Goal: Communication & Community: Answer question/provide support

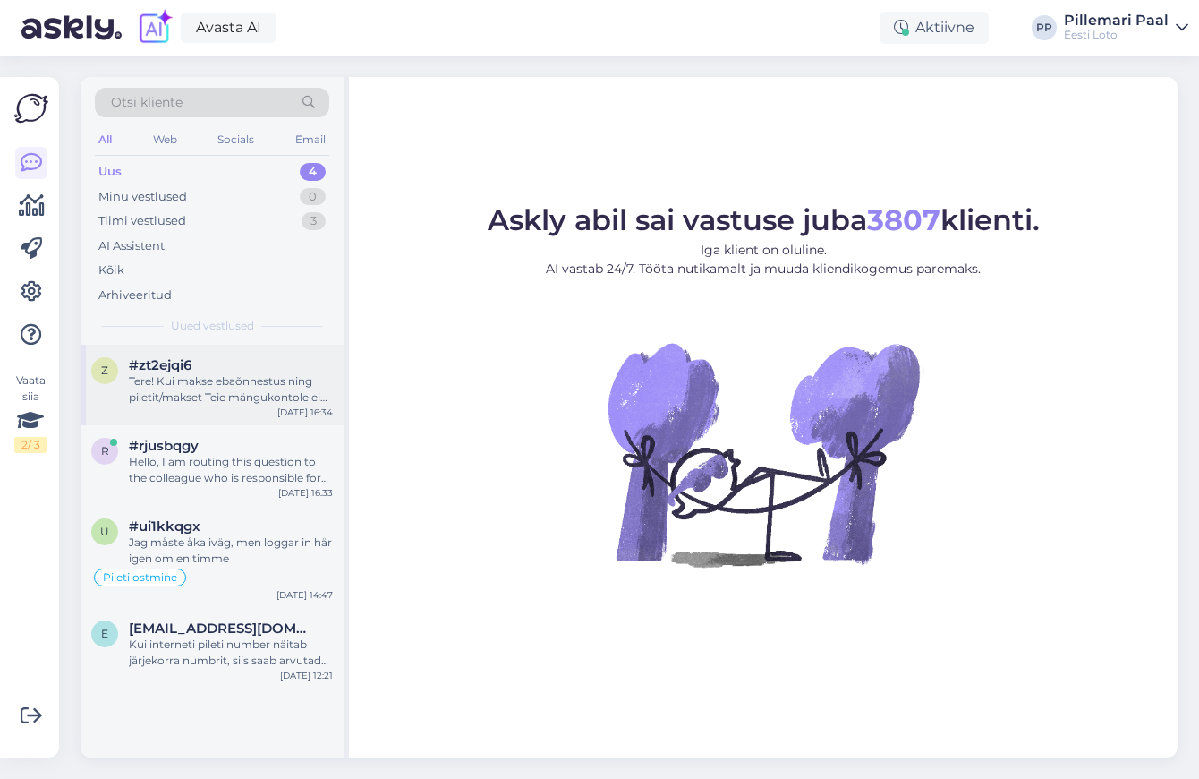
click at [211, 394] on div "Tere! Kui makse ebaõnnestus ning piletit/makset Teie mängukontole ei ilmunud, p…" at bounding box center [231, 389] width 204 height 32
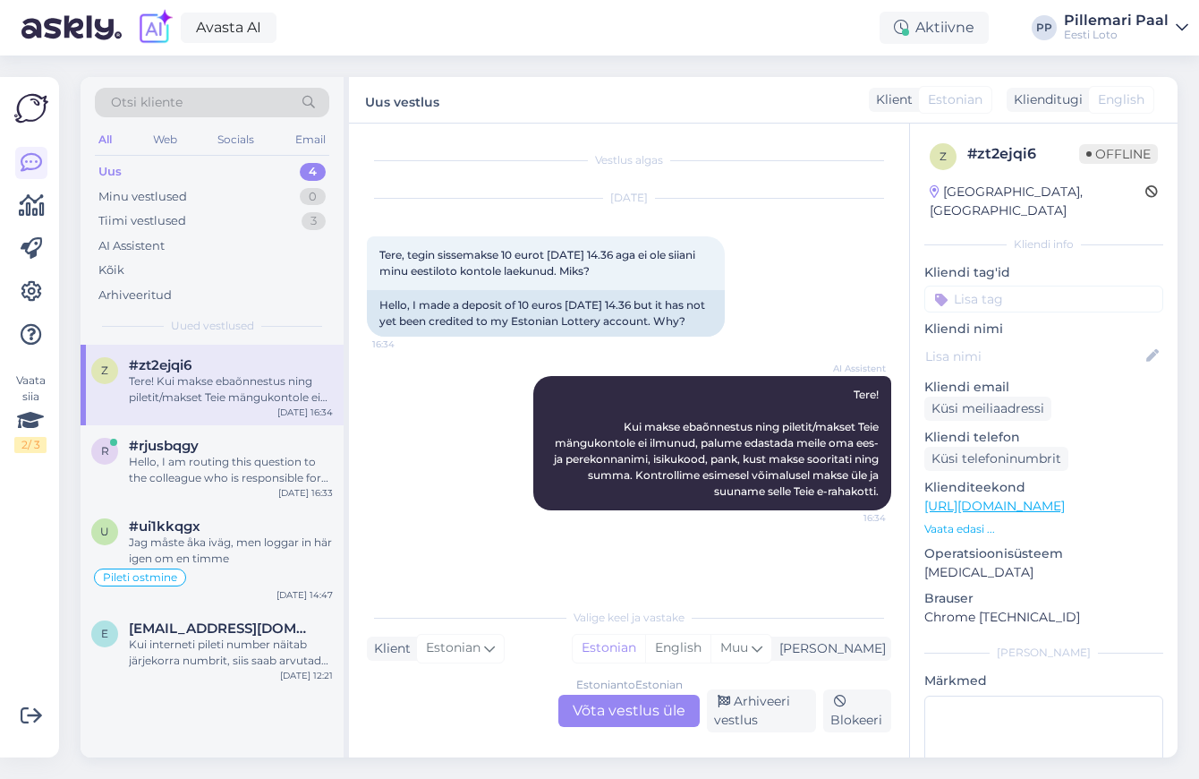
click at [602, 709] on div "Estonian to Estonian Võta vestlus üle" at bounding box center [628, 710] width 141 height 32
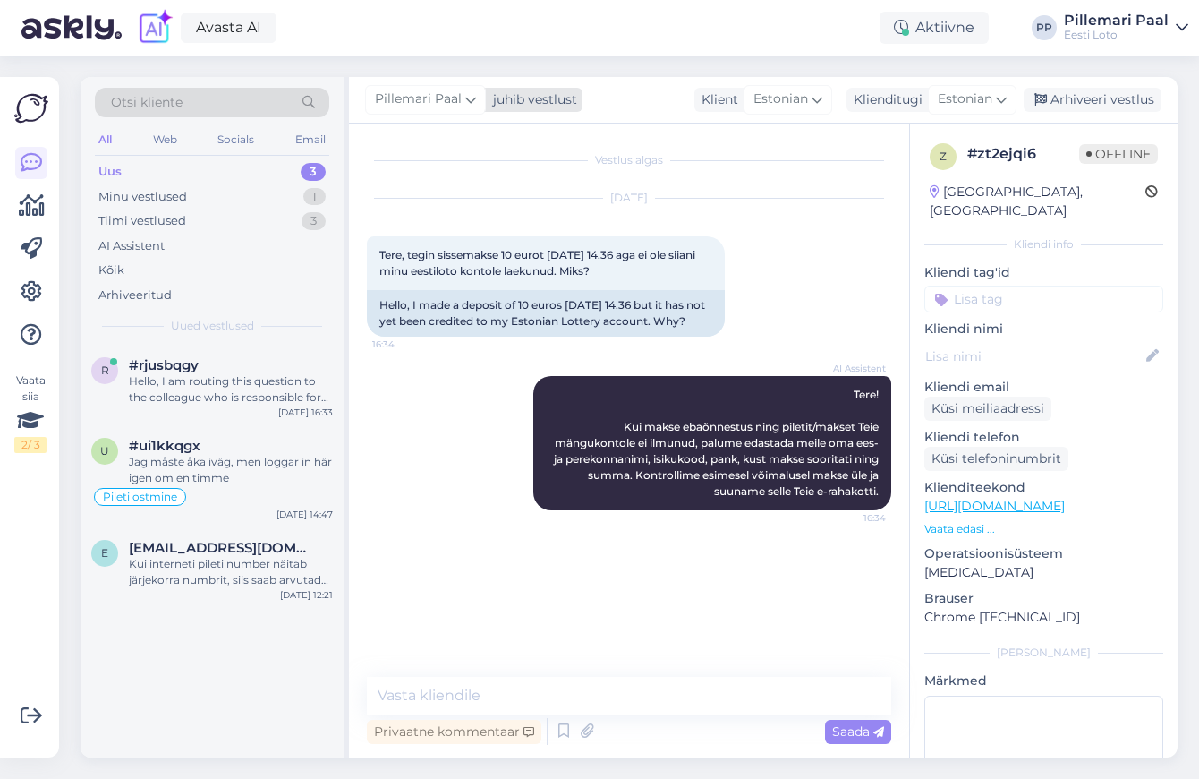
click at [460, 105] on span "Pillemari Paal" at bounding box center [418, 99] width 87 height 20
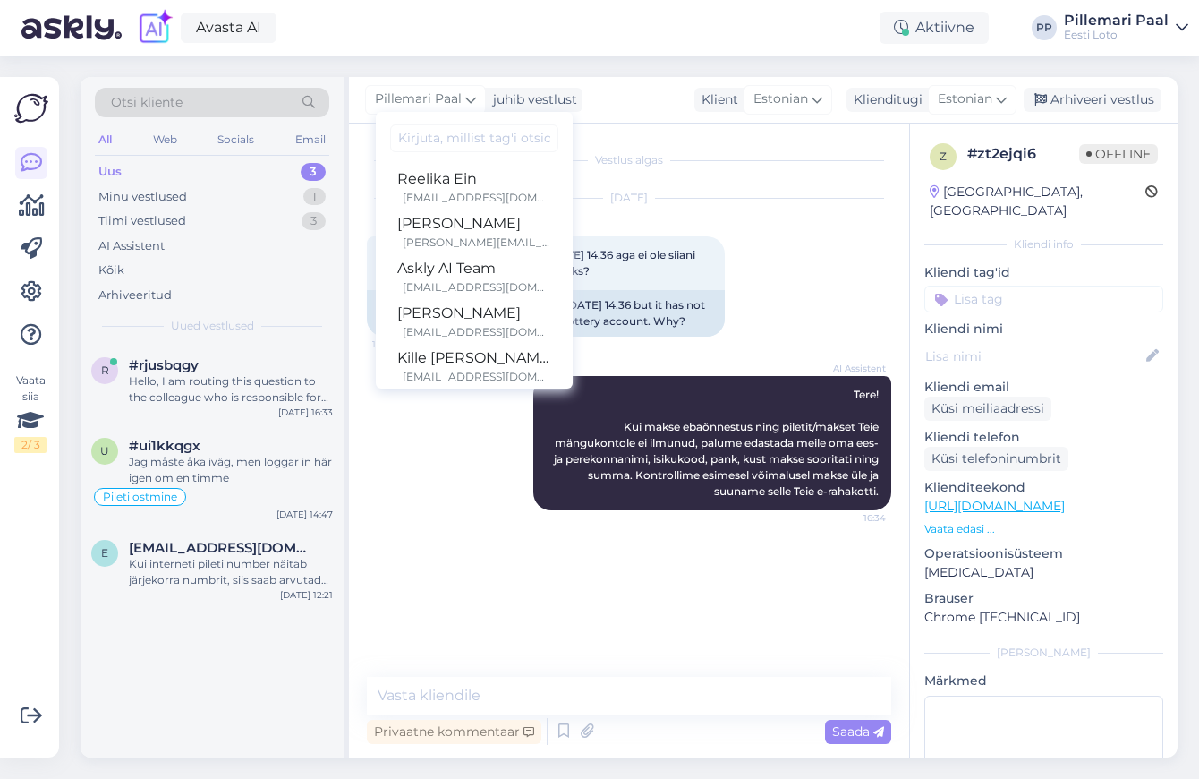
click at [619, 124] on div "Vestlus algas Oct 10 2025 Tere, tegin sissemakse 10 eurot 08.10.2025 14.36 aga …" at bounding box center [629, 440] width 560 height 634
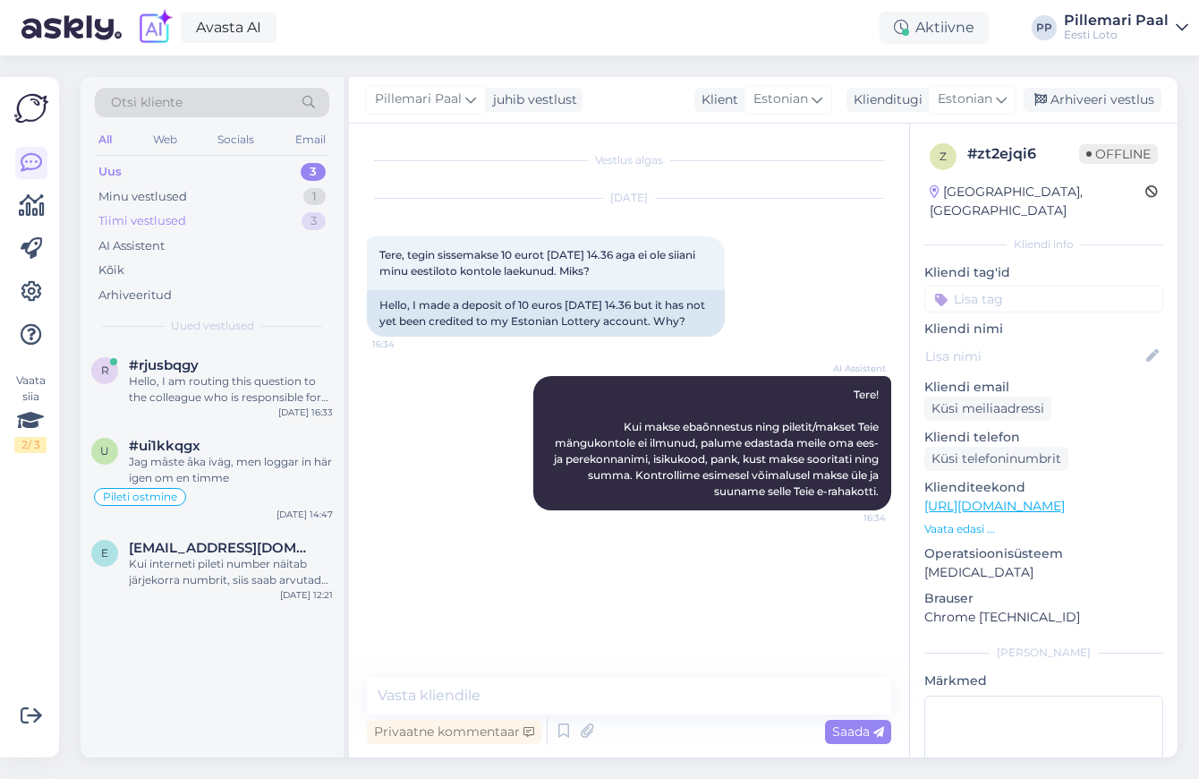
click at [200, 224] on div "Tiimi vestlused 3" at bounding box center [212, 221] width 234 height 25
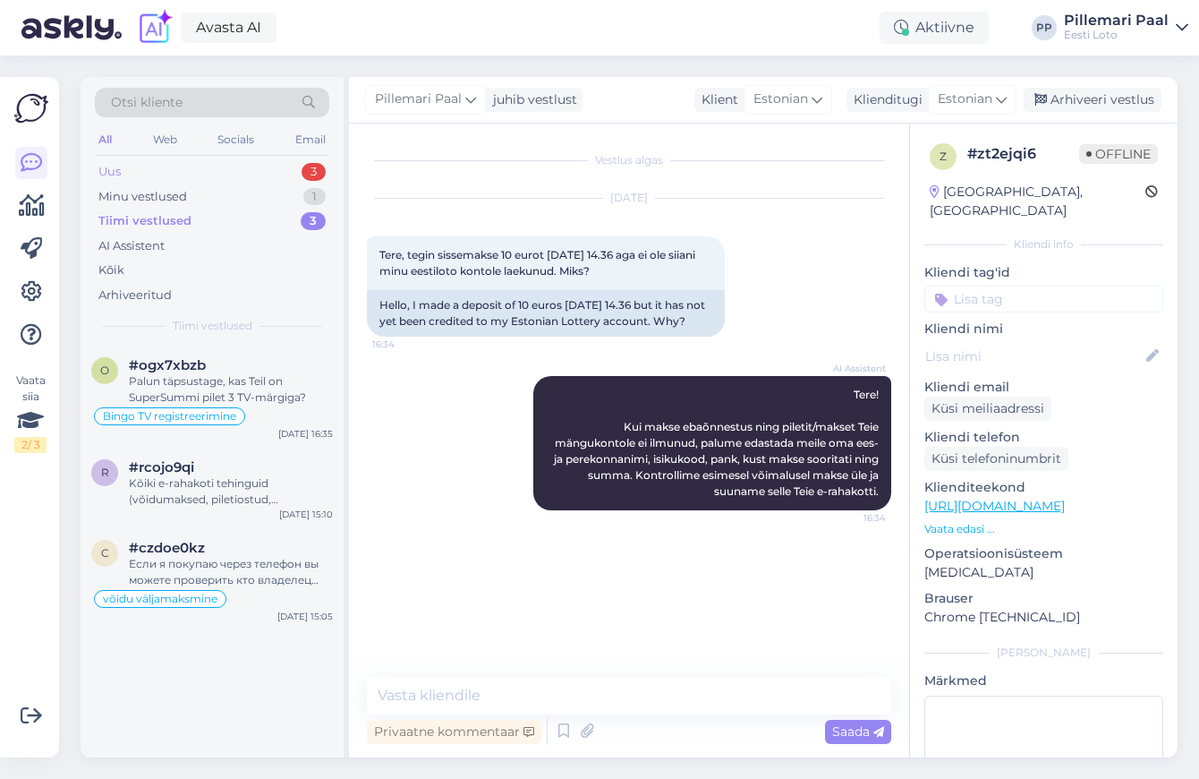
click at [181, 171] on div "Uus 3" at bounding box center [212, 171] width 234 height 25
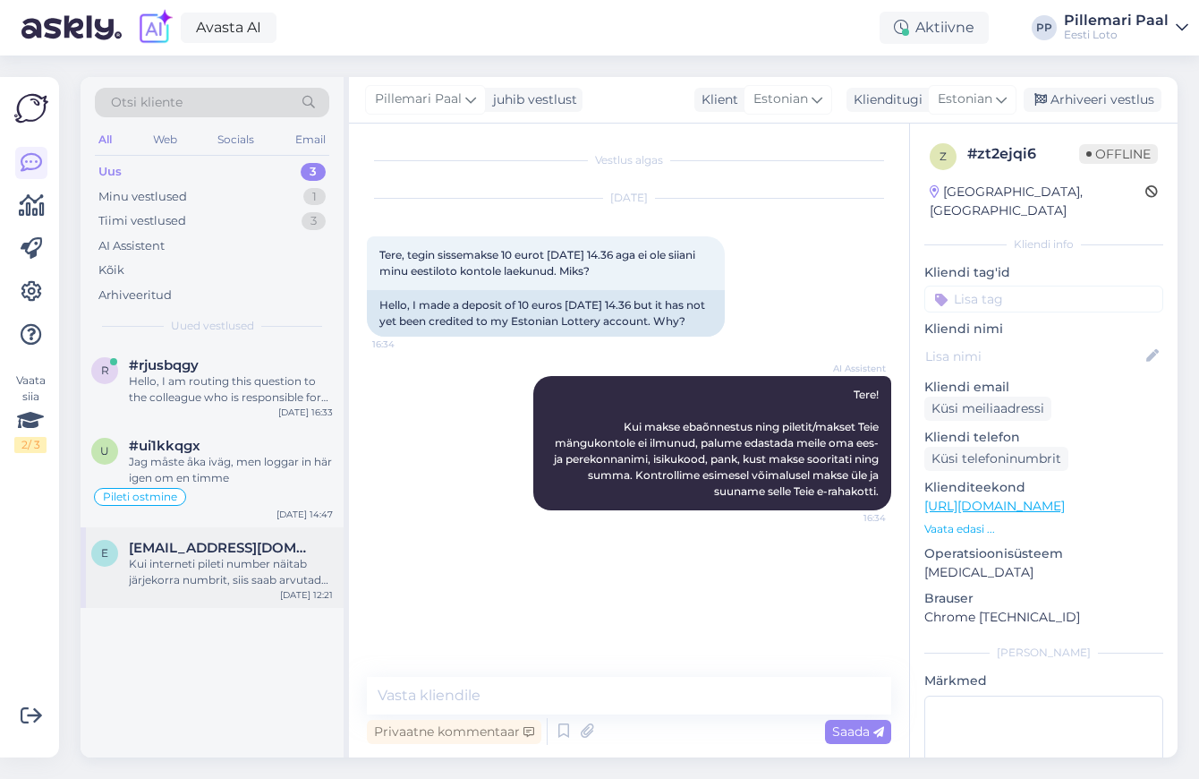
click at [205, 548] on span "[EMAIL_ADDRESS][DOMAIN_NAME]" at bounding box center [222, 548] width 186 height 16
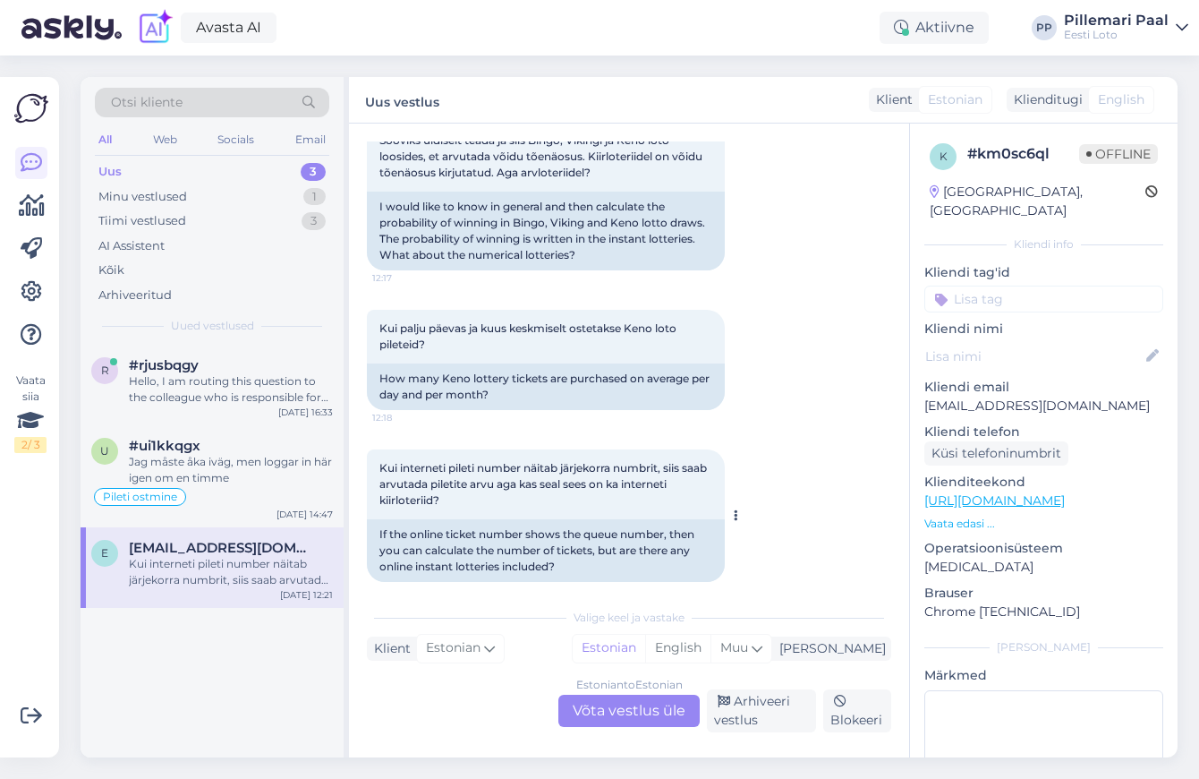
scroll to position [629, 0]
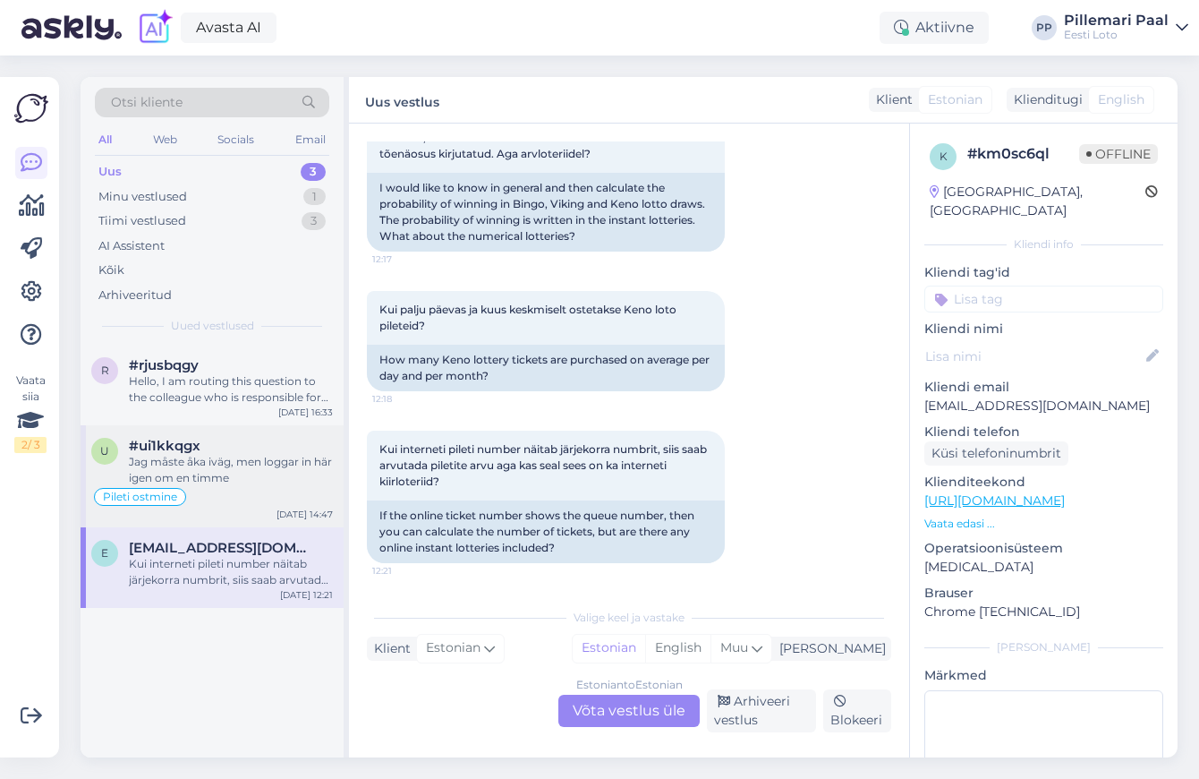
click at [217, 479] on div "Jag måste åka iväg, men loggar in här igen om en timme" at bounding box center [231, 470] width 204 height 32
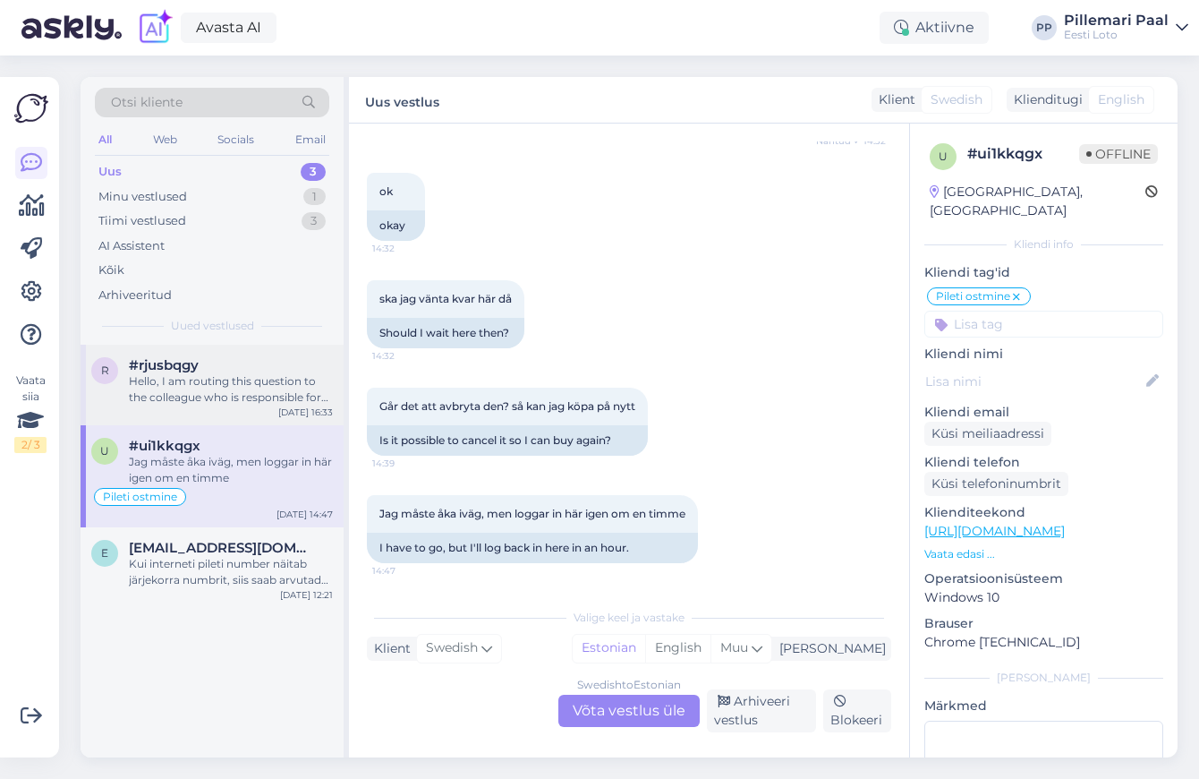
click at [216, 383] on div "Hello, I am routing this question to the colleague who is responsible for this …" at bounding box center [231, 389] width 204 height 32
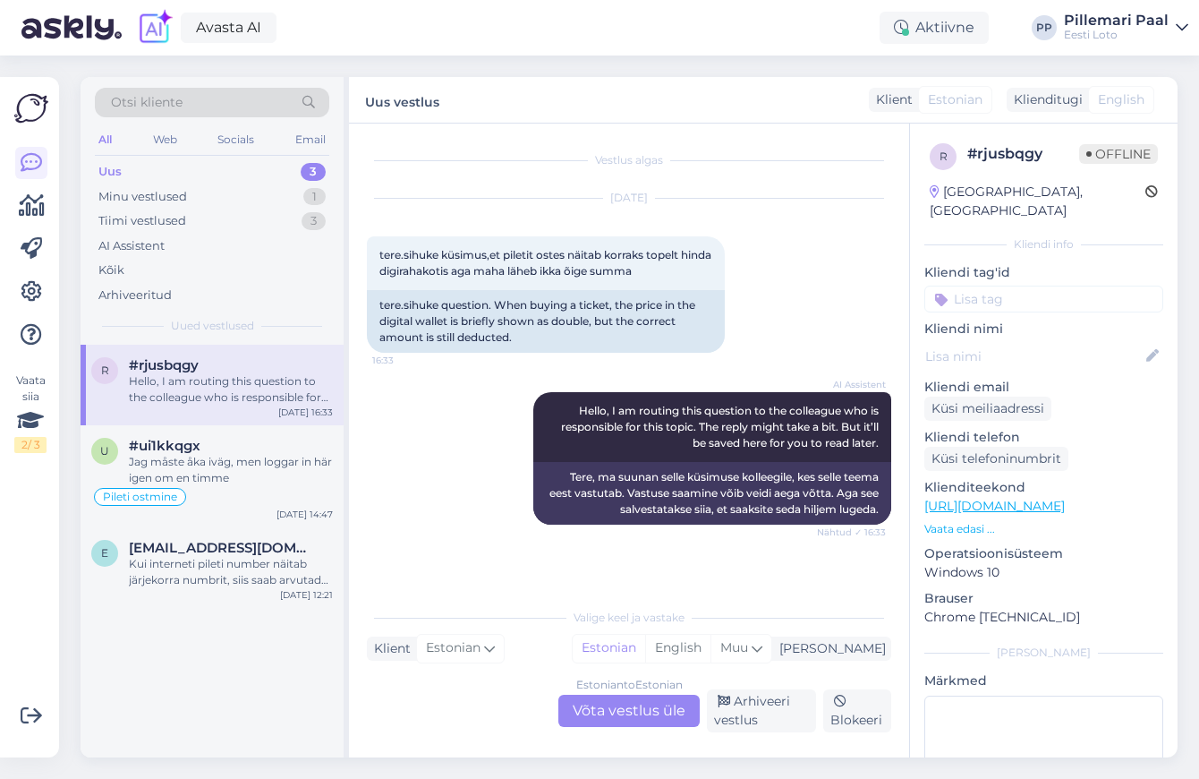
click at [617, 705] on div "Estonian to Estonian Võta vestlus üle" at bounding box center [628, 710] width 141 height 32
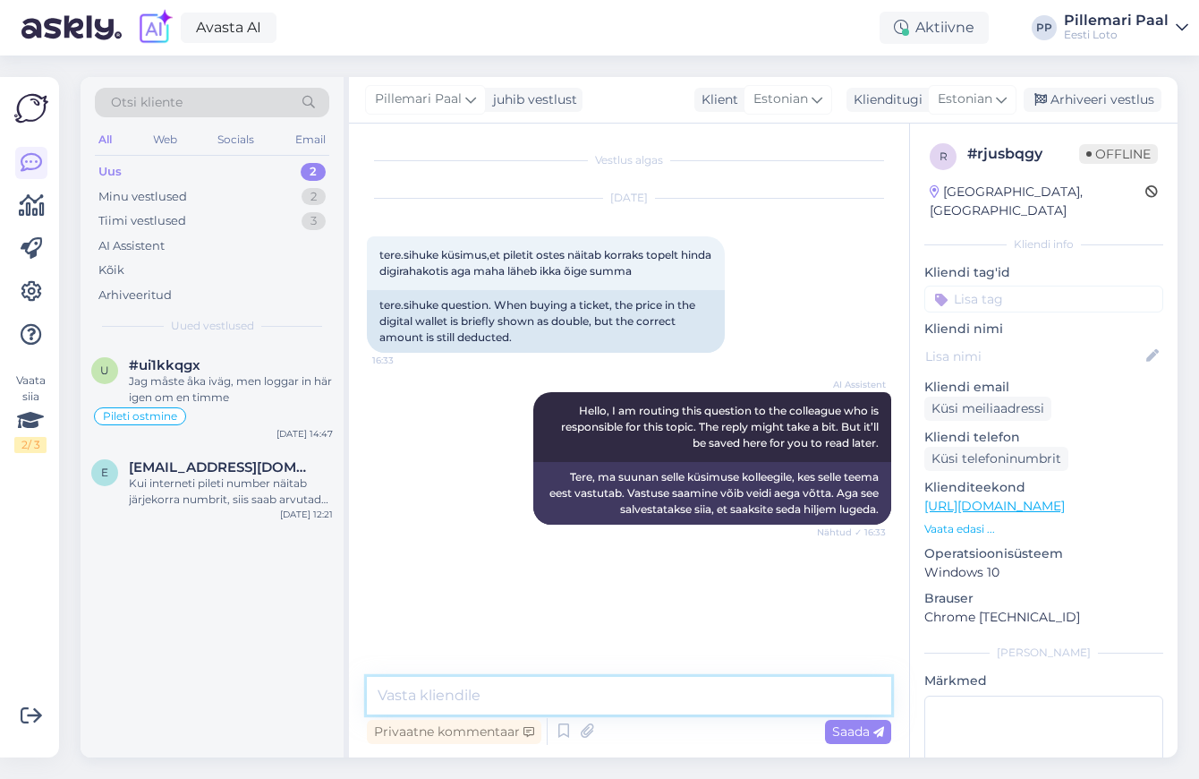
click at [609, 704] on textarea at bounding box center [629, 696] width 524 height 38
type textarea "Palun täpsustage, kus te "topelt hinda" näete?"
click at [747, 697] on textarea "Palun täpsustage, kus te "topelt hinda" näete?" at bounding box center [629, 696] width 524 height 38
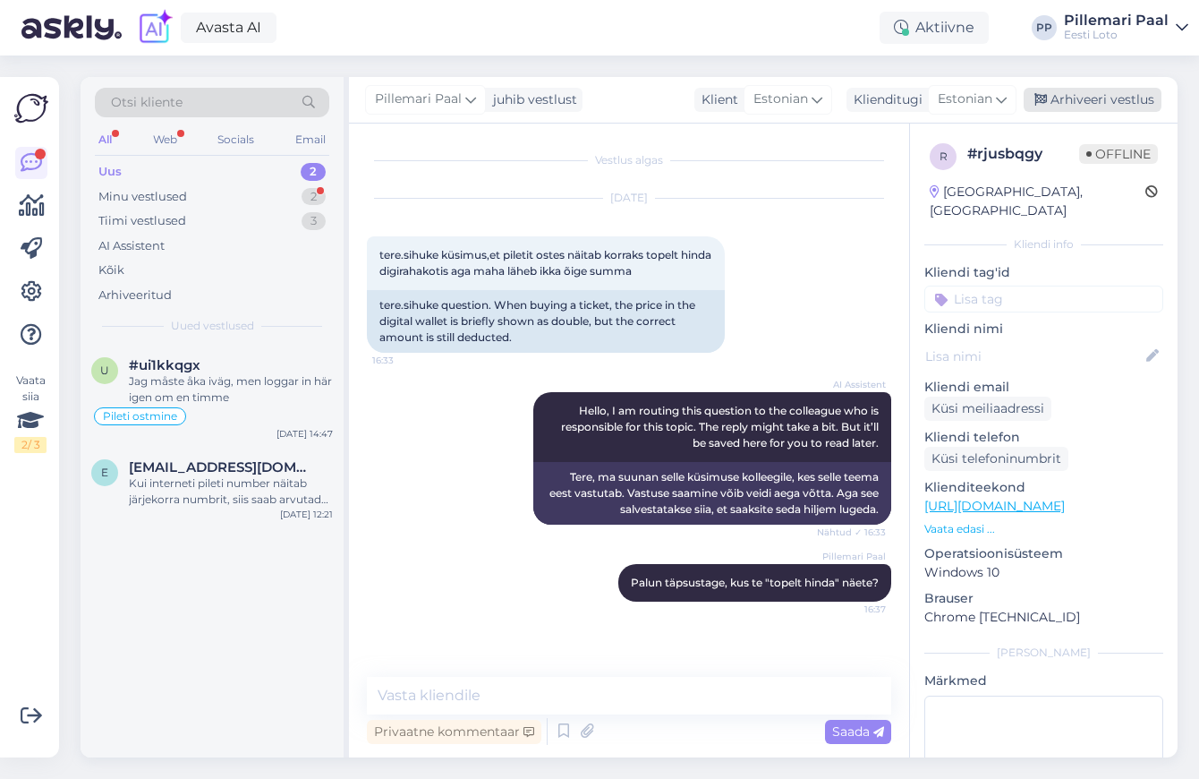
click at [1081, 92] on div "Arhiveeri vestlus" at bounding box center [1093, 100] width 138 height 24
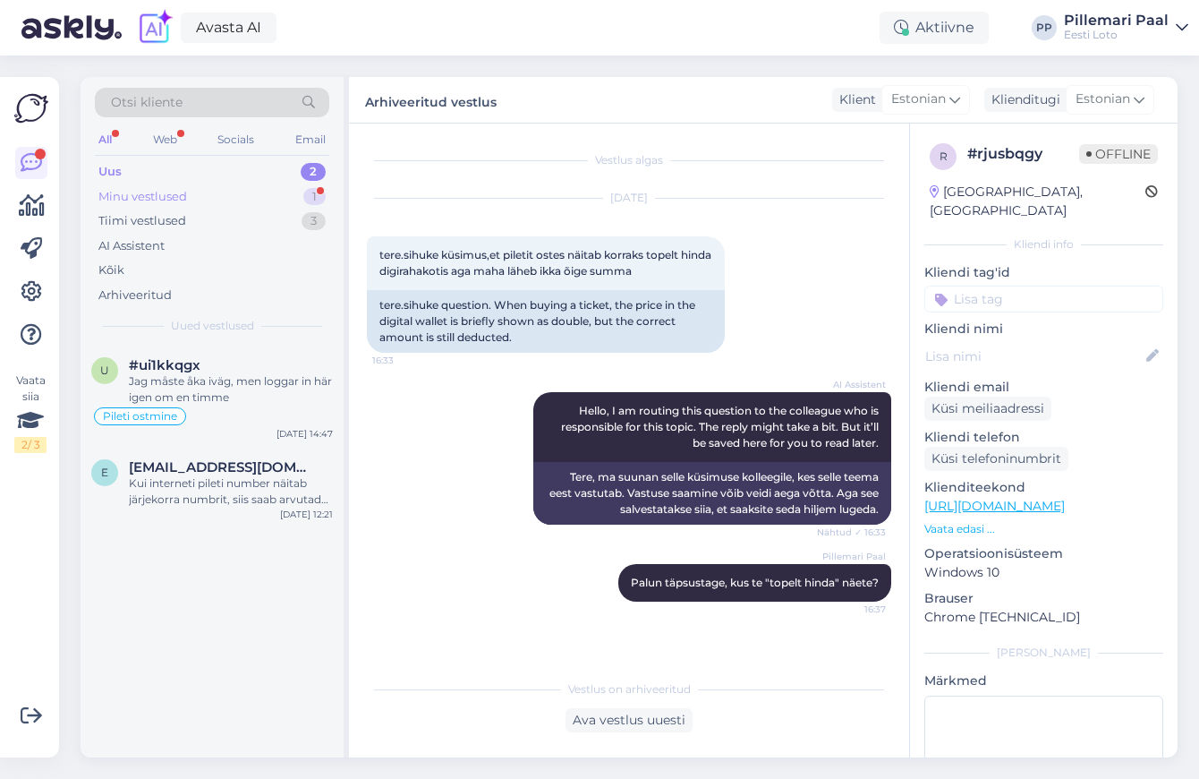
click at [185, 188] on div "Minu vestlused" at bounding box center [142, 197] width 89 height 18
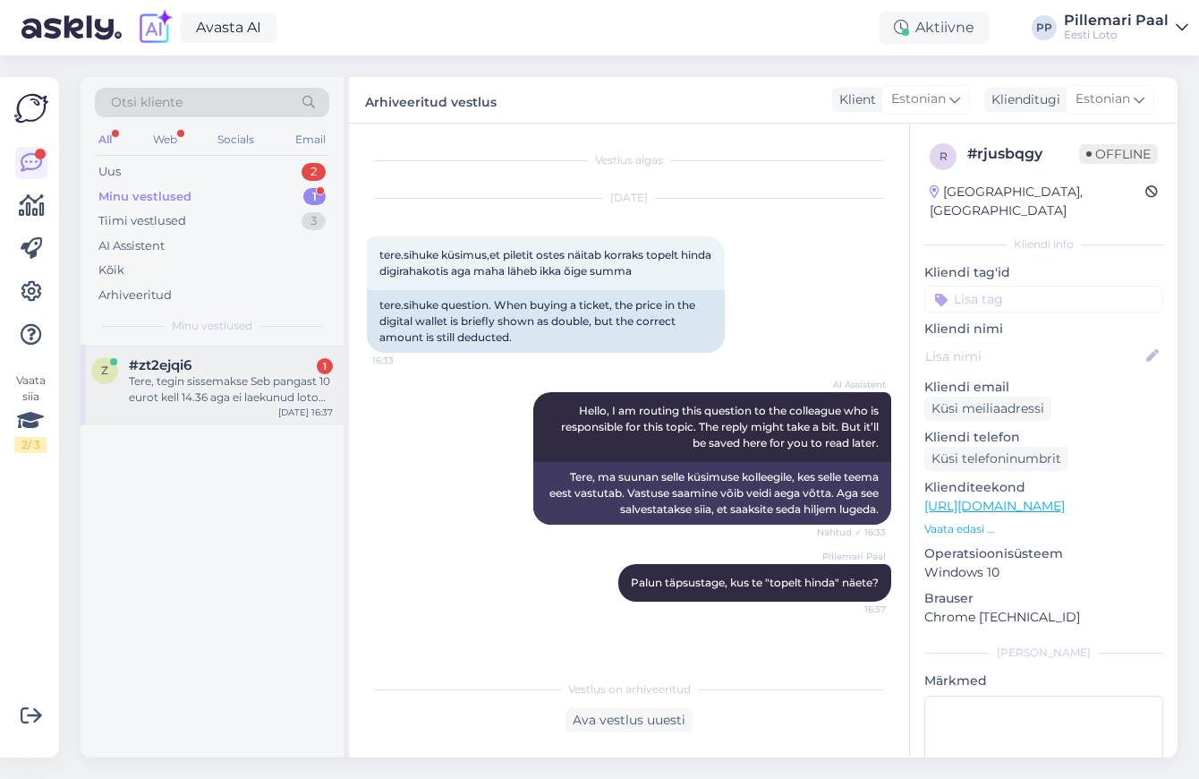
click at [199, 396] on div "Tere, tegin sissemakse Seb pangast 10 eurot kell 14.36 aga ei laekunud loto kon…" at bounding box center [231, 389] width 204 height 32
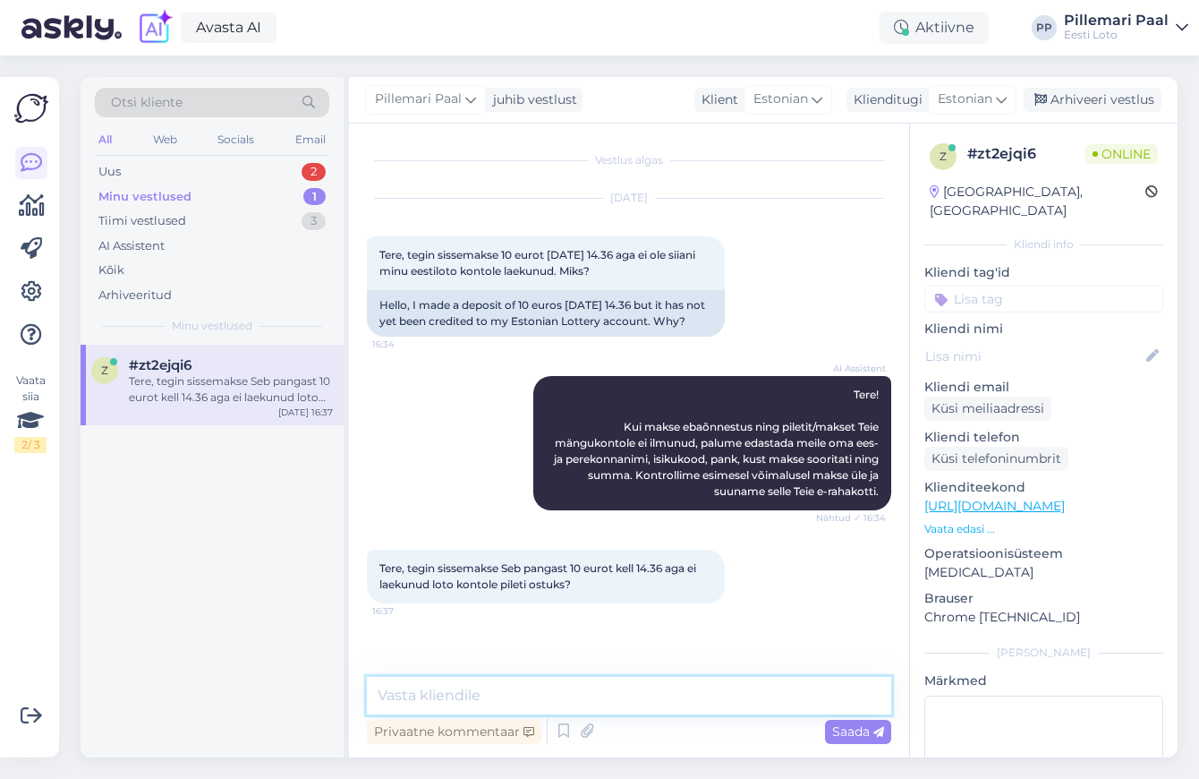
click at [465, 695] on textarea at bounding box center [629, 696] width 524 height 38
type textarea "Täpsemaks kontrollimiseks teatage enda isikukood."
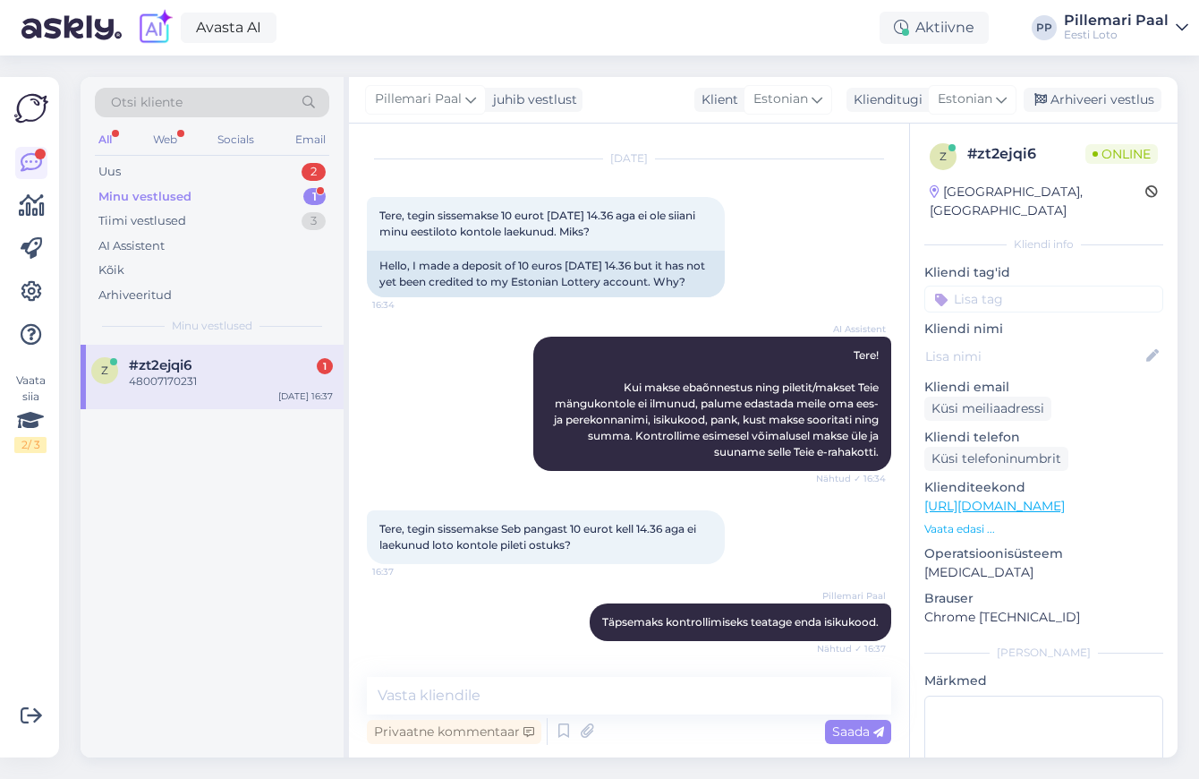
scroll to position [116, 0]
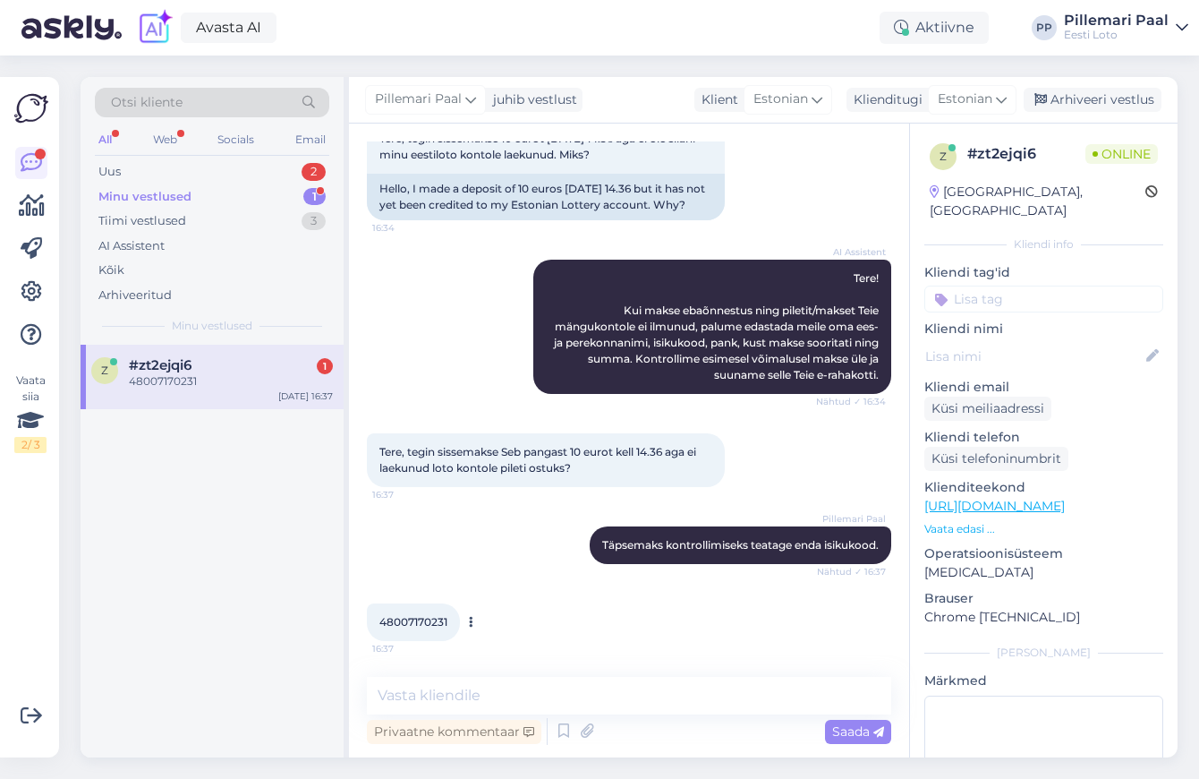
click at [417, 614] on div "48007170231 16:37" at bounding box center [413, 622] width 93 height 38
copy div "48007170231 16:37"
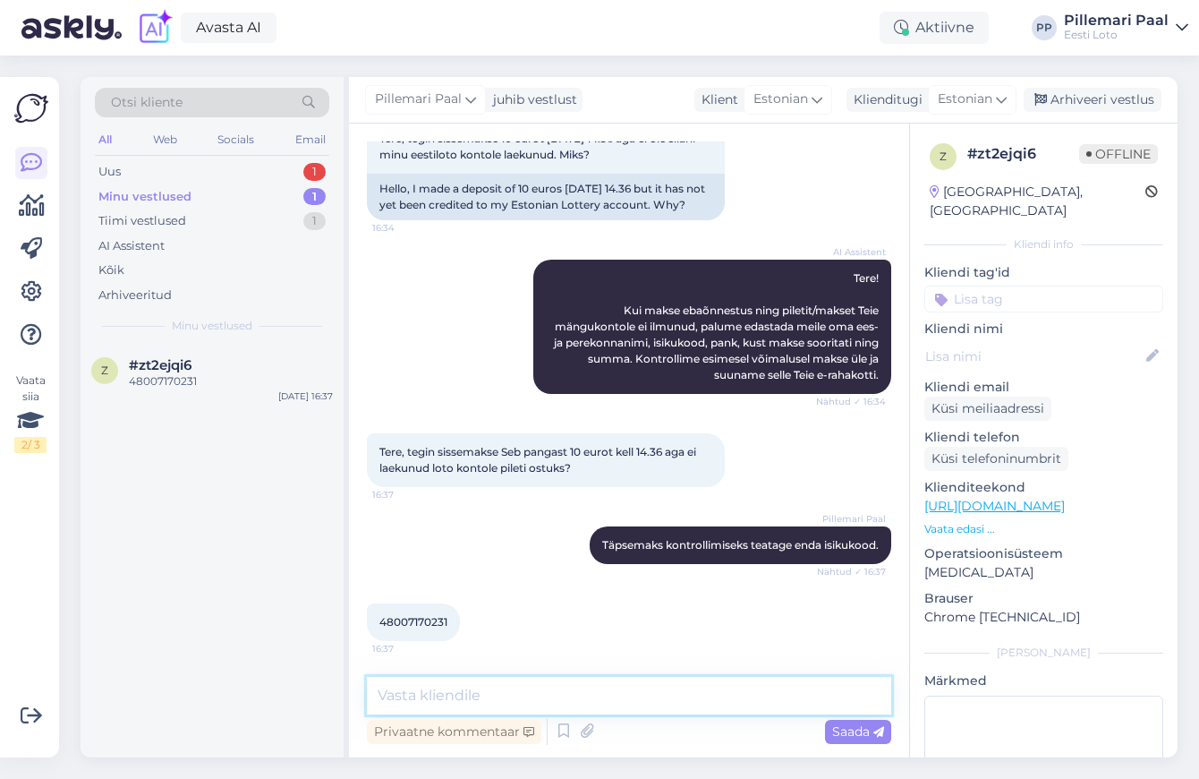
click at [558, 688] on textarea at bounding box center [629, 696] width 524 height 38
paste textarea "Teise isiku pangakontolt sissemakset ei ole võimalik teha ja see tagastatakse a…"
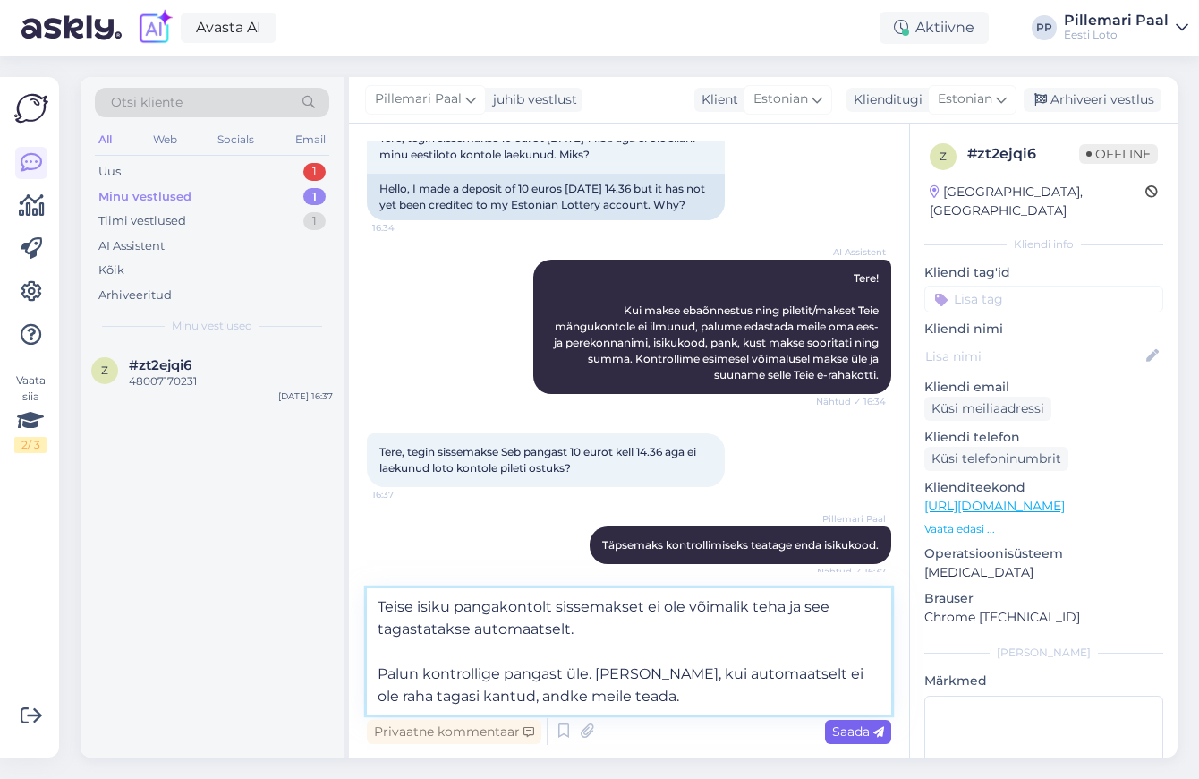
type textarea "Teise isiku pangakontolt sissemakset ei ole võimalik teha ja see tagastatakse a…"
click at [851, 733] on span "Saada" at bounding box center [858, 731] width 52 height 16
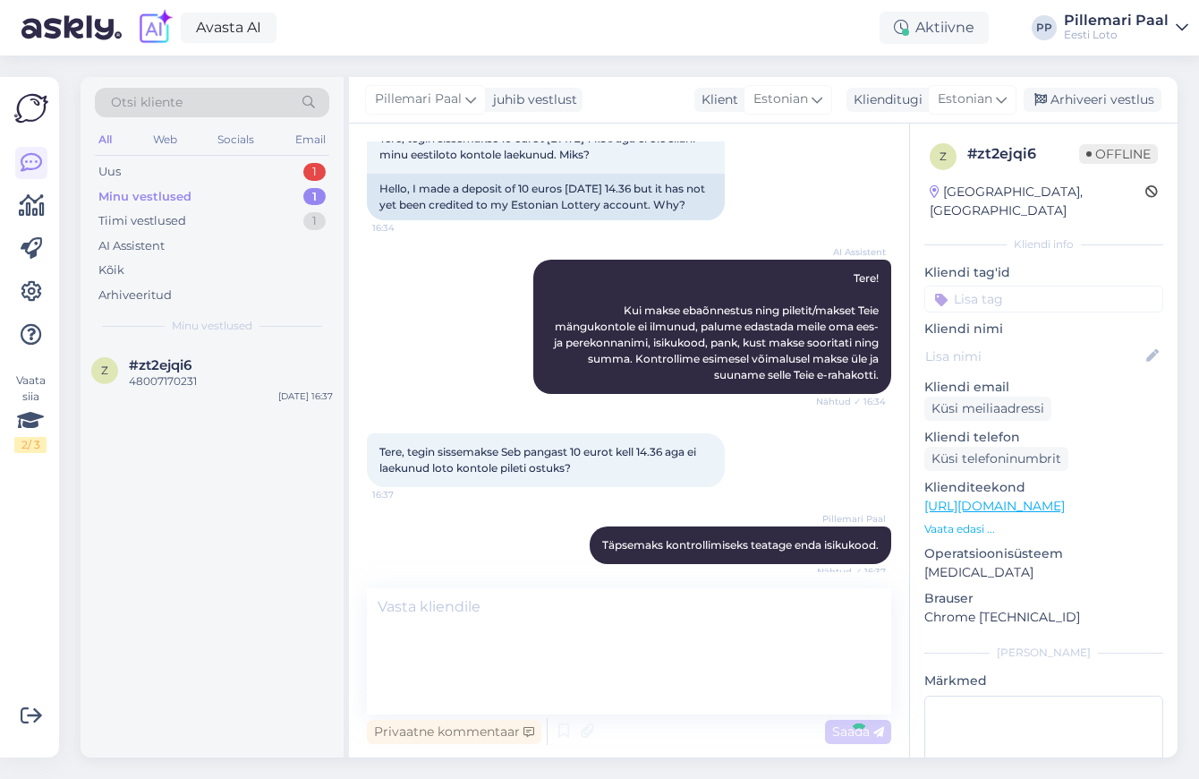
scroll to position [258, 0]
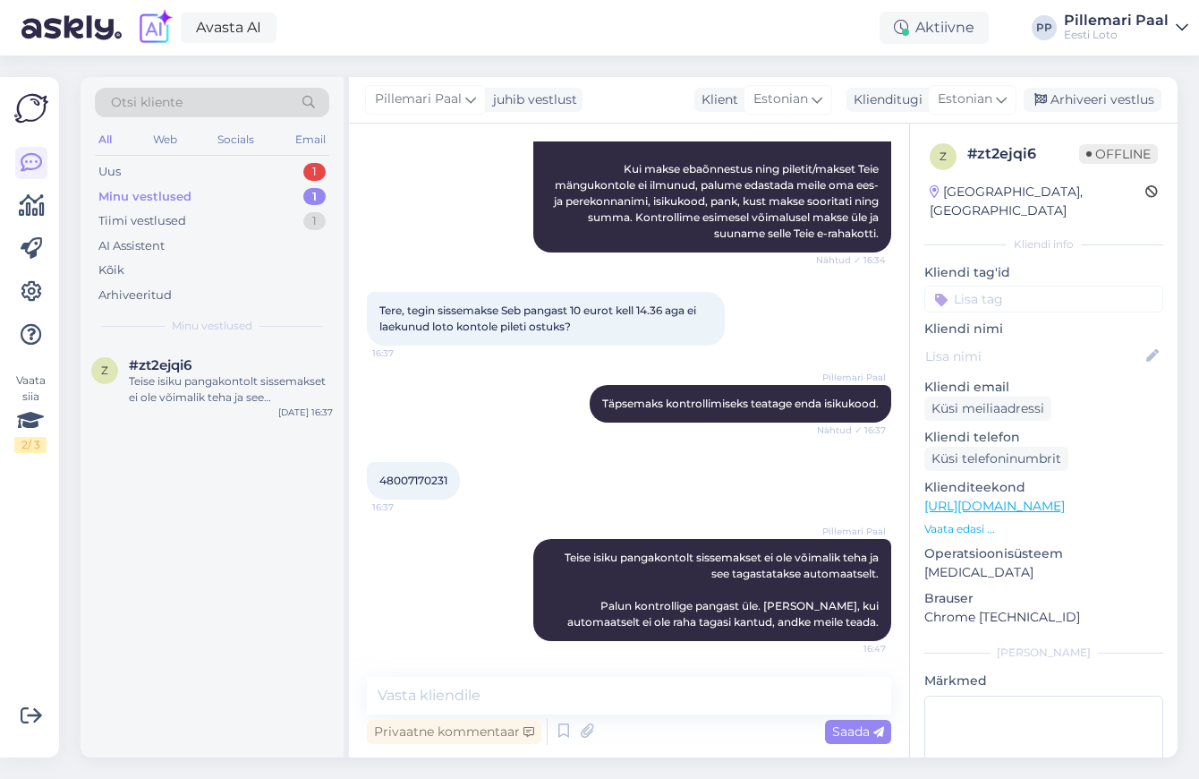
click at [994, 286] on input at bounding box center [1043, 298] width 239 height 27
type input "e-raha"
click at [1026, 341] on span "E-rahakott" at bounding box center [1044, 346] width 58 height 11
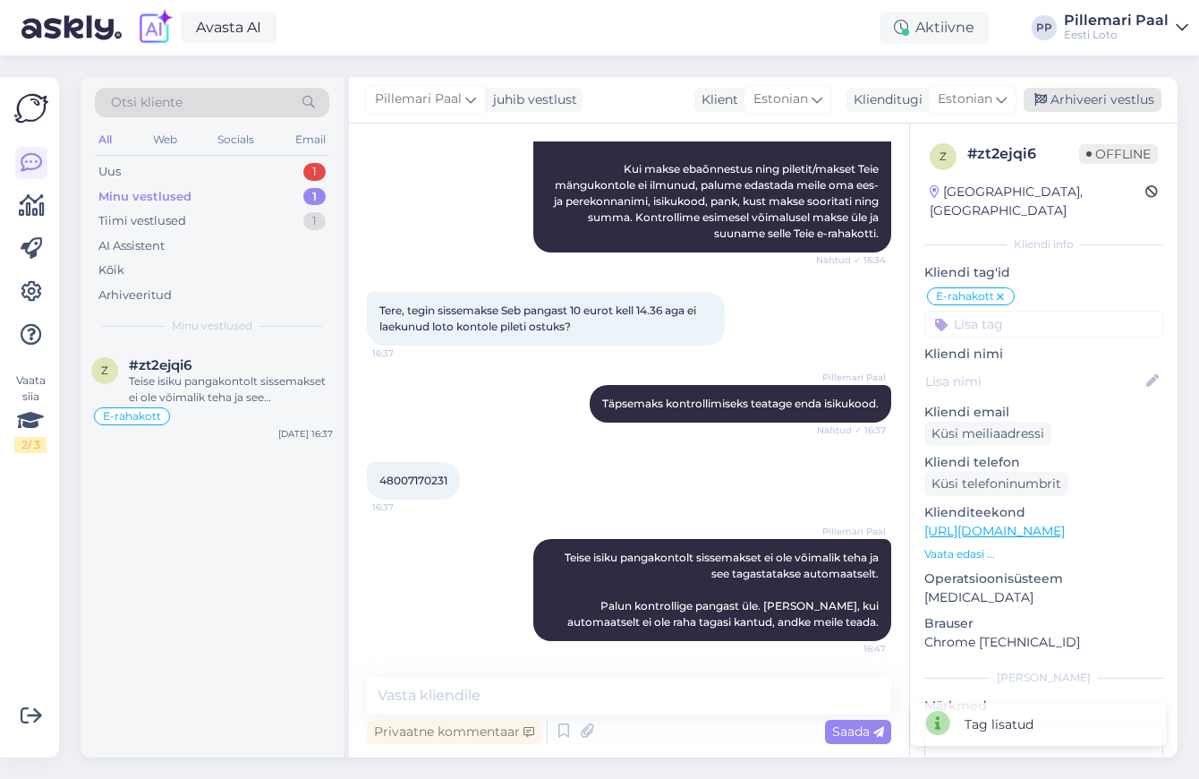
click at [1104, 94] on div "Arhiveeri vestlus" at bounding box center [1093, 100] width 138 height 24
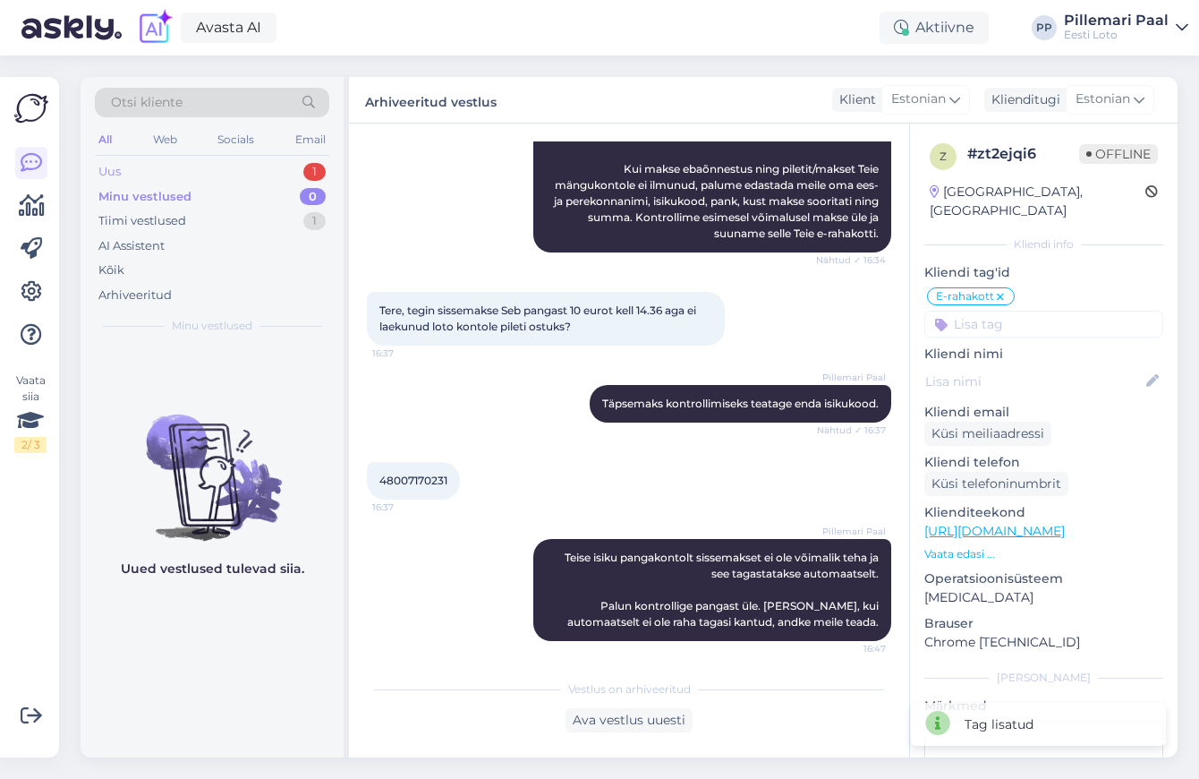
click at [201, 181] on div "Uus 1" at bounding box center [212, 171] width 234 height 25
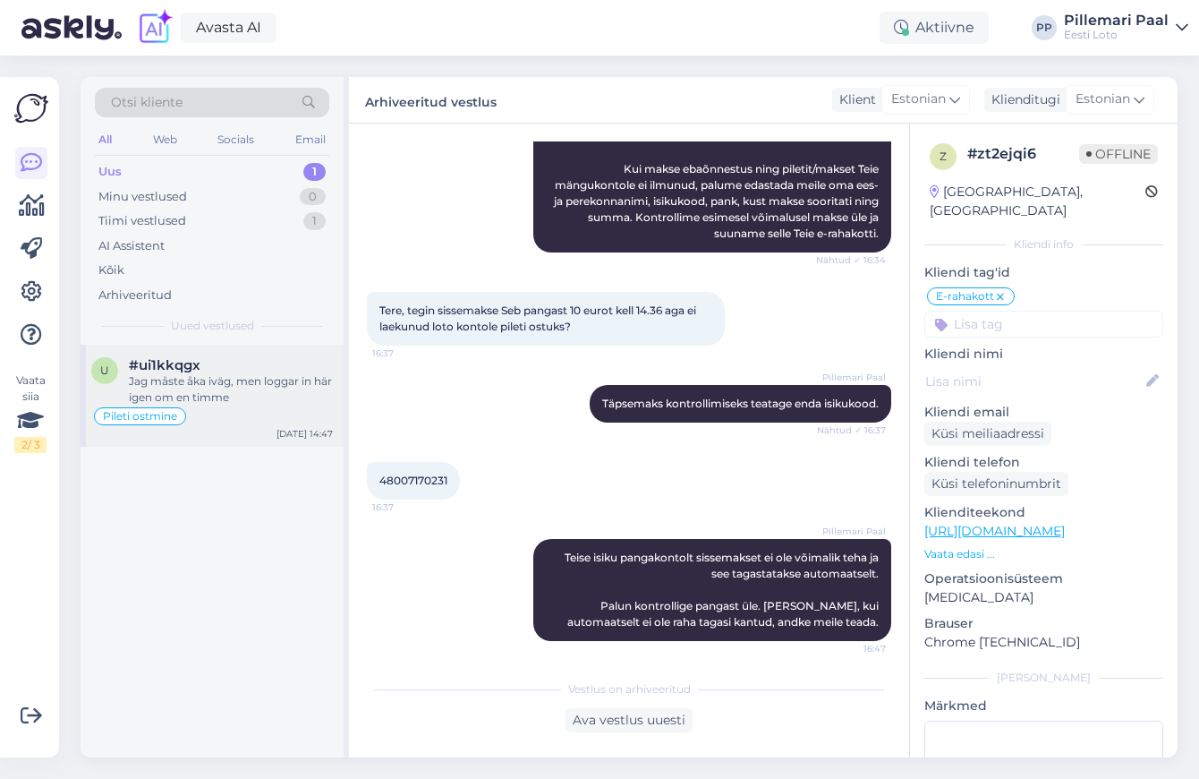
click at [214, 402] on div "Jag måste åka iväg, men loggar in här igen om en timme" at bounding box center [231, 389] width 204 height 32
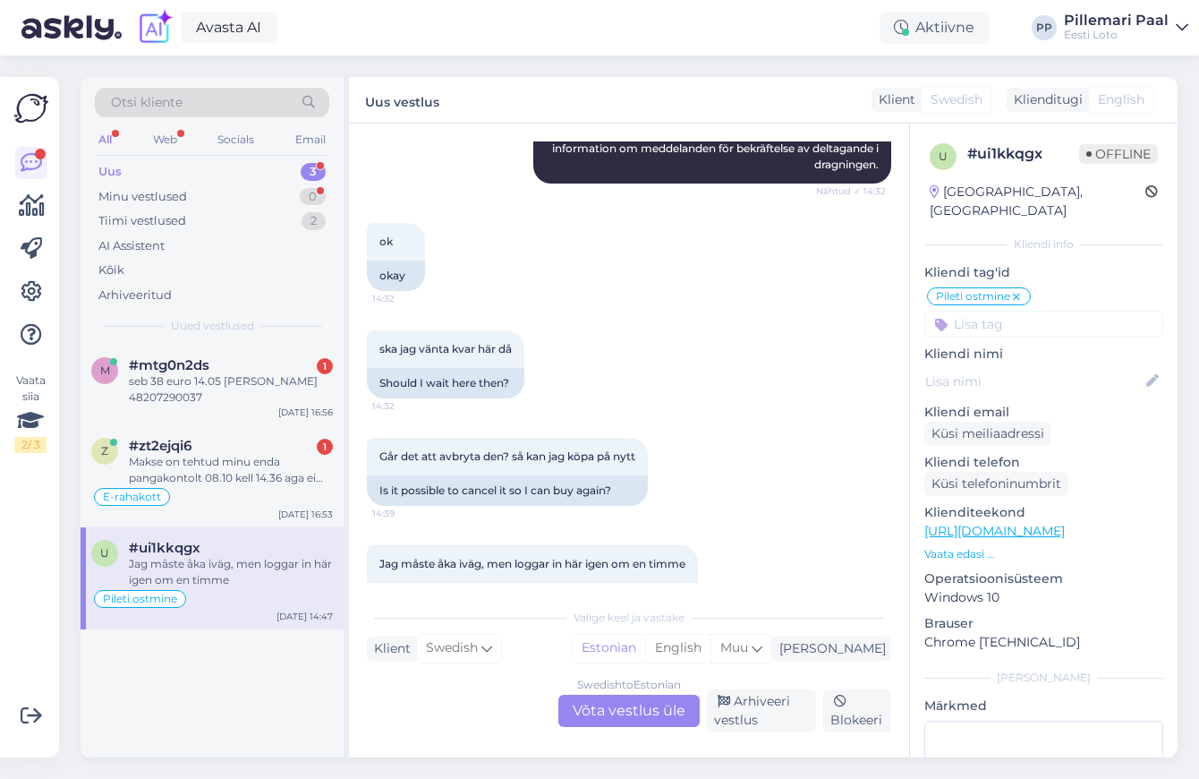
scroll to position [4083, 0]
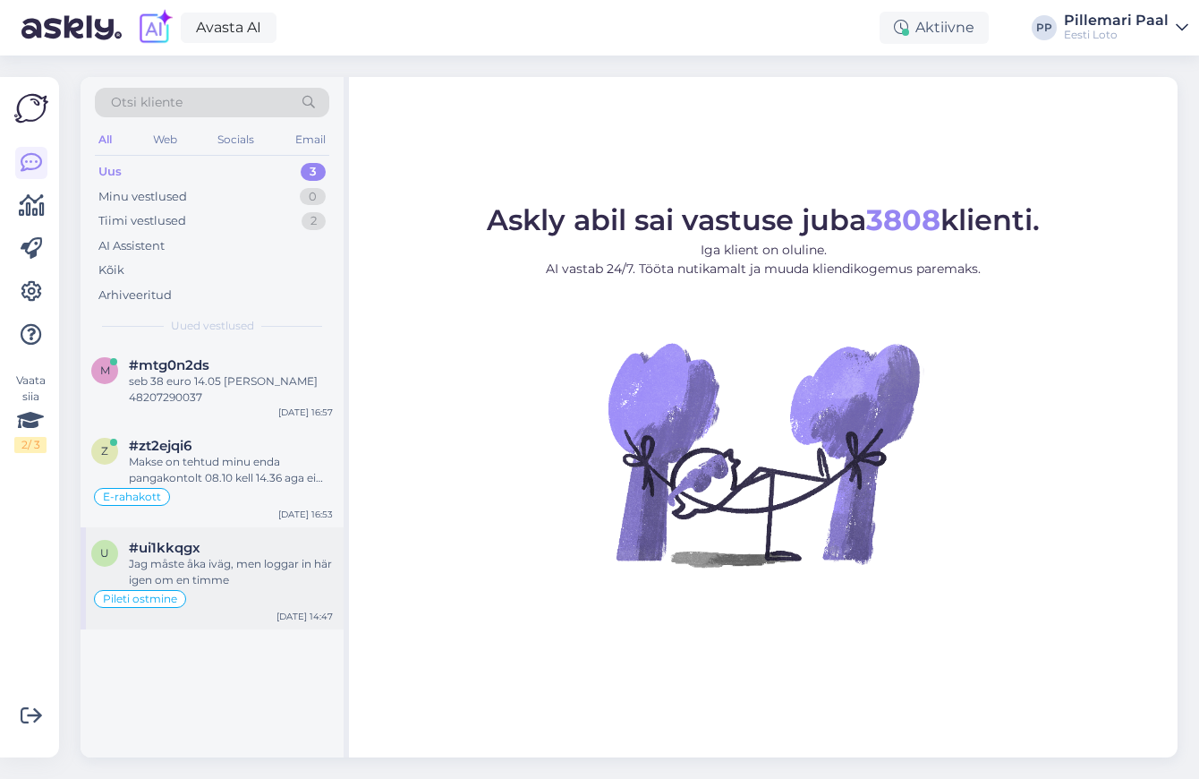
click at [225, 554] on div "#ui1kkqgx" at bounding box center [231, 548] width 204 height 16
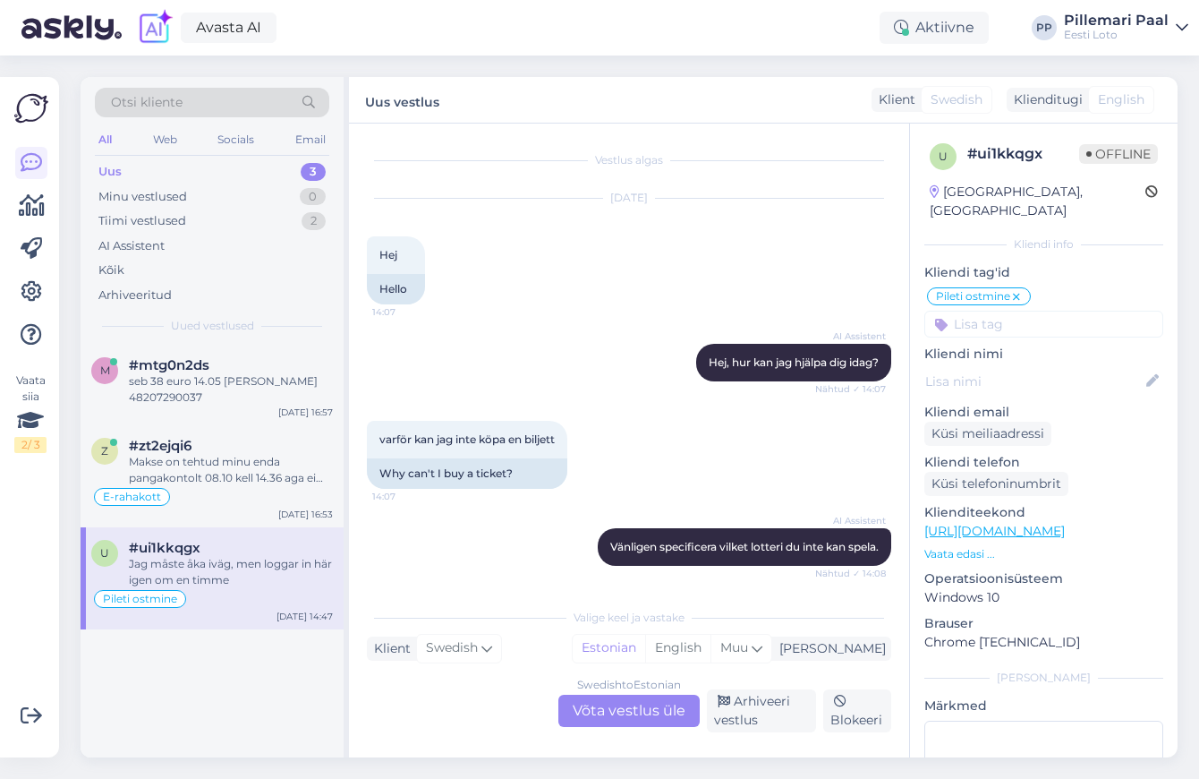
scroll to position [4083, 0]
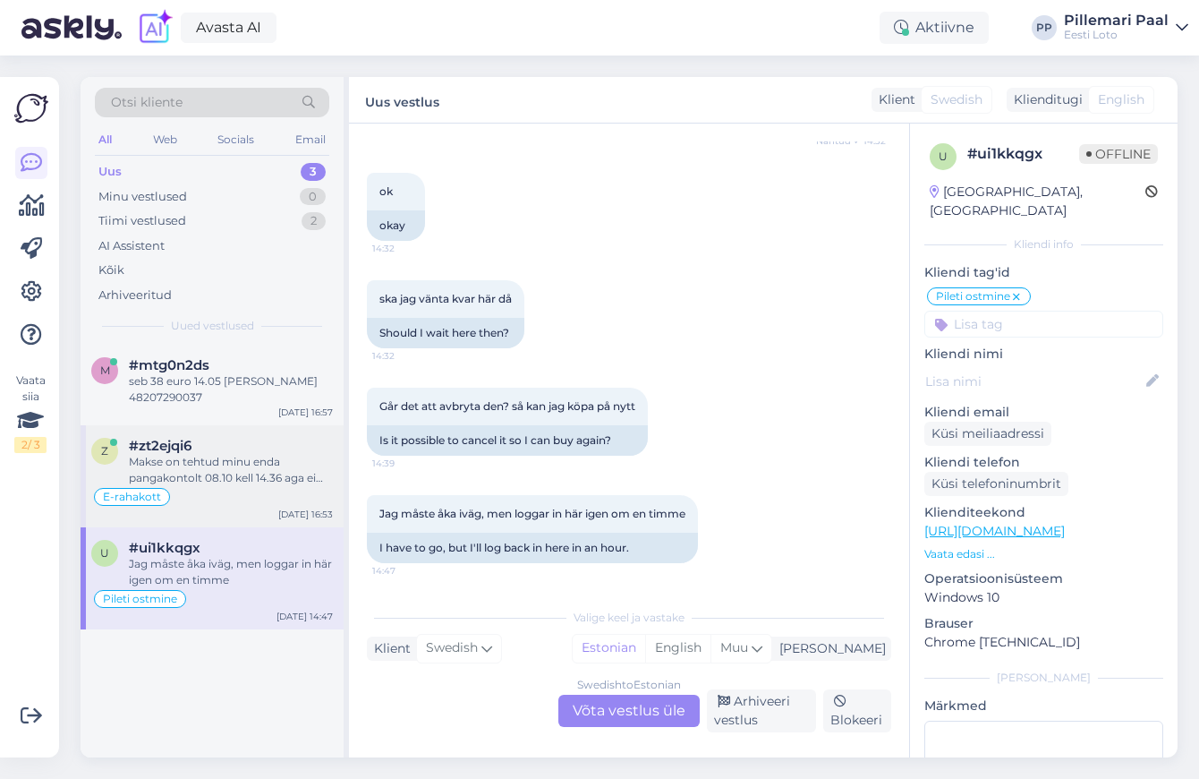
click at [229, 472] on div "Makse on tehtud minu enda pangakontolt 08.10 kell 14.36 aga ei ole laekunud e-r…" at bounding box center [231, 470] width 204 height 32
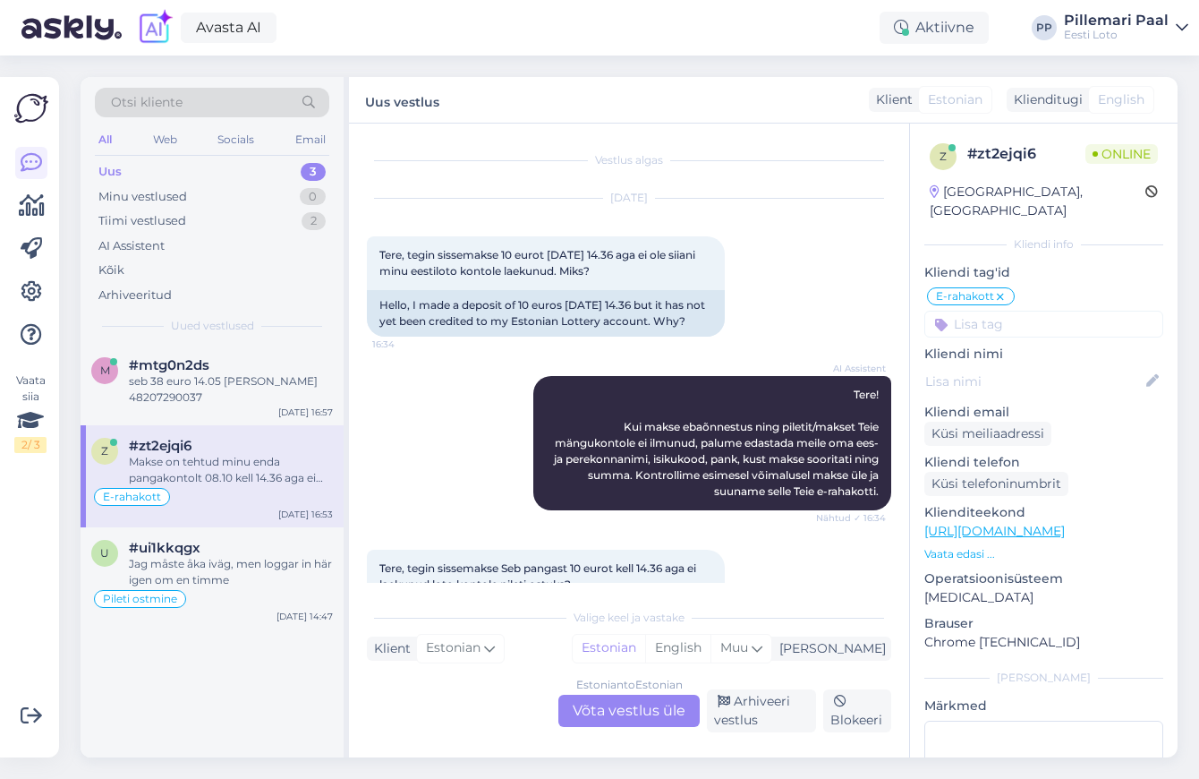
scroll to position [756, 0]
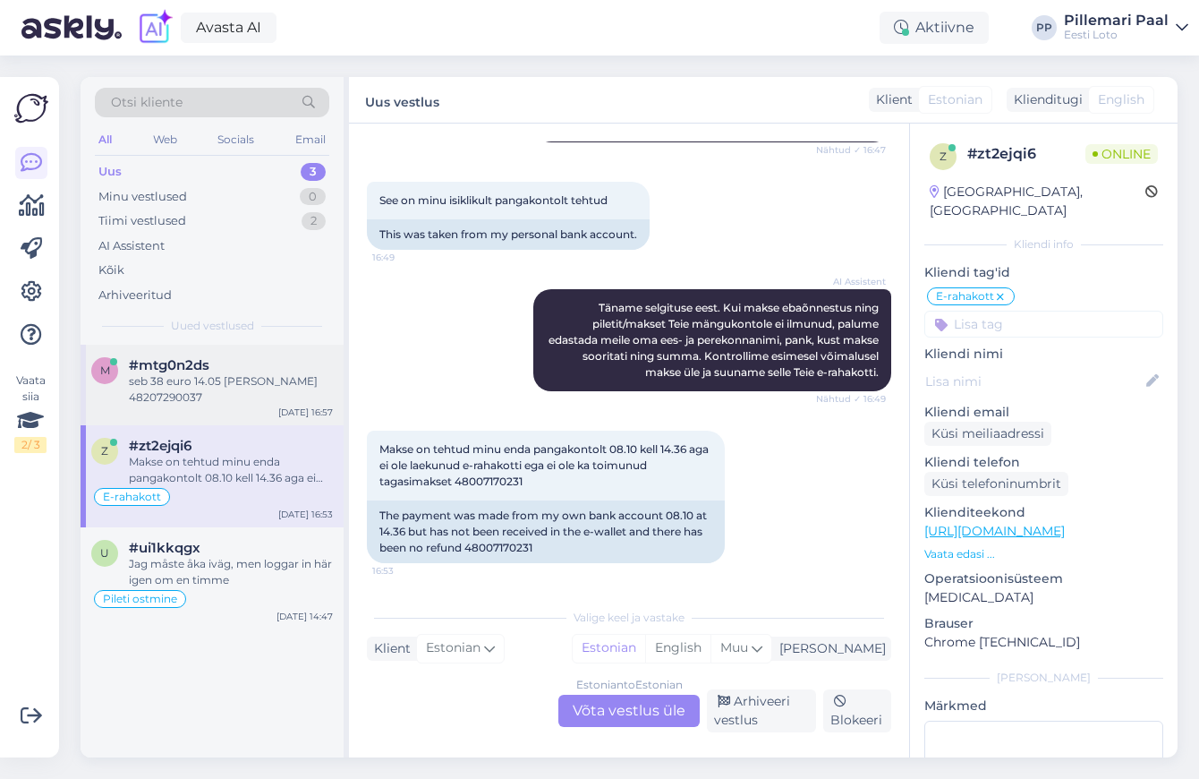
click at [217, 388] on div "seb 38 euro 14.05 petra westers andersson 48207290037" at bounding box center [231, 389] width 204 height 32
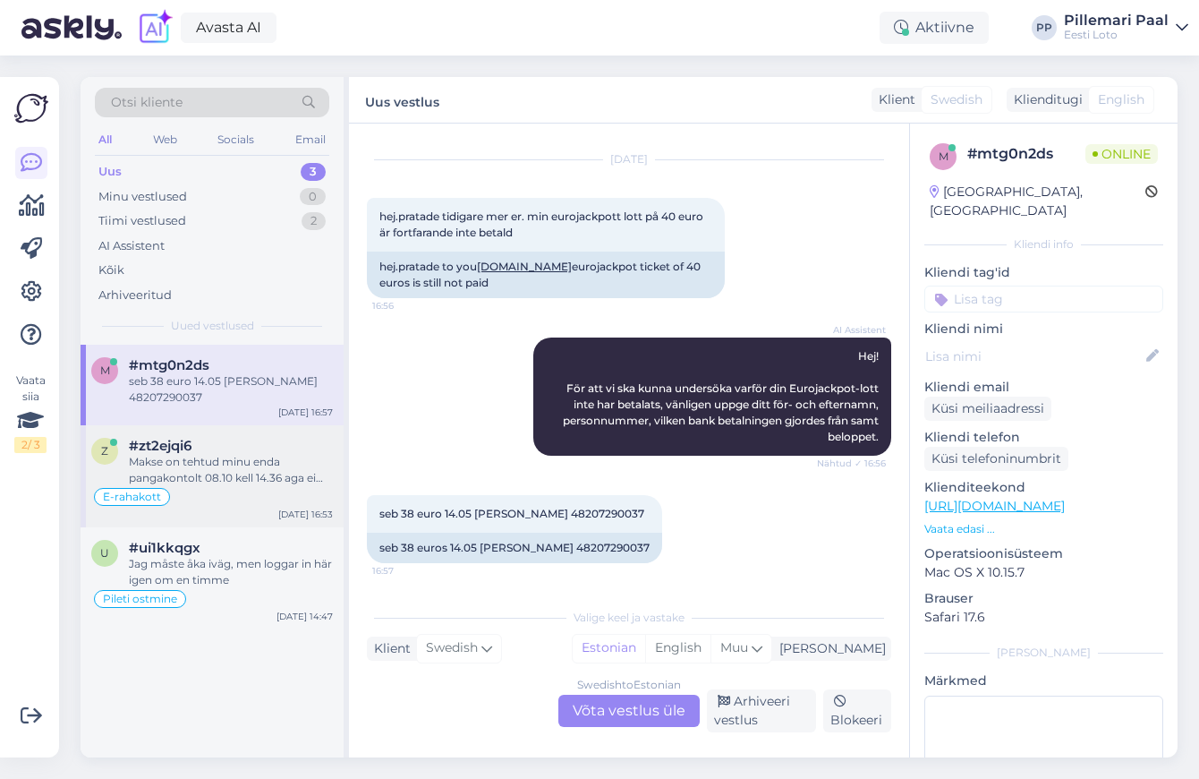
click at [226, 476] on div "Makse on tehtud minu enda pangakontolt 08.10 kell 14.36 aga ei ole laekunud e-r…" at bounding box center [231, 470] width 204 height 32
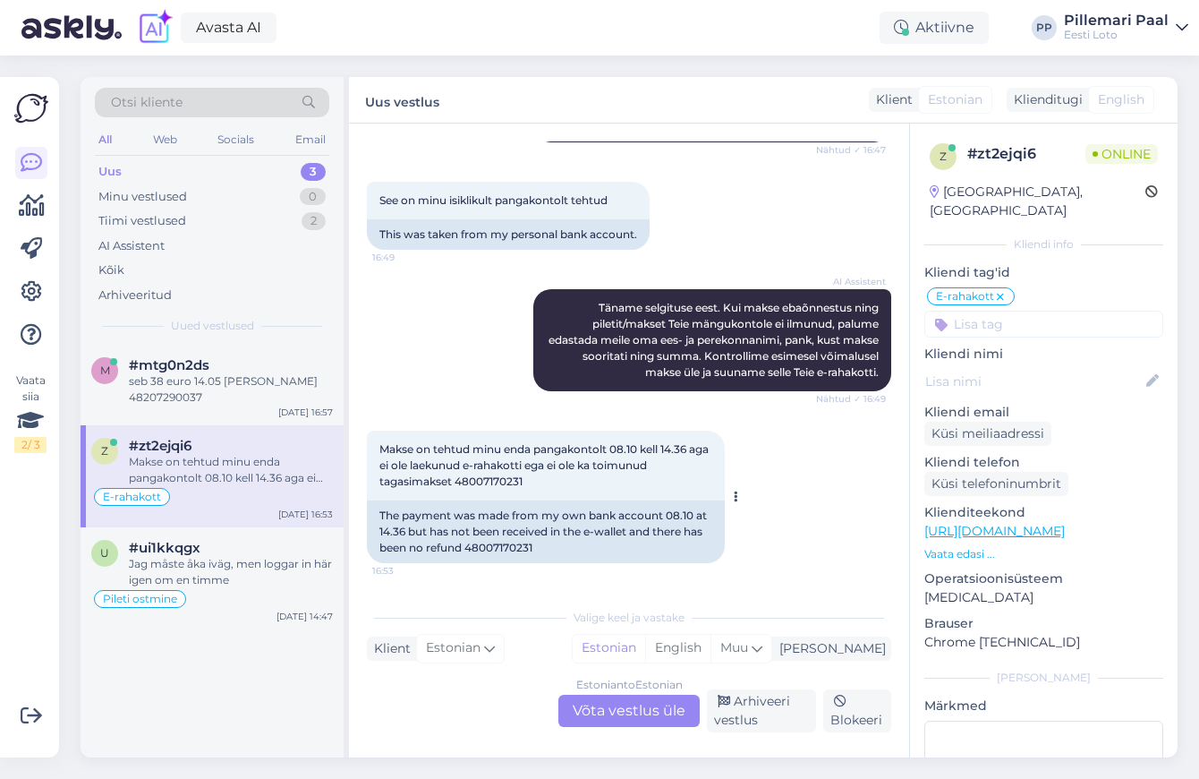
click at [477, 481] on span "Makse on tehtud minu enda pangakontolt 08.10 kell 14.36 aga ei ole laekunud e-r…" at bounding box center [545, 465] width 332 height 46
copy div "48007170231 16:53"
click at [616, 719] on div "Estonian to Estonian Võta vestlus üle" at bounding box center [628, 710] width 141 height 32
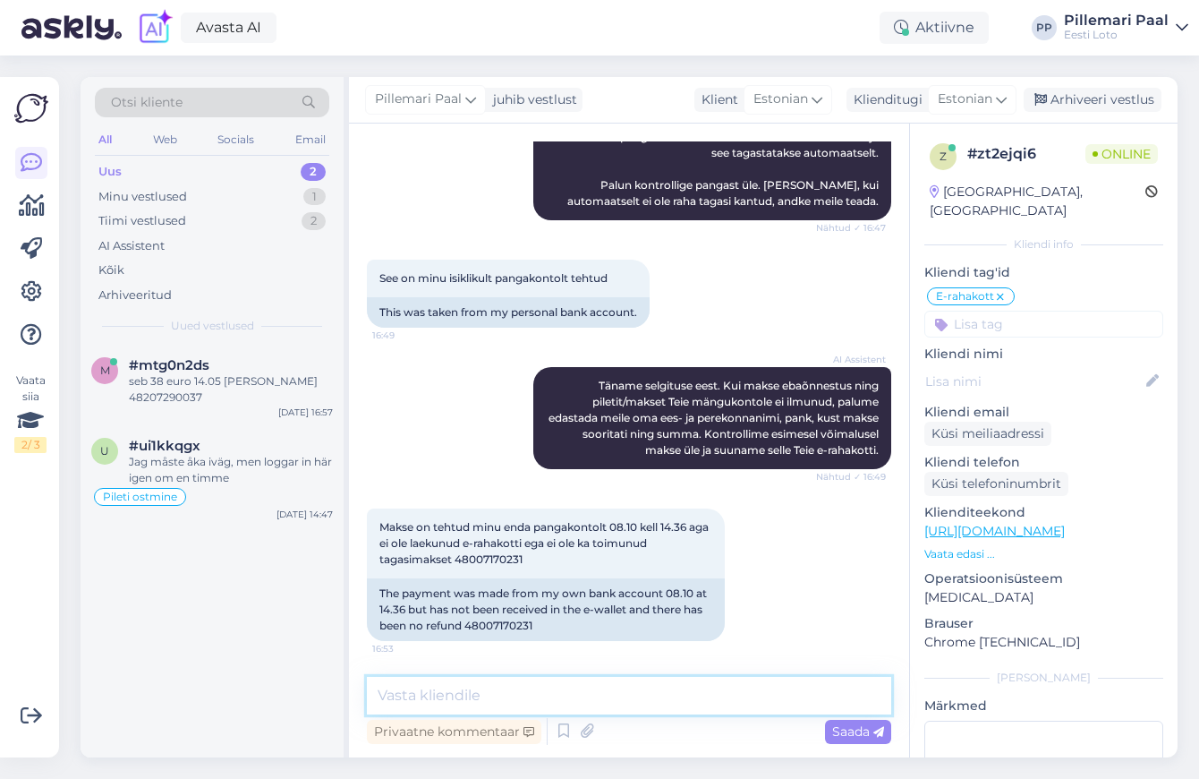
click at [580, 682] on textarea at bounding box center [629, 696] width 524 height 38
click at [393, 697] on textarea "PAlun täpsustage, kuidas on teie ees- ja perekonnanimi." at bounding box center [629, 696] width 524 height 38
click at [586, 692] on textarea "Palun täpsustage, kuidas on teie ees- ja perekonnanimi." at bounding box center [629, 696] width 524 height 38
type textarea "Palun täpsustage, kuidas on Teie ees- ja perekonnanimi."
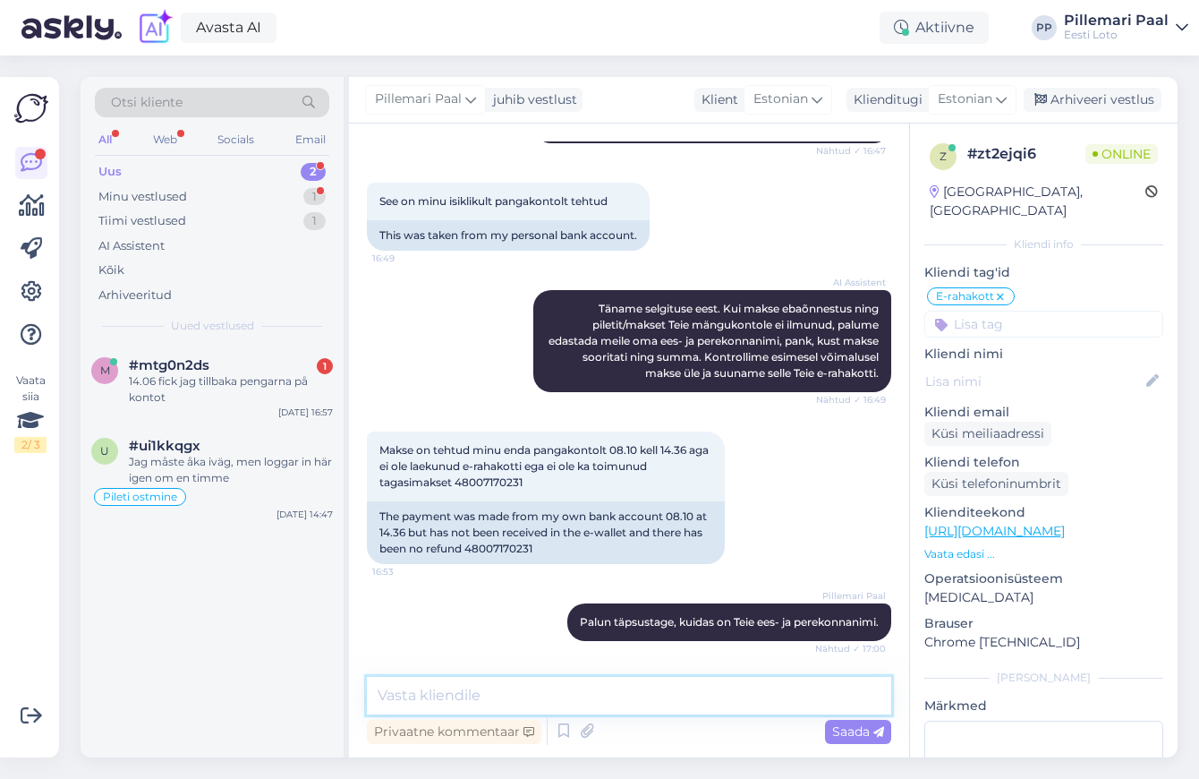
scroll to position [909, 0]
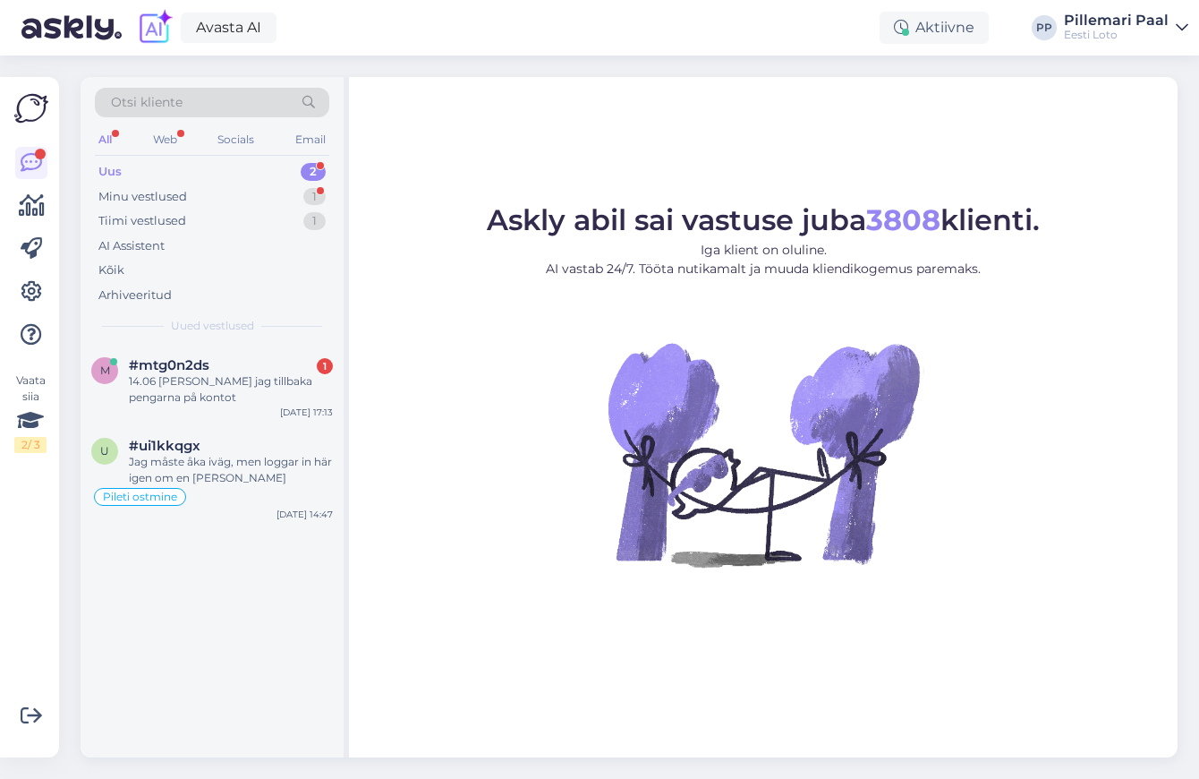
click at [127, 170] on div "Uus 2" at bounding box center [212, 171] width 234 height 25
click at [214, 468] on div "Jag måste åka iväg, men loggar in här igen om en timme" at bounding box center [231, 470] width 204 height 32
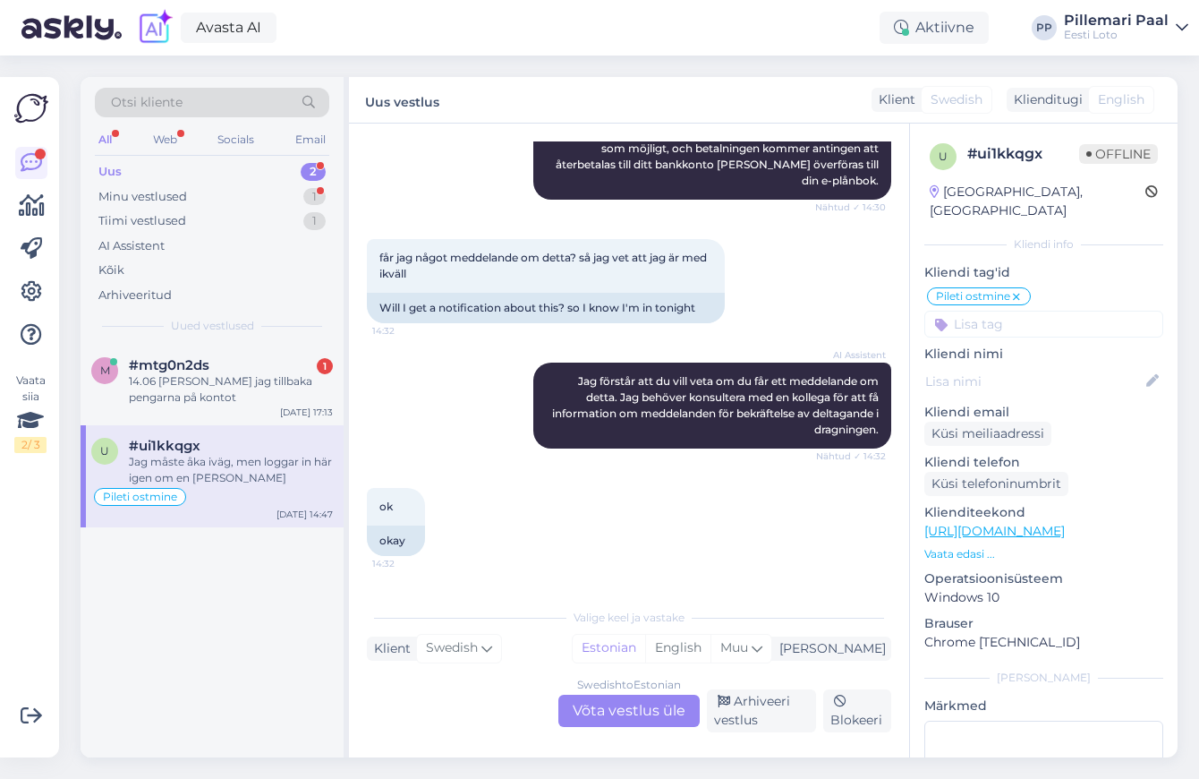
scroll to position [4083, 0]
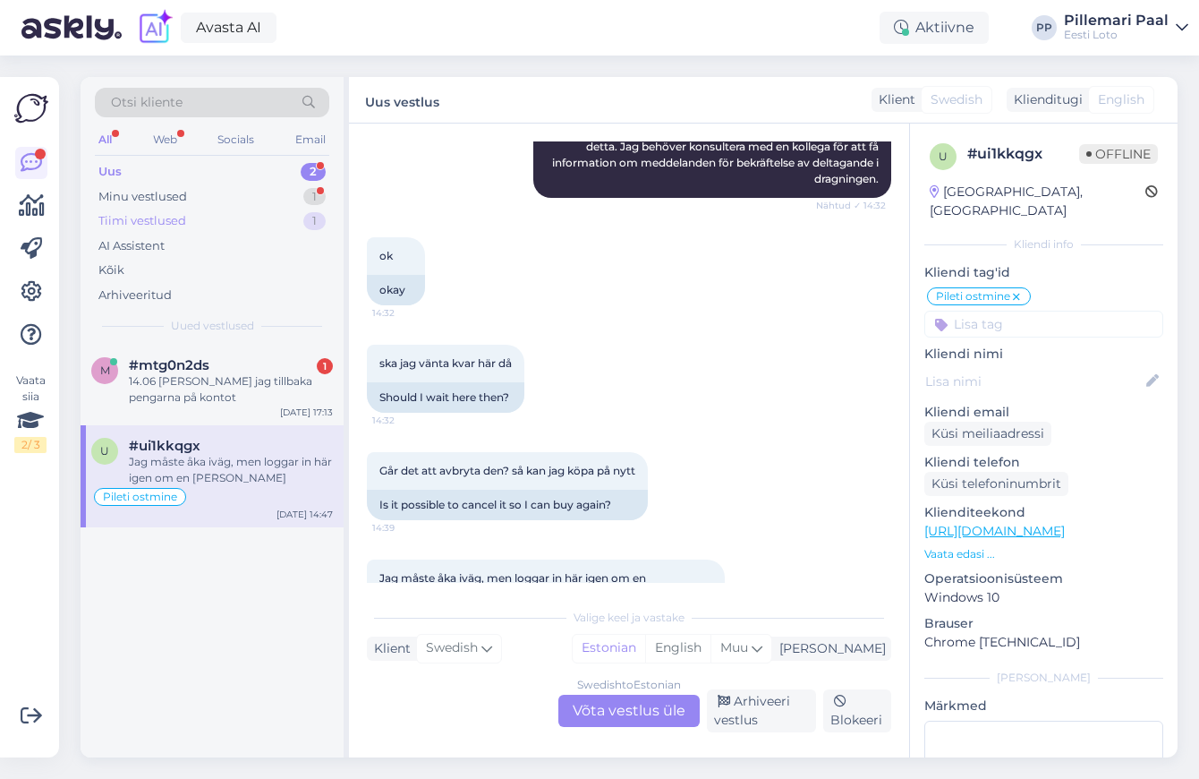
click at [197, 218] on div "Tiimi vestlused 1" at bounding box center [212, 221] width 234 height 25
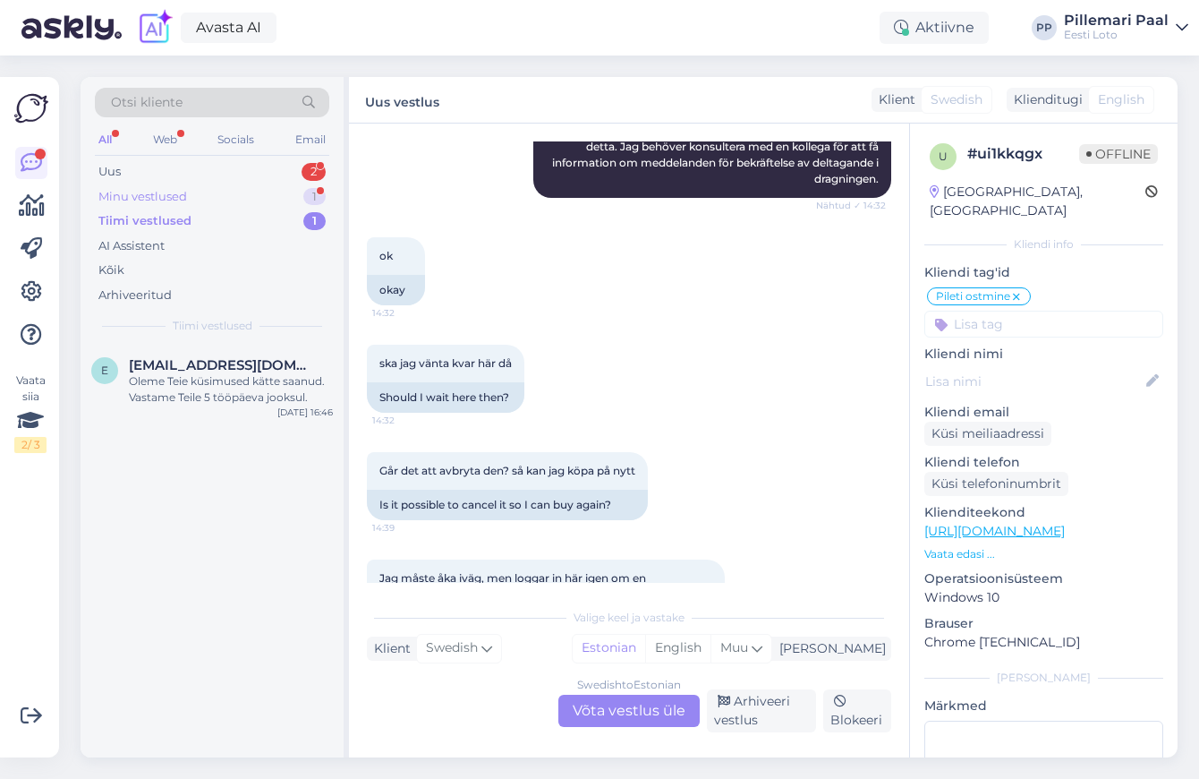
click at [187, 197] on div "Minu vestlused 1" at bounding box center [212, 196] width 234 height 25
click at [206, 370] on div "#zt2ejqi6 1" at bounding box center [231, 365] width 204 height 16
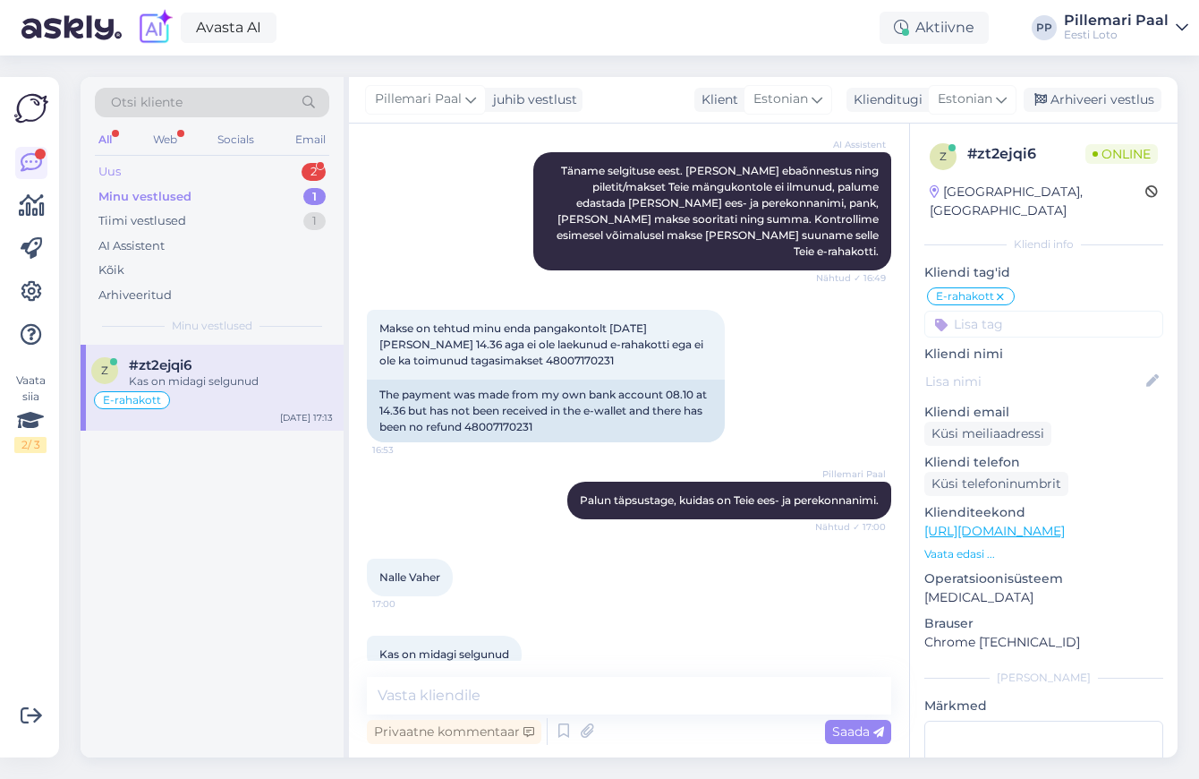
click at [175, 173] on div "Uus 2" at bounding box center [212, 171] width 234 height 25
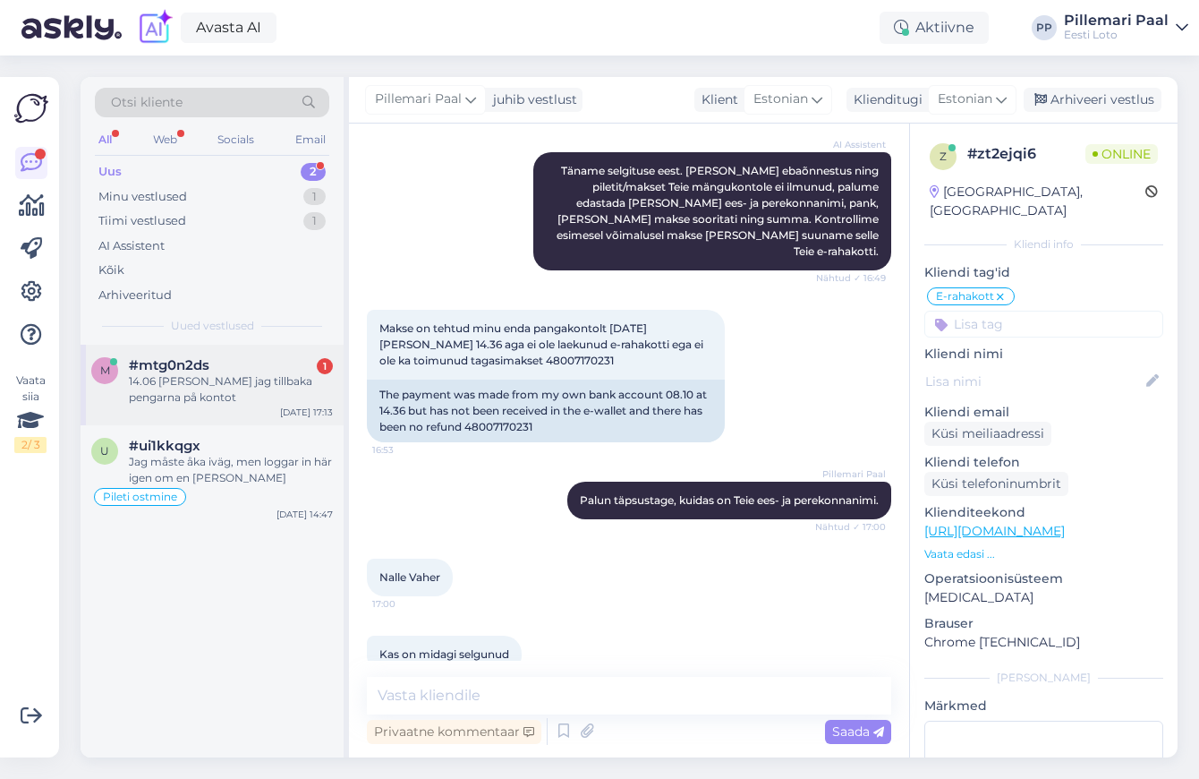
click at [200, 378] on div "14.06 fick jag tillbaka pengarna på kontot" at bounding box center [231, 389] width 204 height 32
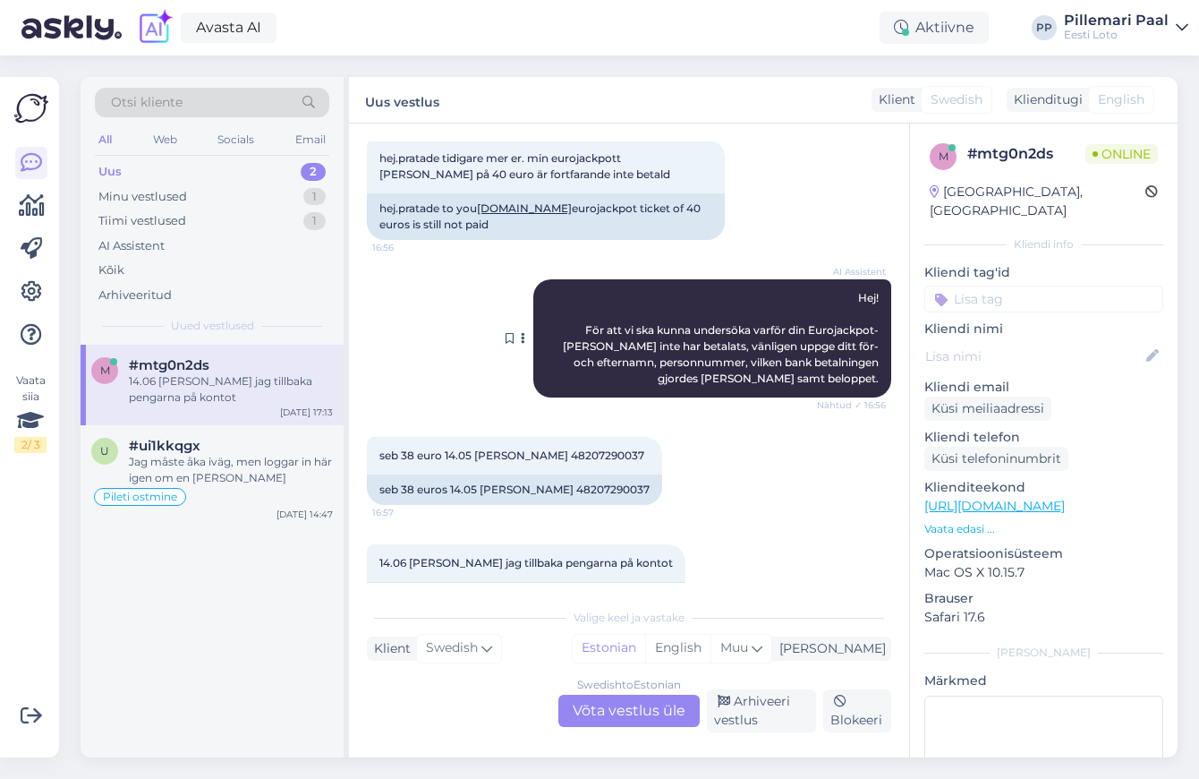
scroll to position [146, 0]
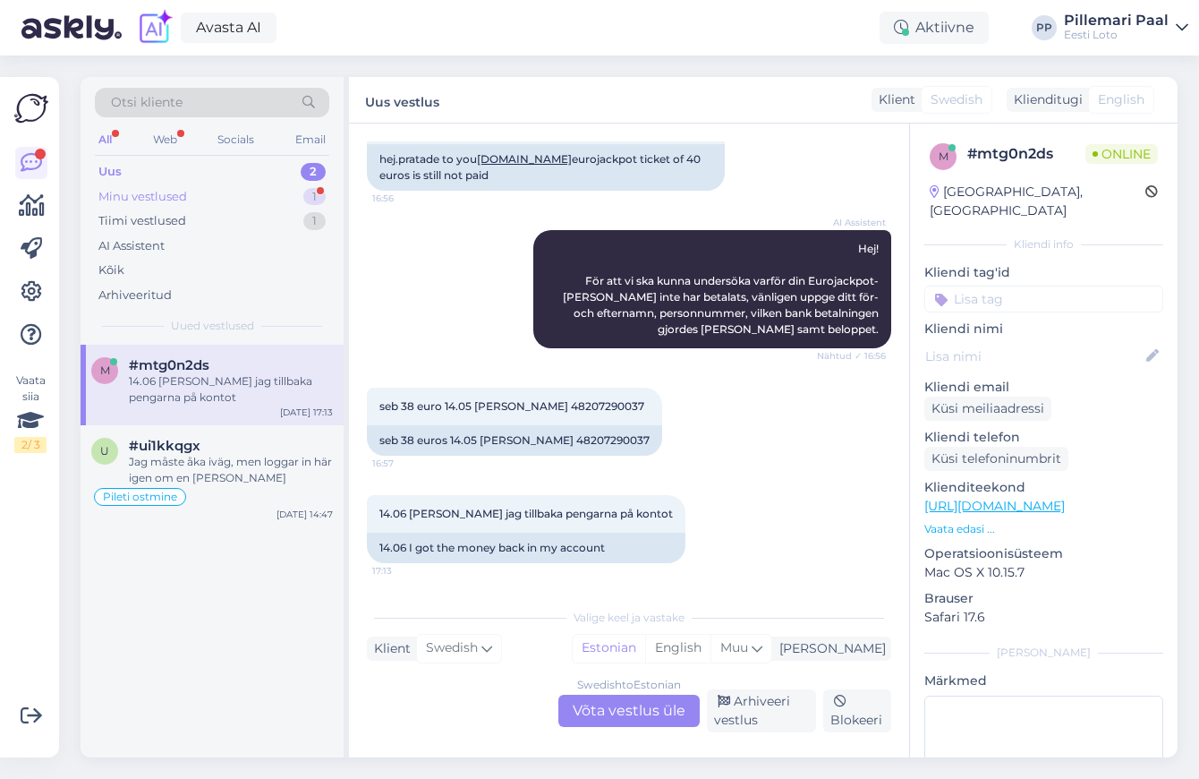
click at [206, 186] on div "Minu vestlused 1" at bounding box center [212, 196] width 234 height 25
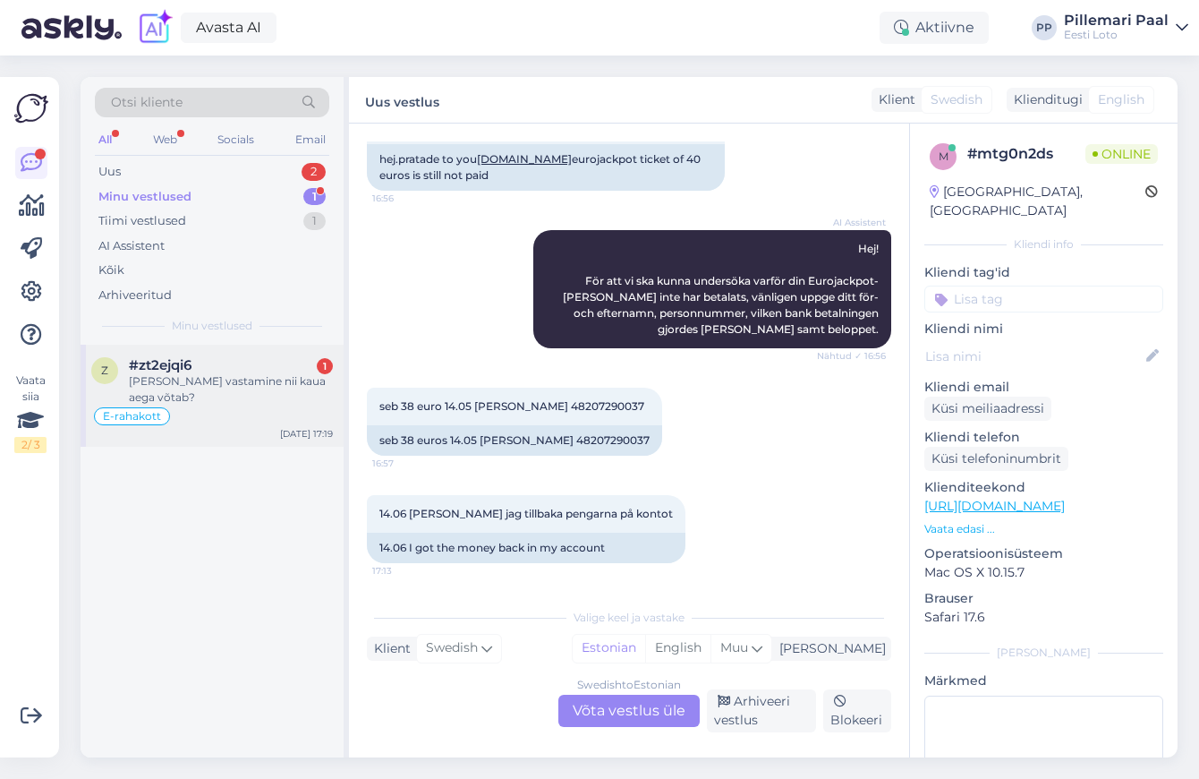
click at [191, 374] on div "Miks vastamine nii kaua aega võtab?" at bounding box center [231, 389] width 204 height 32
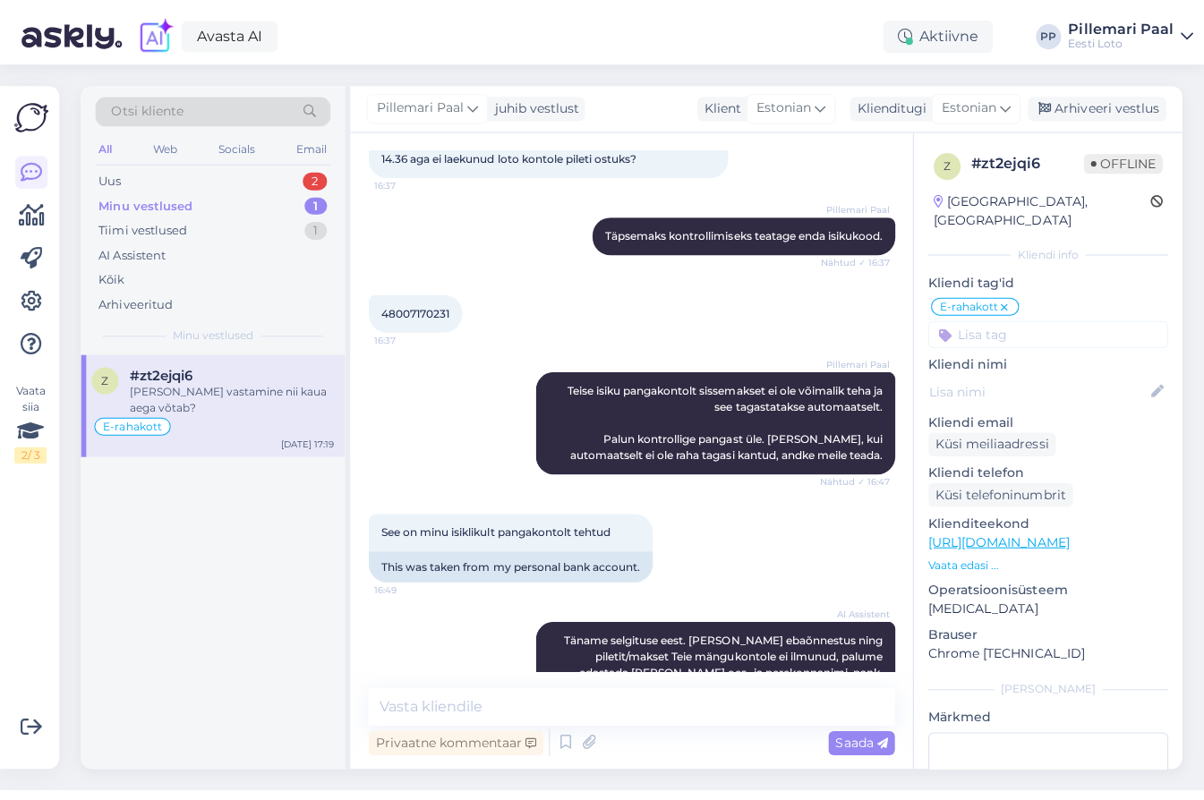
scroll to position [450, 0]
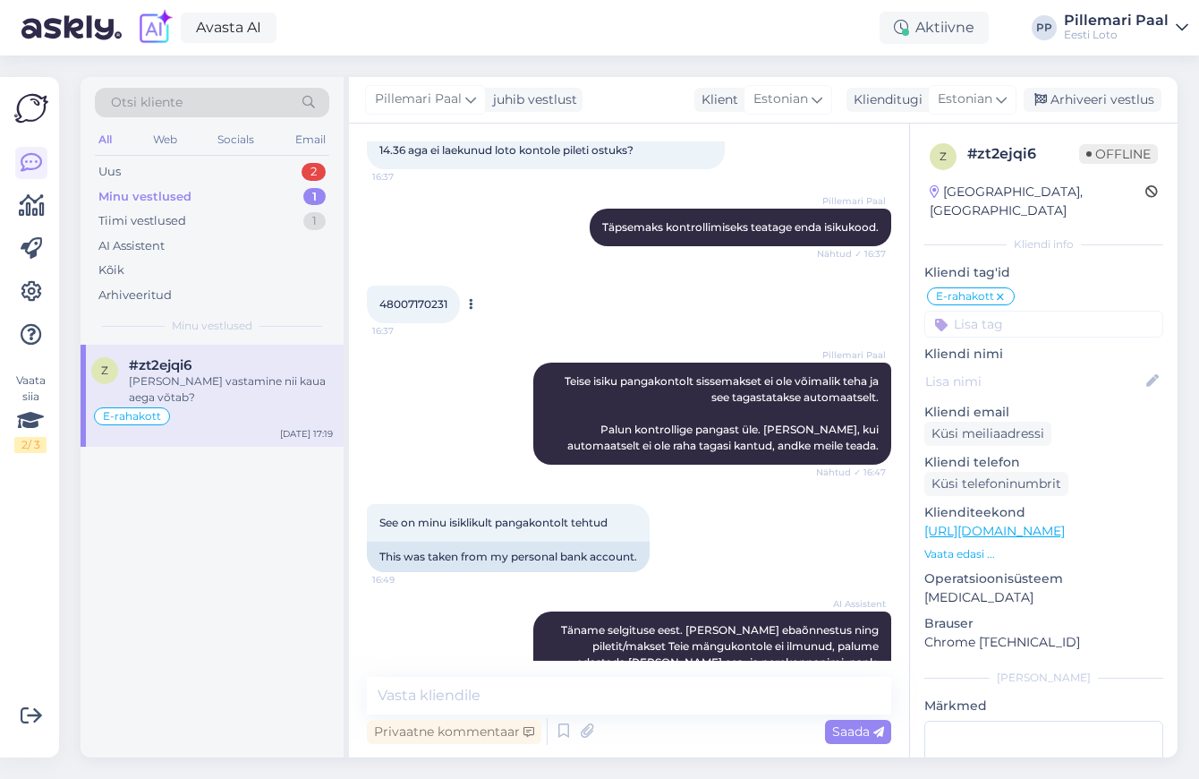
click at [400, 297] on span "48007170231" at bounding box center [413, 303] width 68 height 13
copy div "48007170231 16:37"
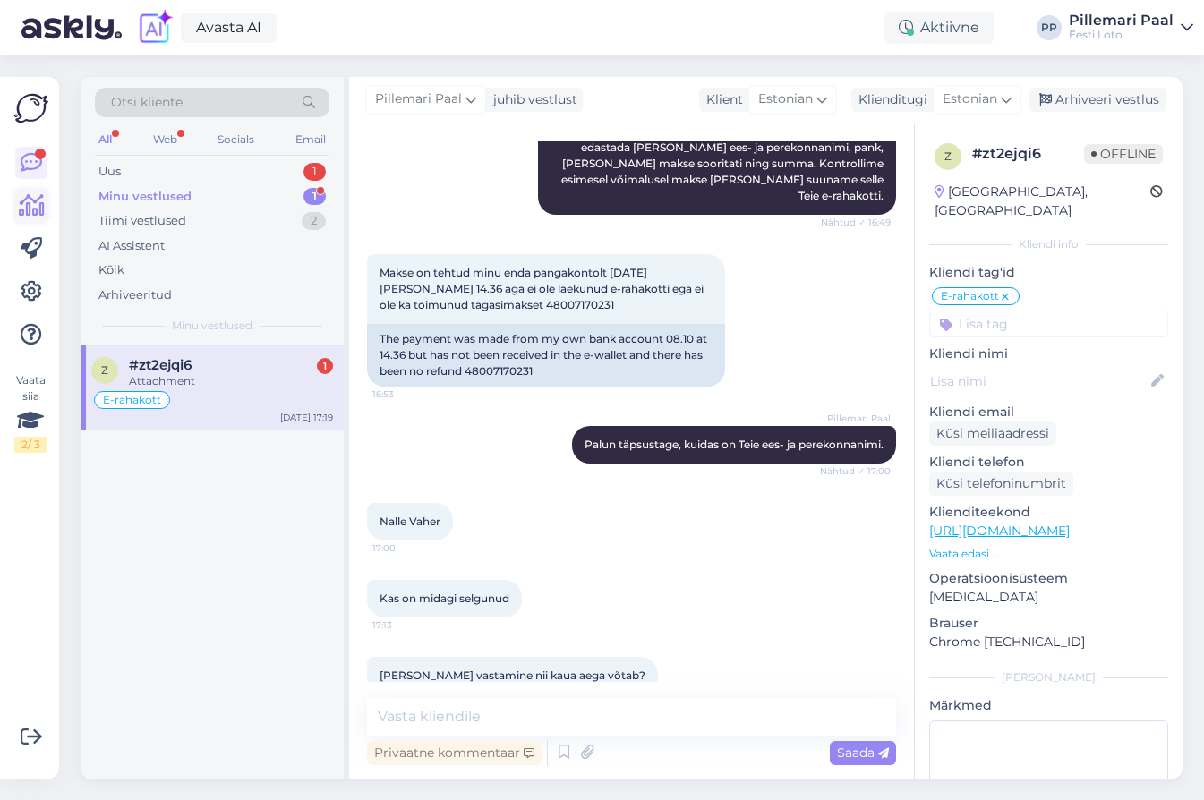
scroll to position [1043, 0]
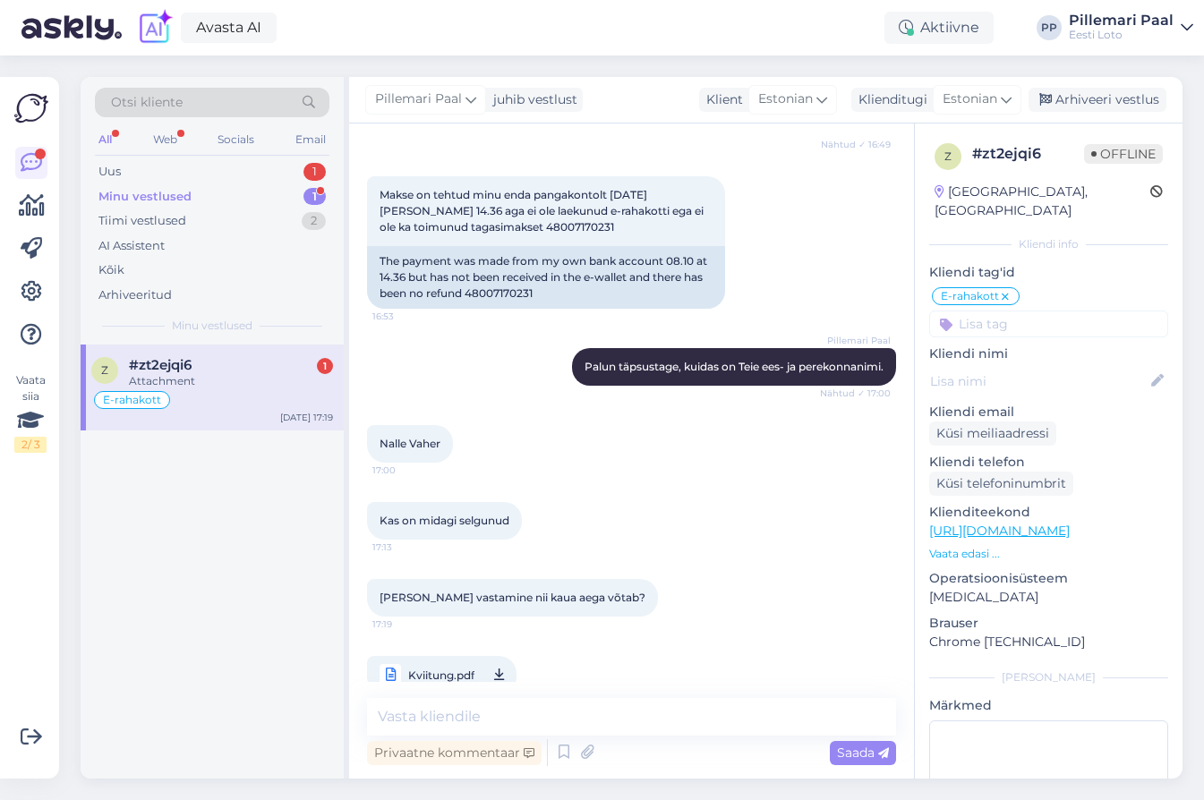
click at [442, 664] on span "Kviitung.pdf" at bounding box center [441, 675] width 66 height 22
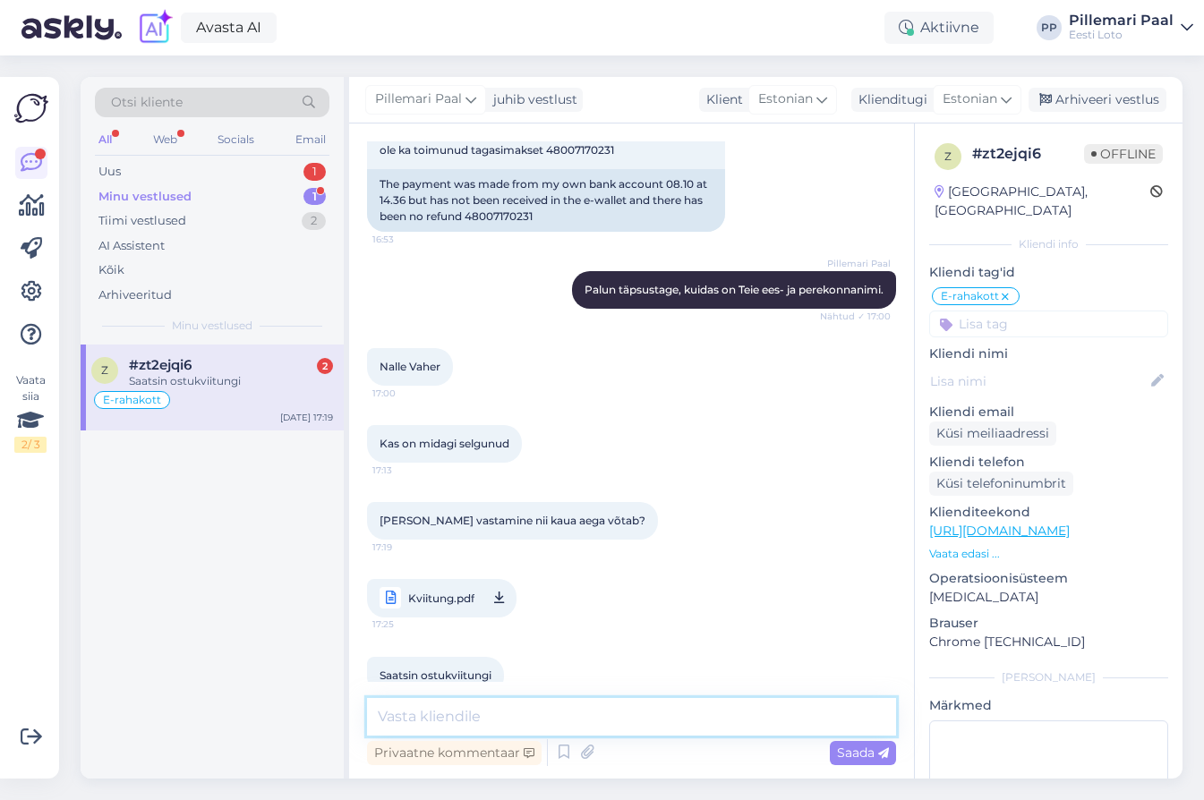
click at [483, 709] on textarea at bounding box center [631, 717] width 529 height 38
type textarea "Täname! Saime Teie kviitungi kätte."
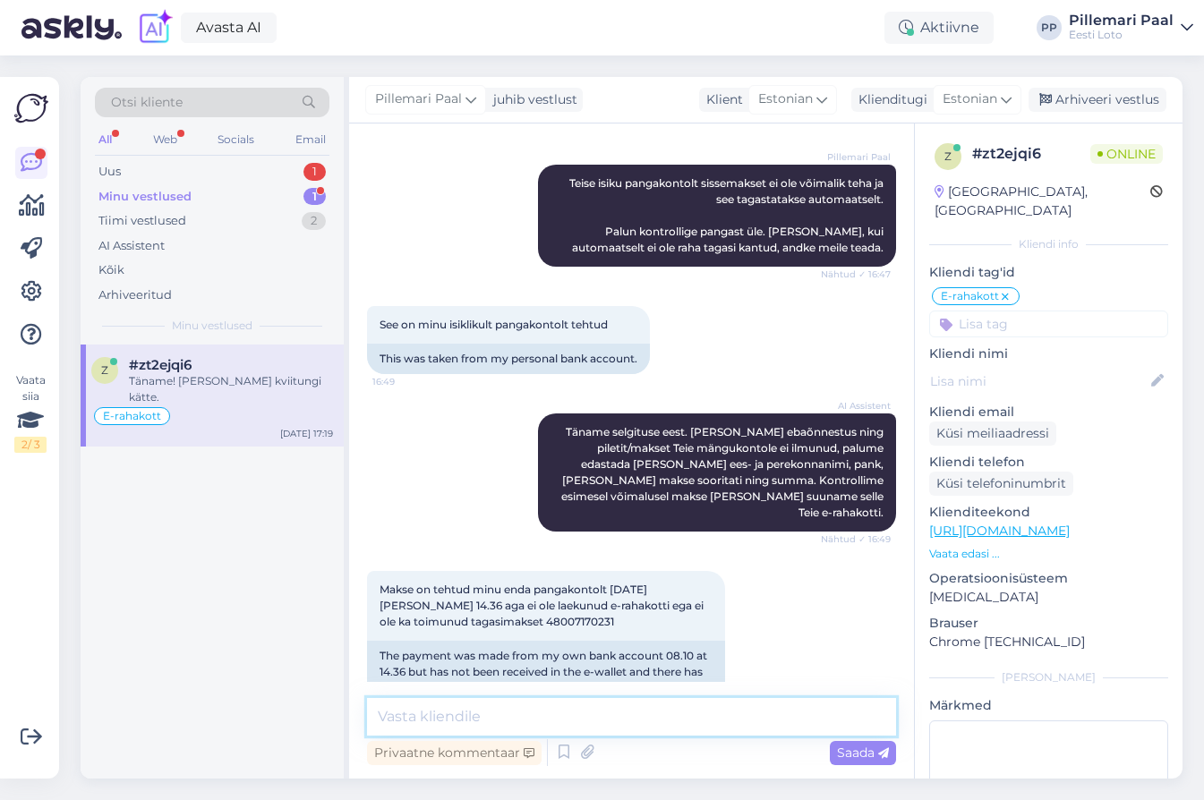
scroll to position [1196, 0]
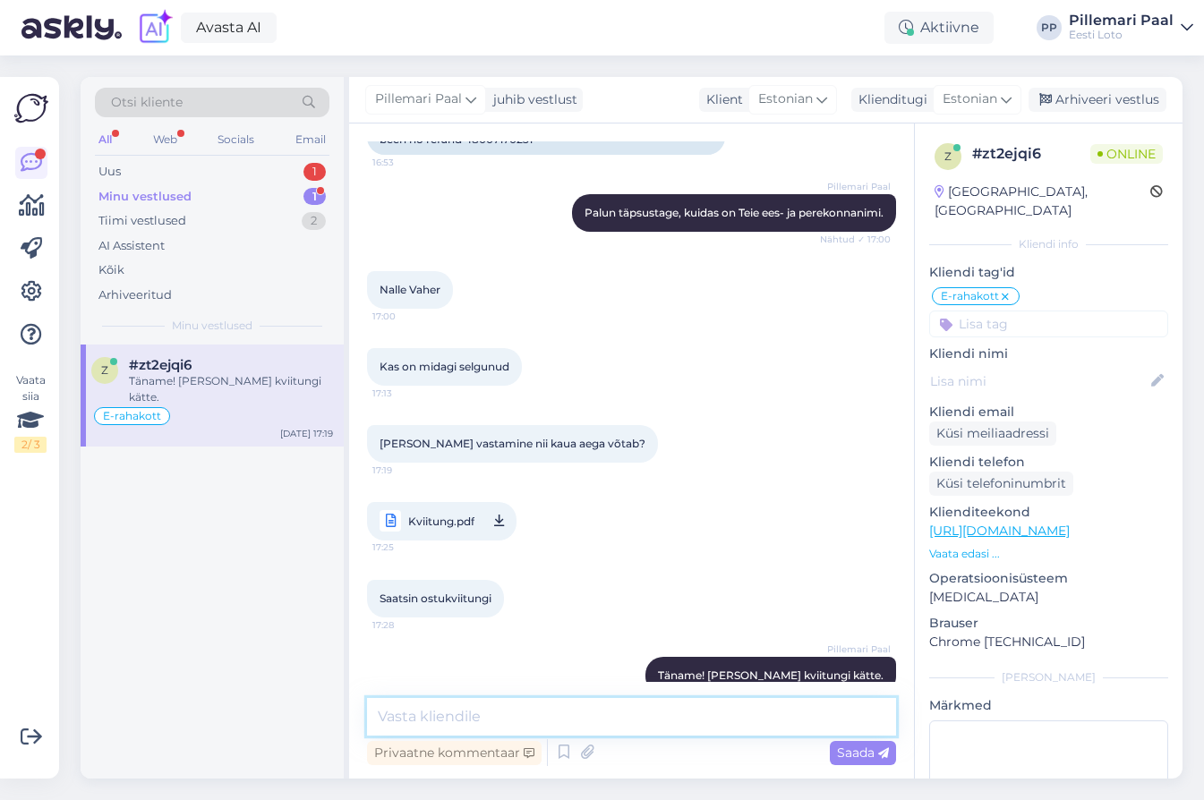
click at [575, 724] on textarea at bounding box center [631, 717] width 529 height 38
paste textarea "Meie finantsosakond kontrollib esimesel võimalusel ostu üle ja raha tagastataks…"
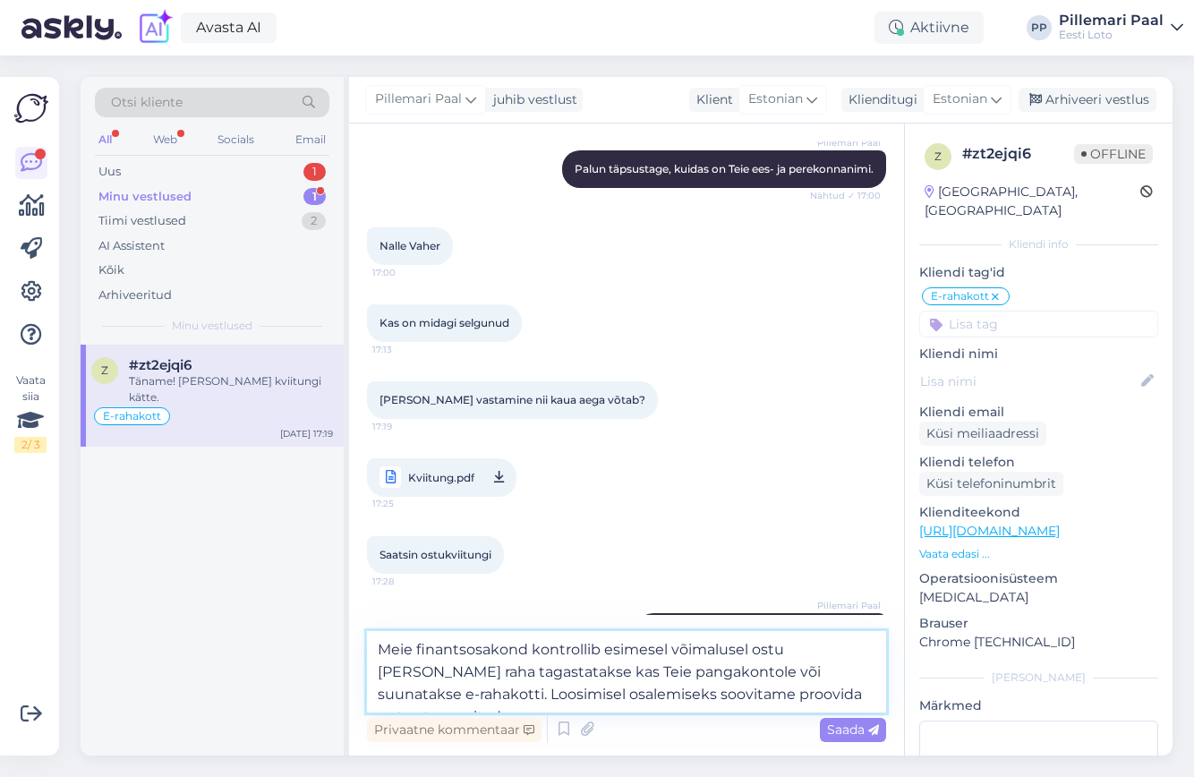
scroll to position [1264, 0]
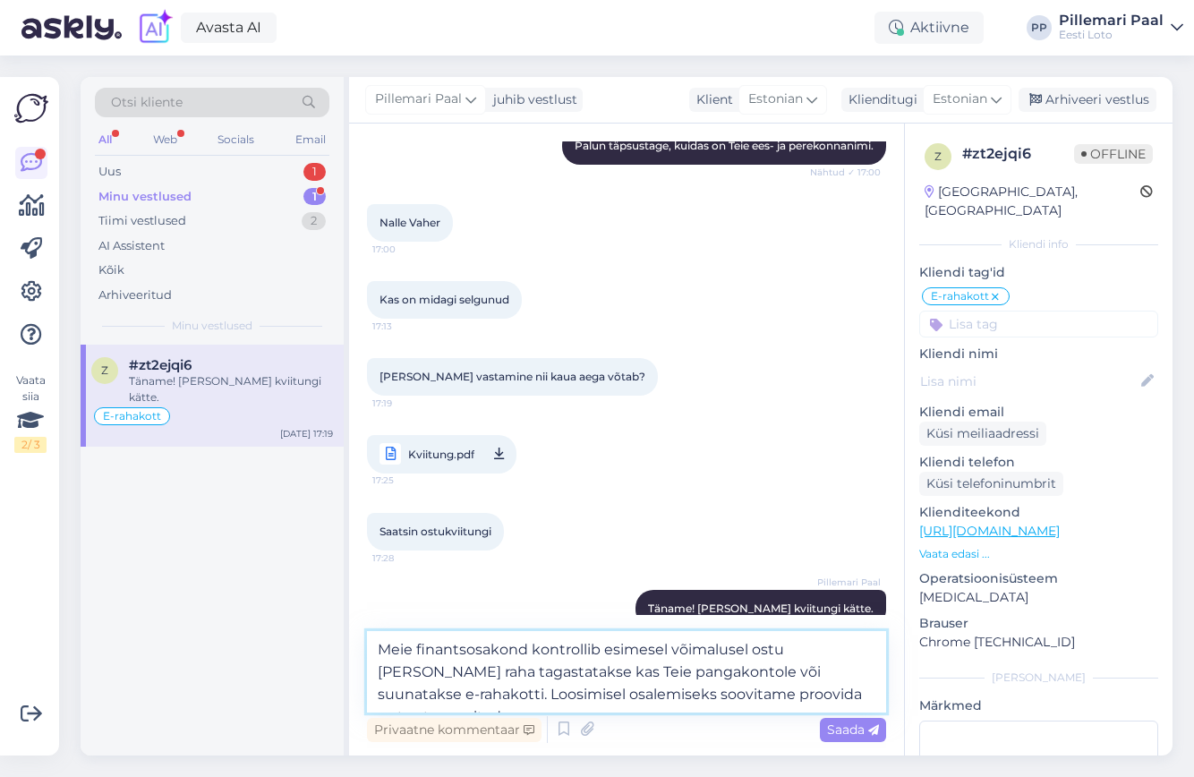
drag, startPoint x: 849, startPoint y: 694, endPoint x: 366, endPoint y: 700, distance: 483.3
click at [367, 700] on textarea "Meie finantsosakond kontrollib esimesel võimalusel ostu üle ja raha tagastataks…" at bounding box center [626, 671] width 519 height 81
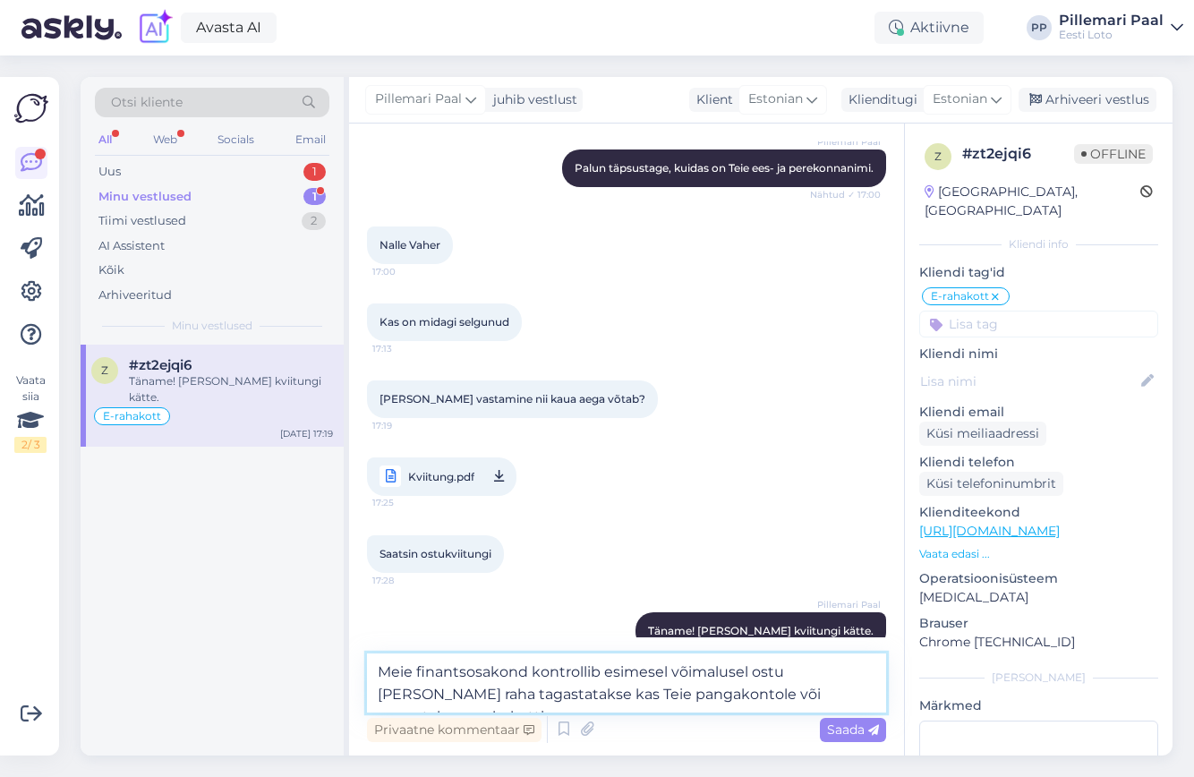
type textarea "Meie finantsosakond kontrollib esimesel võimalusel ostu üle ja raha tagastataks…"
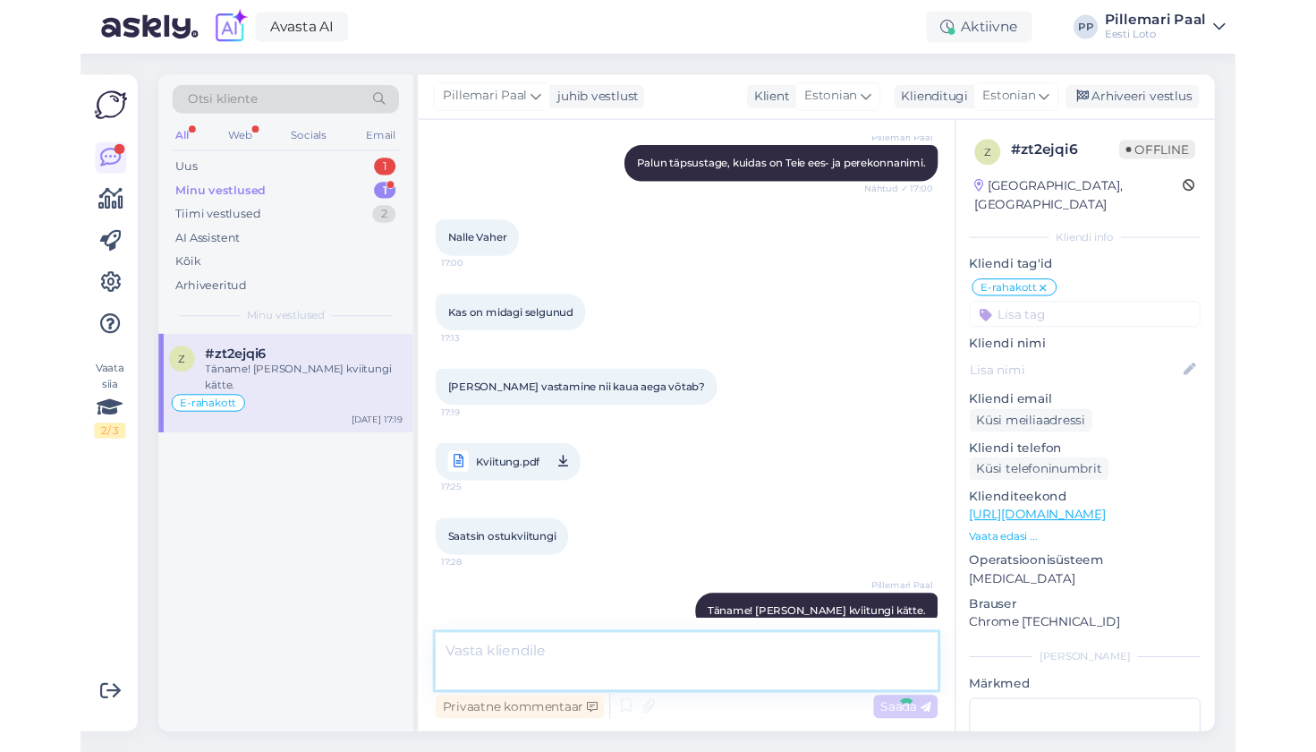
scroll to position [1329, 0]
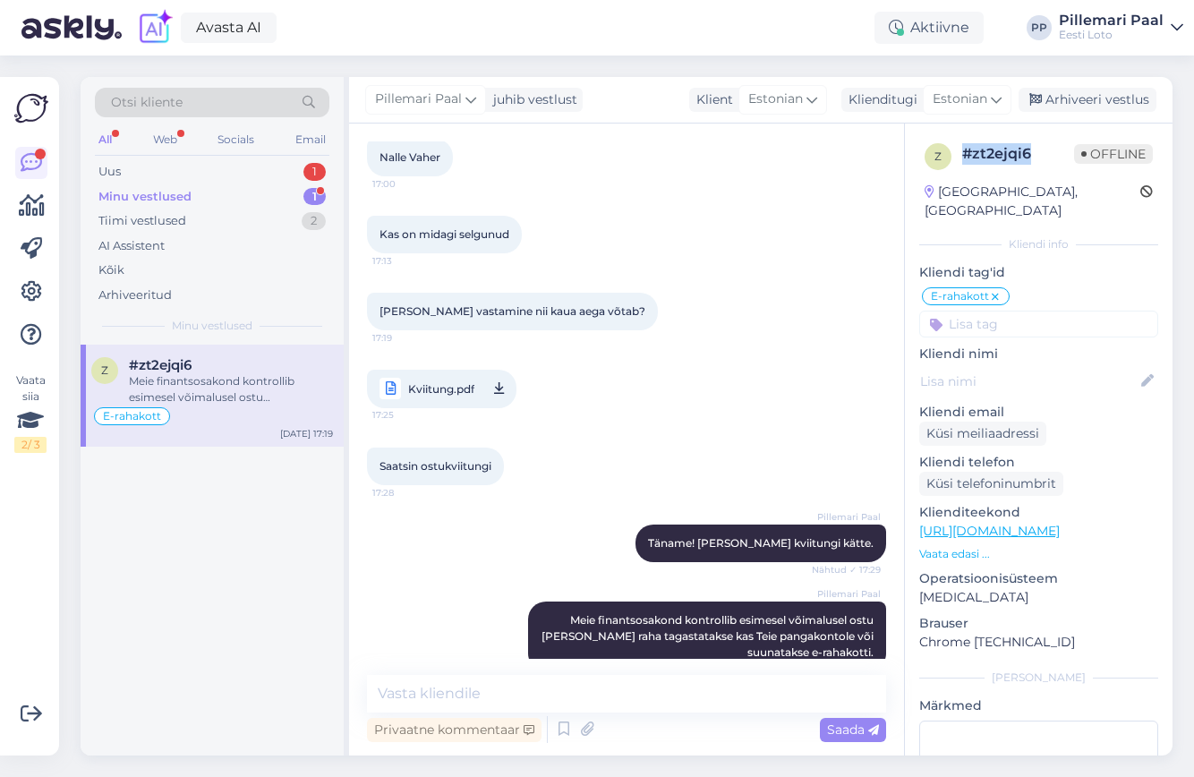
drag, startPoint x: 1036, startPoint y: 163, endPoint x: 961, endPoint y: 154, distance: 75.7
click at [962, 154] on div "# zt2ejqi6" at bounding box center [1018, 153] width 112 height 21
copy div "# zt2ejqi6"
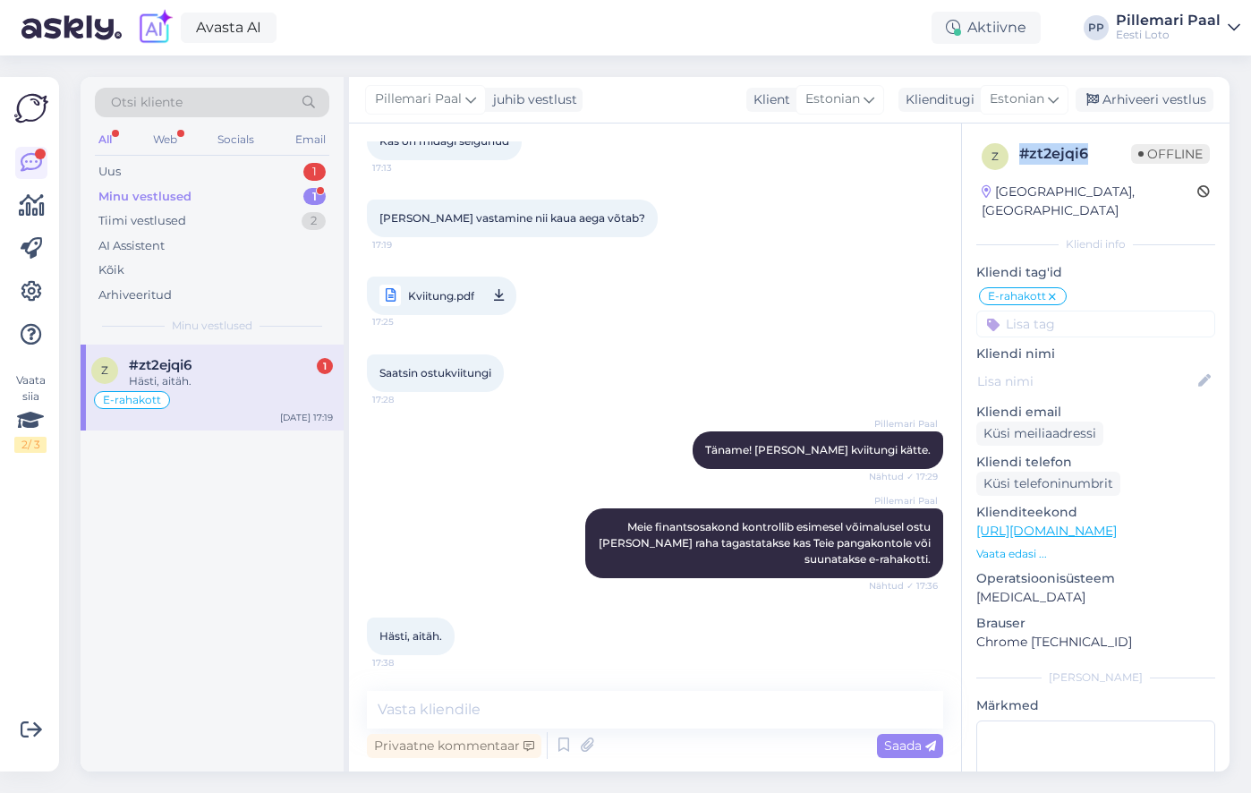
scroll to position [1390, 0]
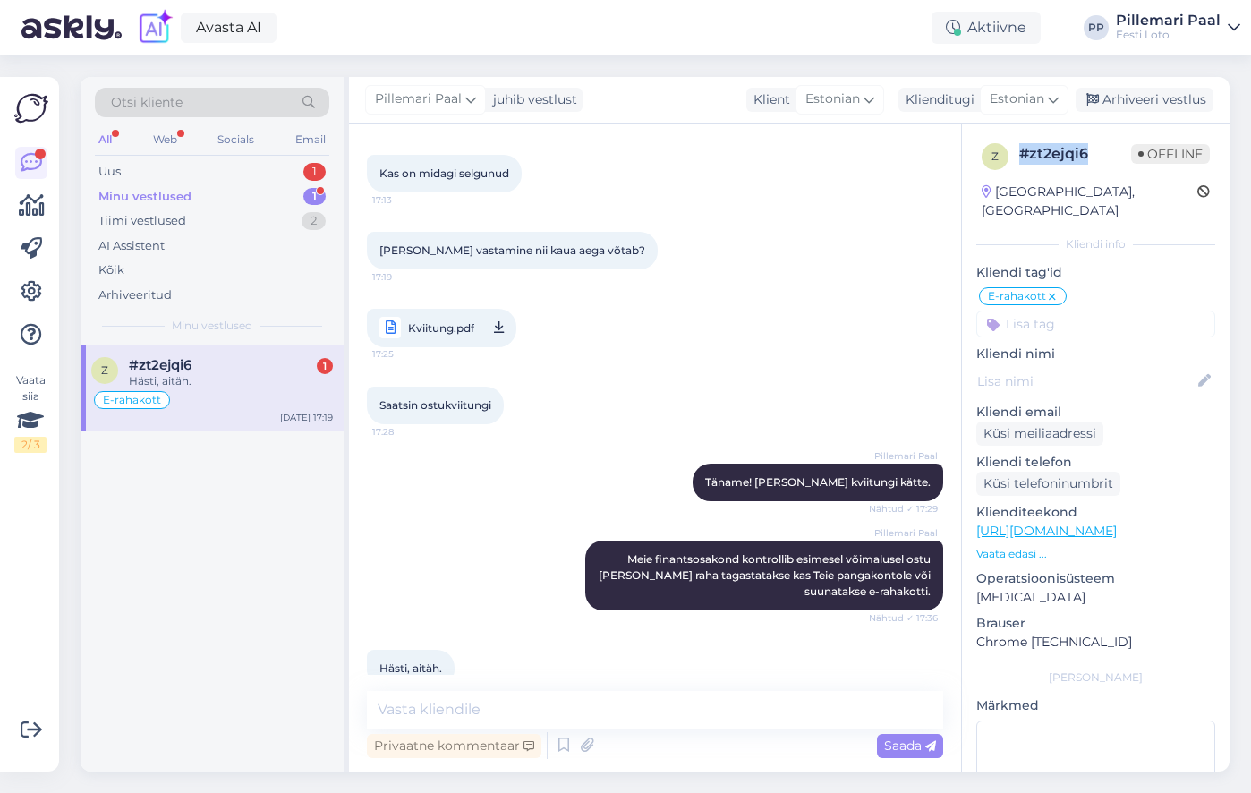
copy div "# zt2ejqi6"
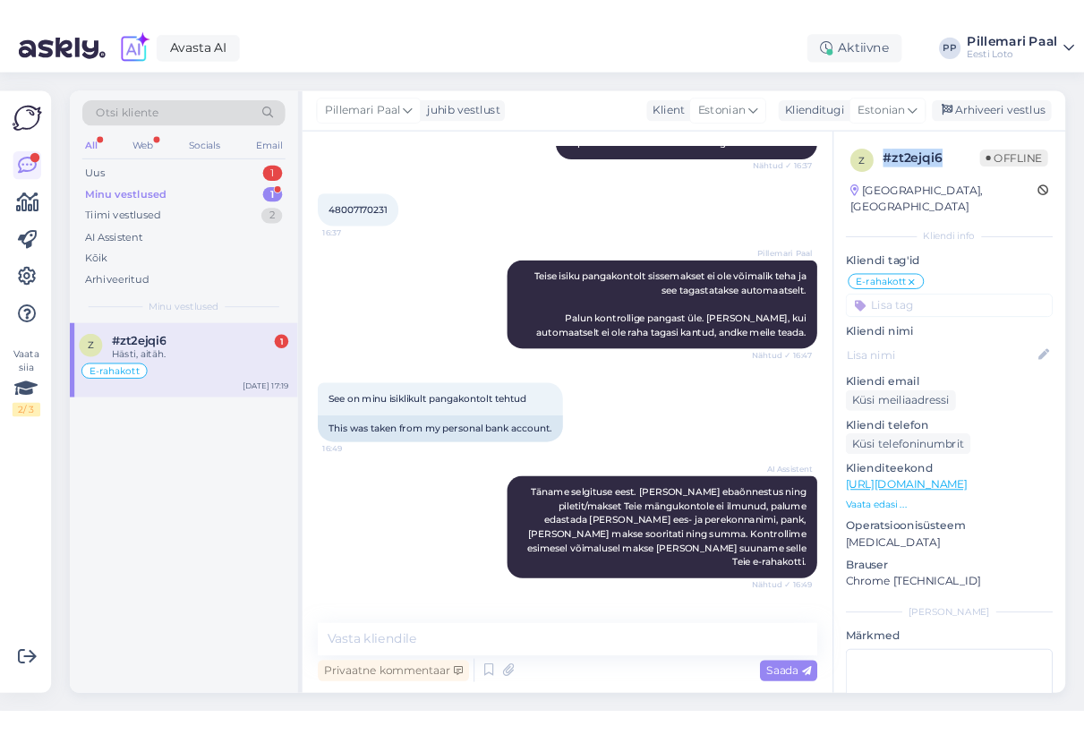
scroll to position [514, 0]
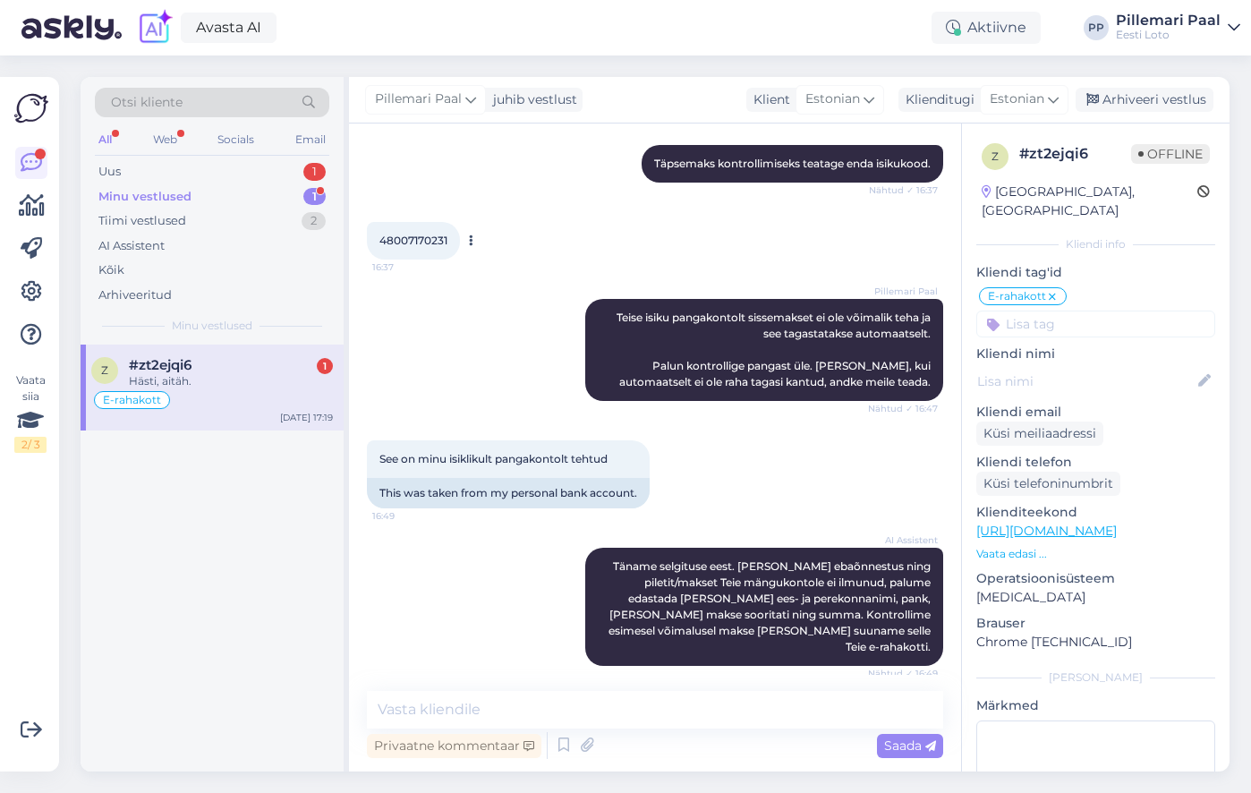
click at [421, 234] on span "48007170231" at bounding box center [413, 240] width 68 height 13
copy div "48007170231 16:37"
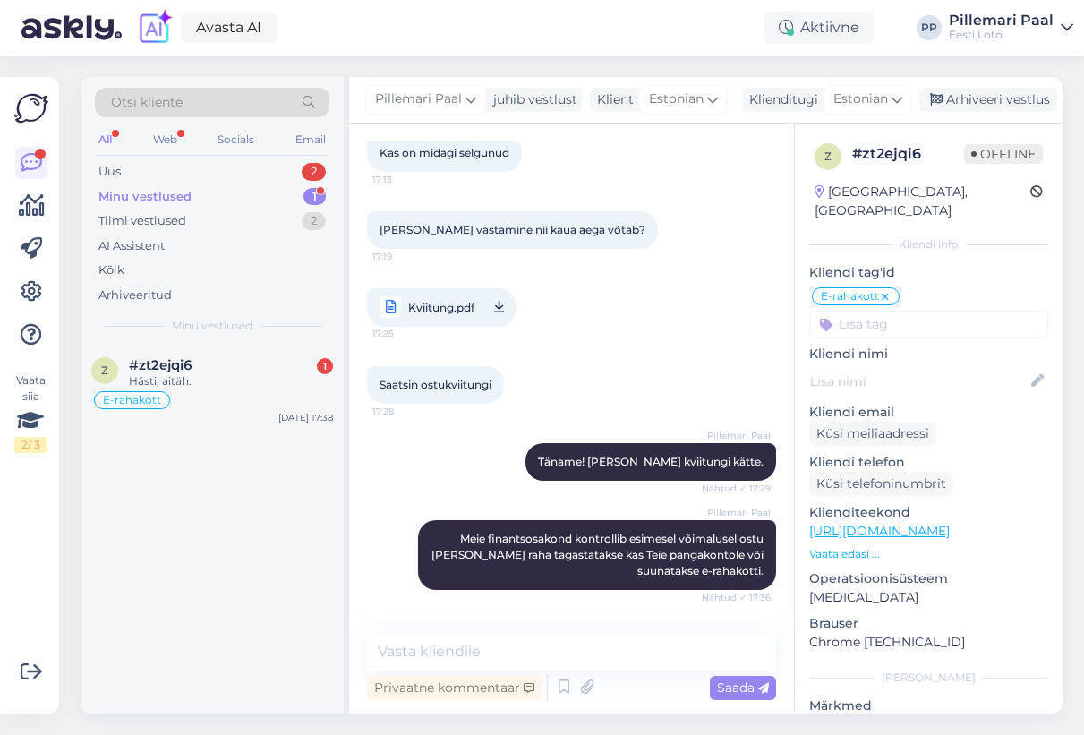
scroll to position [1448, 0]
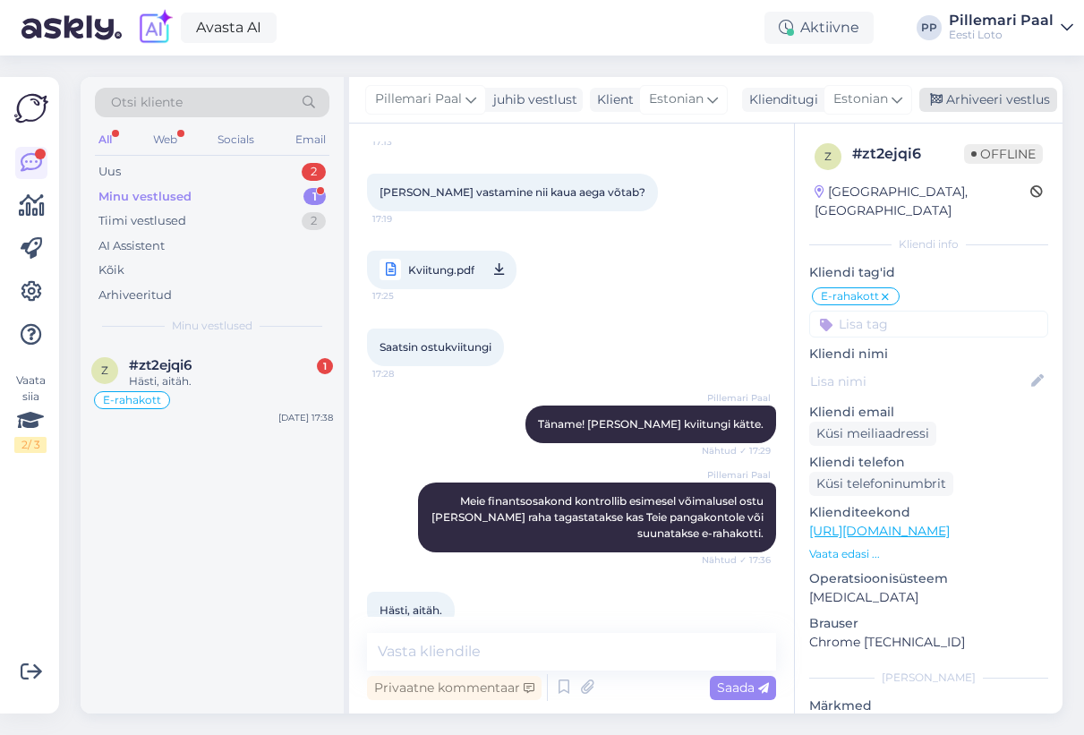
click at [951, 103] on div "Arhiveeri vestlus" at bounding box center [988, 100] width 138 height 24
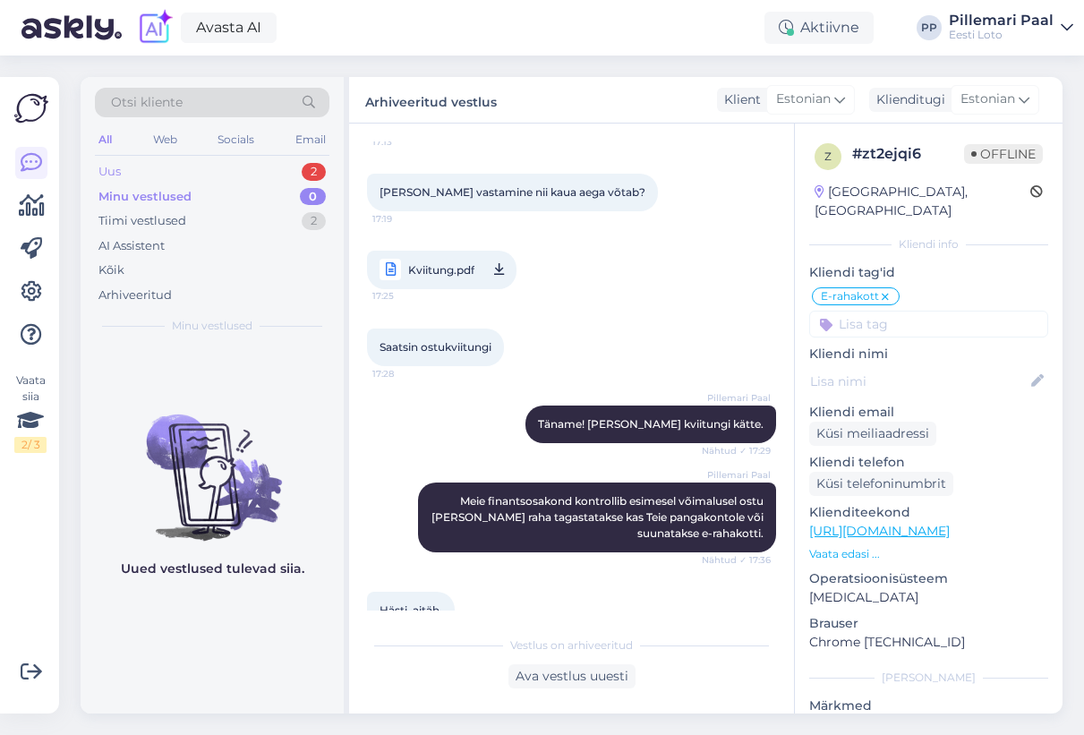
click at [177, 172] on div "Uus 2" at bounding box center [212, 171] width 234 height 25
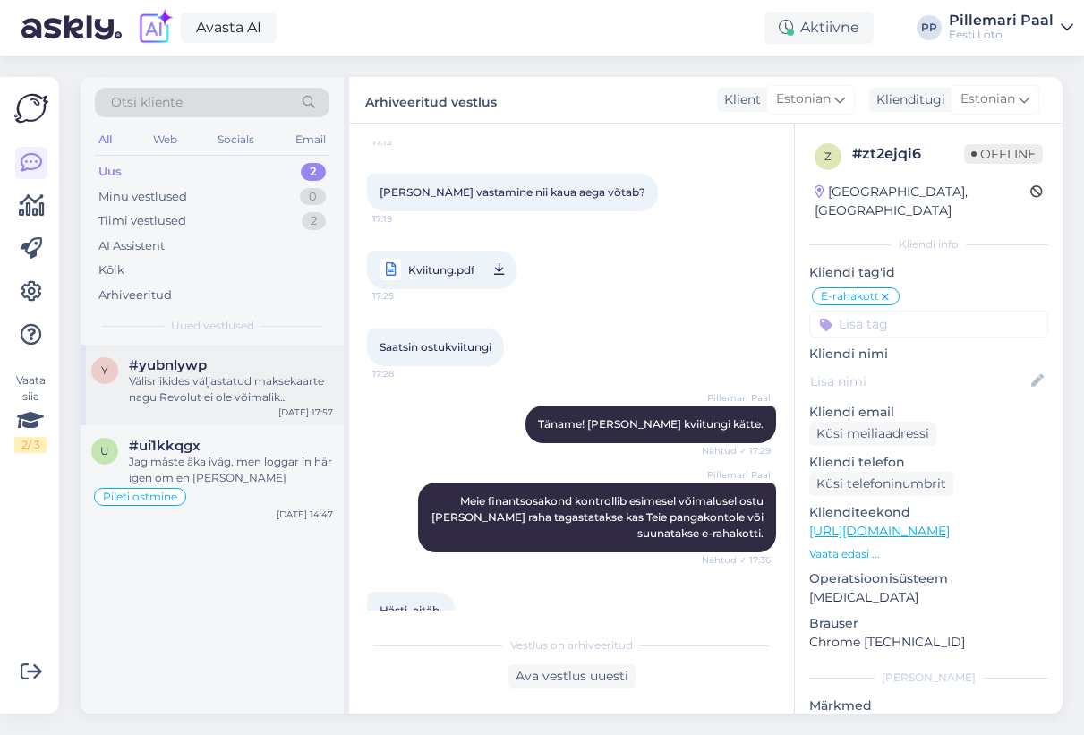
click at [223, 389] on div "Välisriikides väljastatud maksekaarte nagu Revolut ei ole võimalik mängukontoga…" at bounding box center [231, 389] width 204 height 32
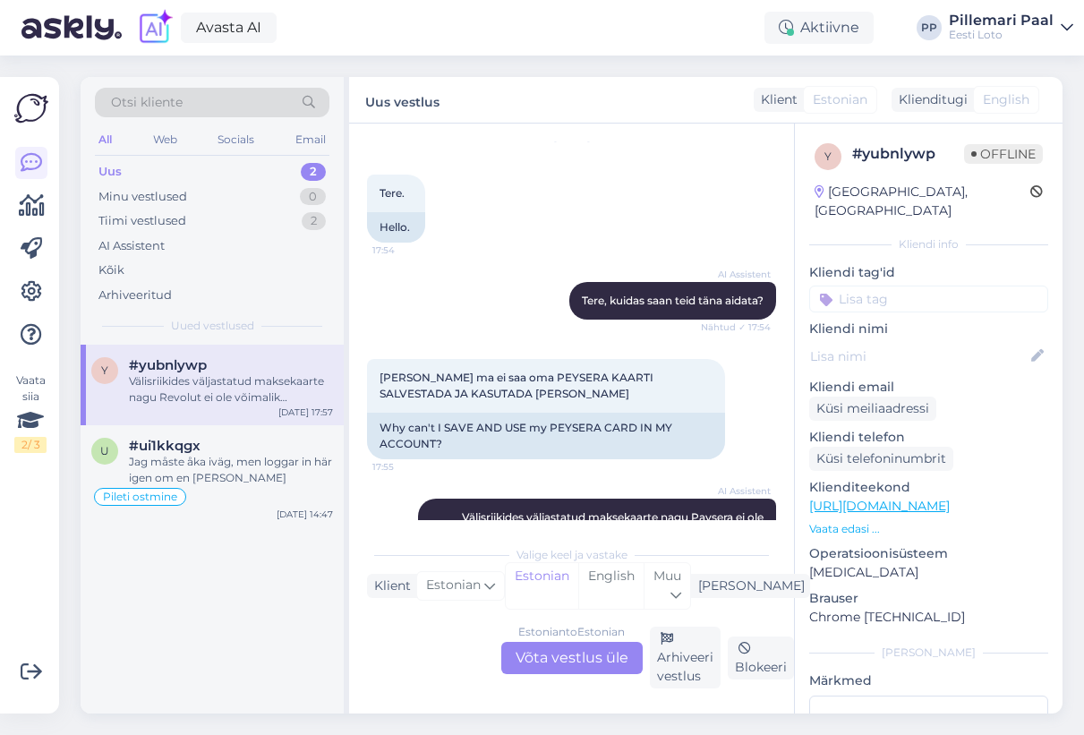
scroll to position [0, 0]
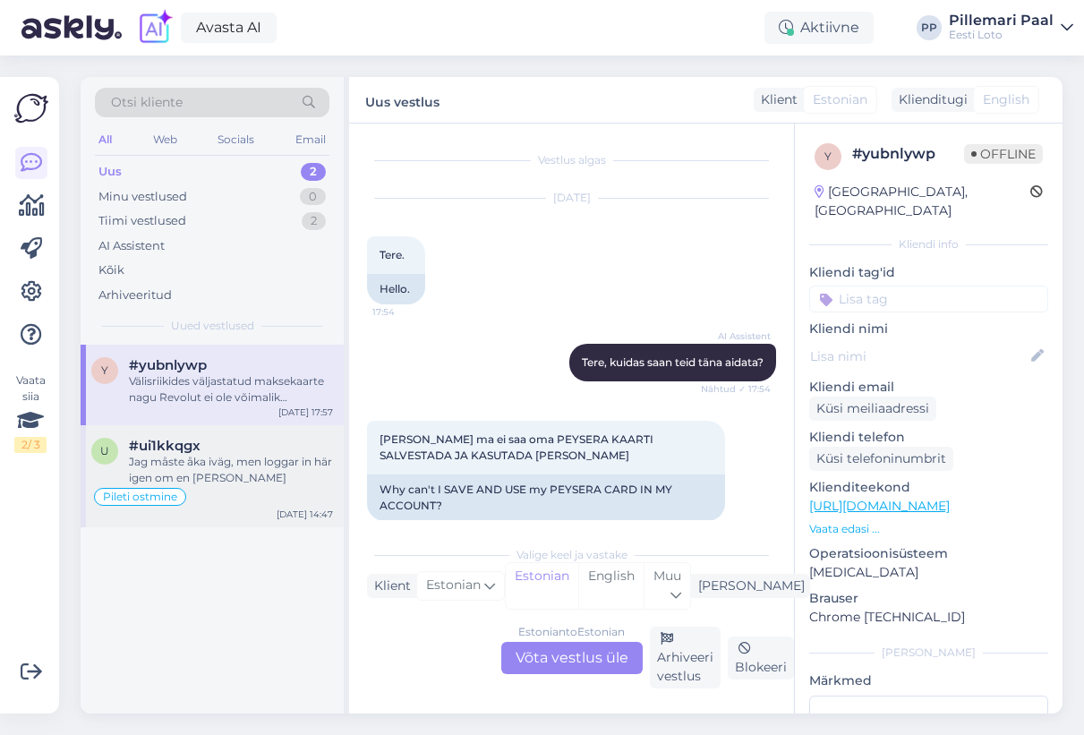
click at [226, 483] on div "Jag måste åka iväg, men loggar in här igen om en timme" at bounding box center [231, 470] width 204 height 32
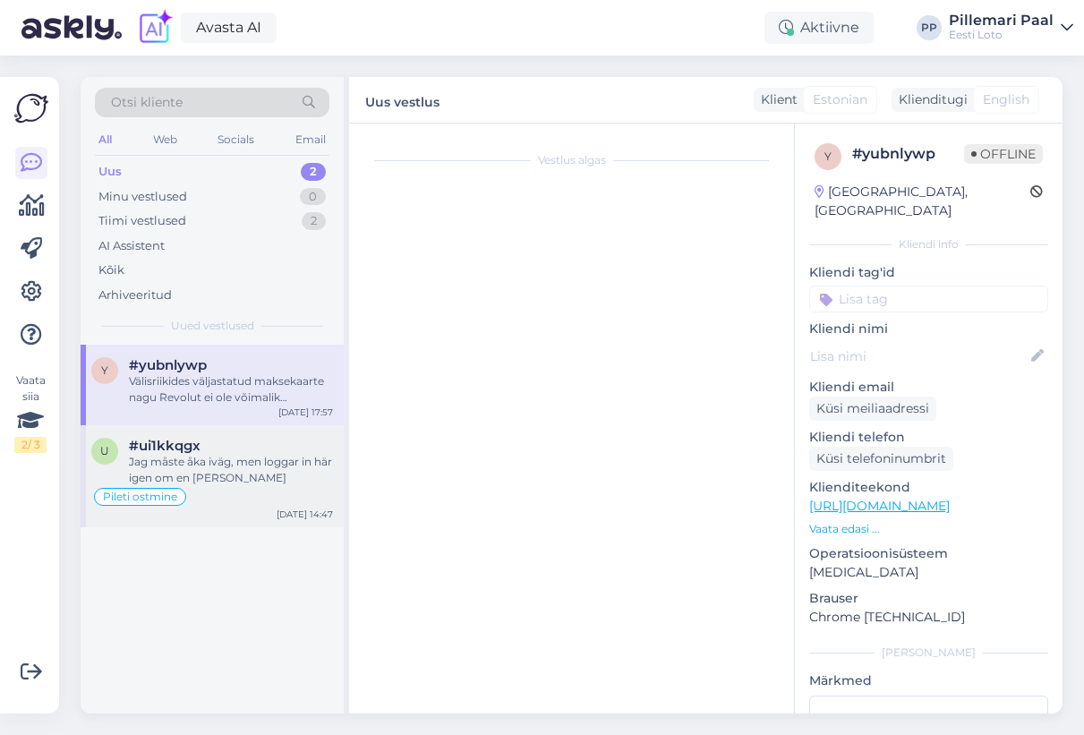
scroll to position [4146, 0]
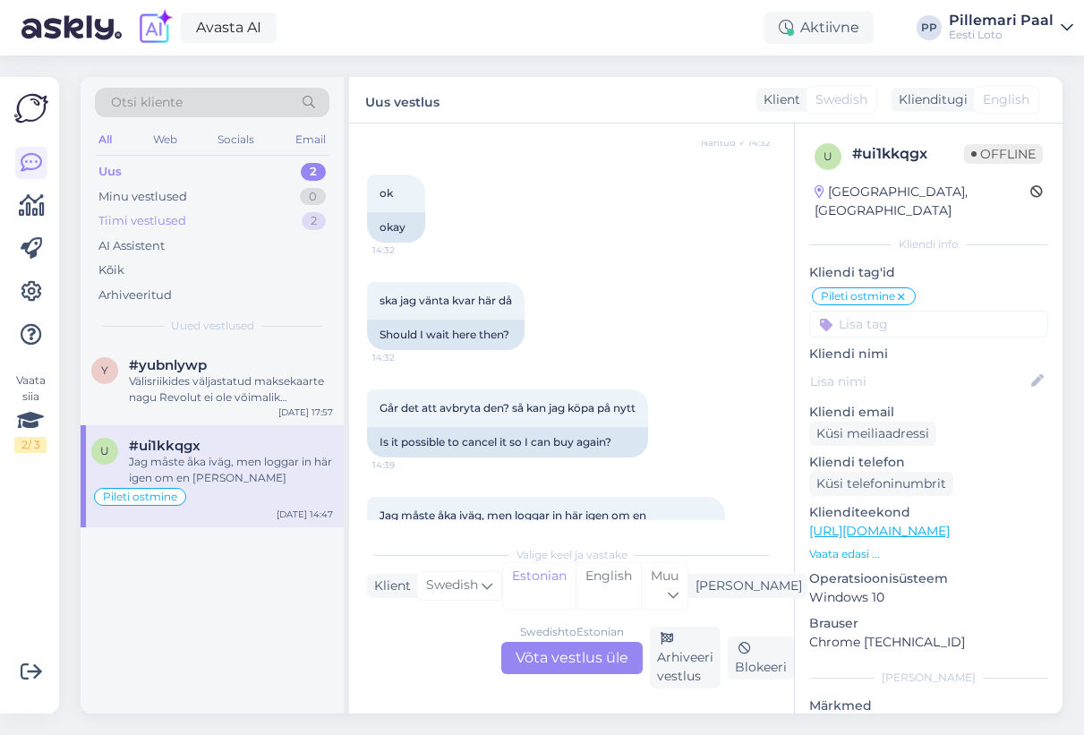
click at [214, 222] on div "Tiimi vestlused 2" at bounding box center [212, 221] width 234 height 25
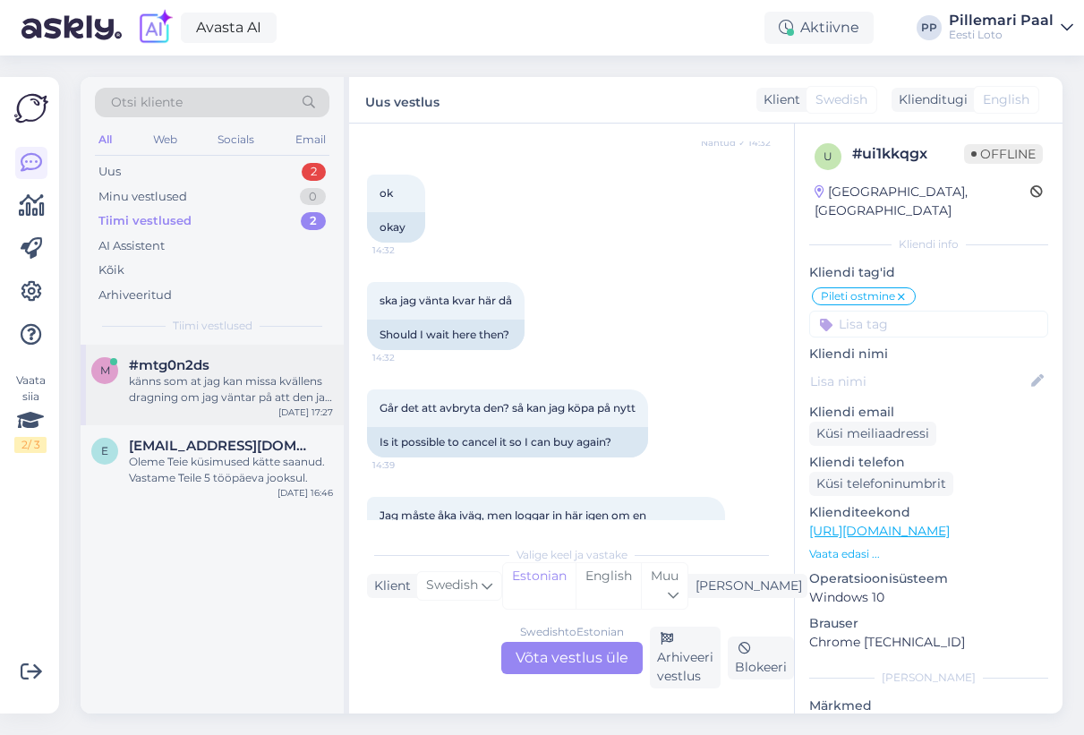
click at [223, 377] on div "känns som at jag kan missa kvällens dragning om jag väntar på att den jag redan…" at bounding box center [231, 389] width 204 height 32
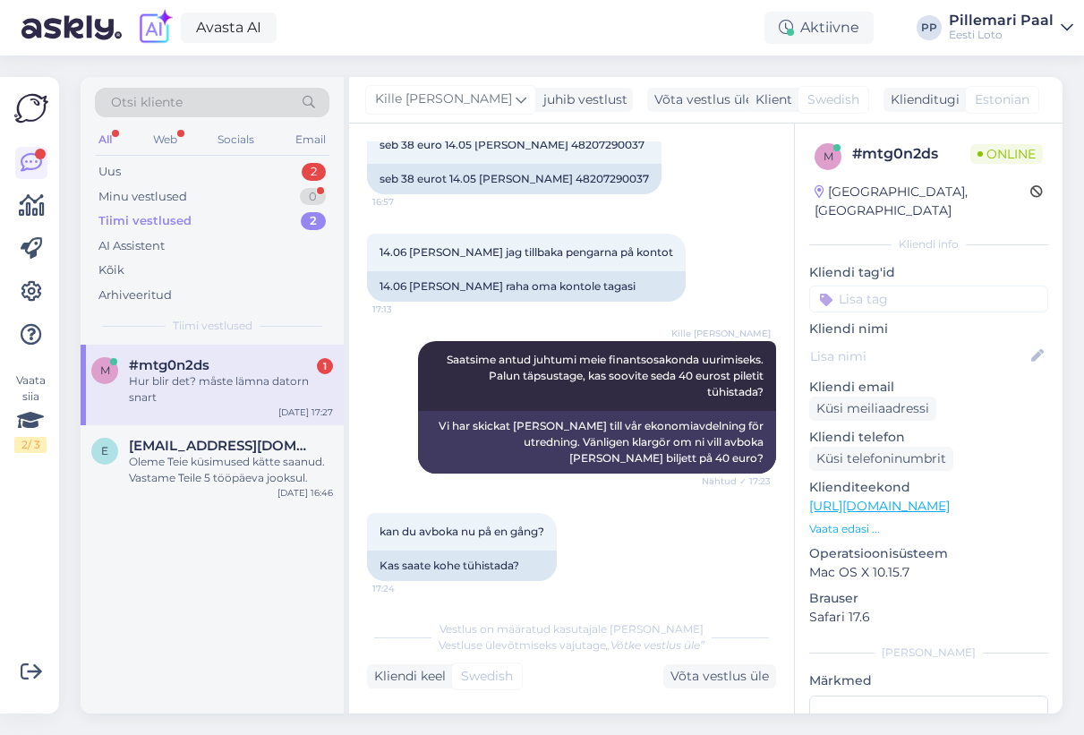
scroll to position [875, 0]
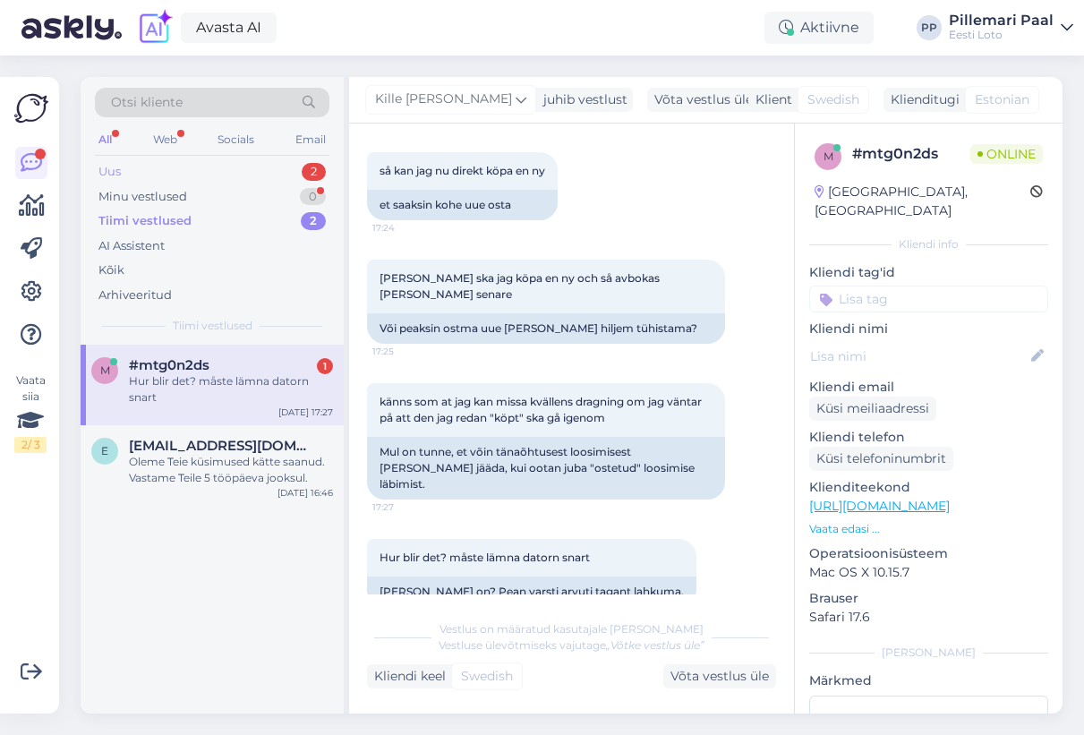
click at [128, 171] on div "Uus 2" at bounding box center [212, 171] width 234 height 25
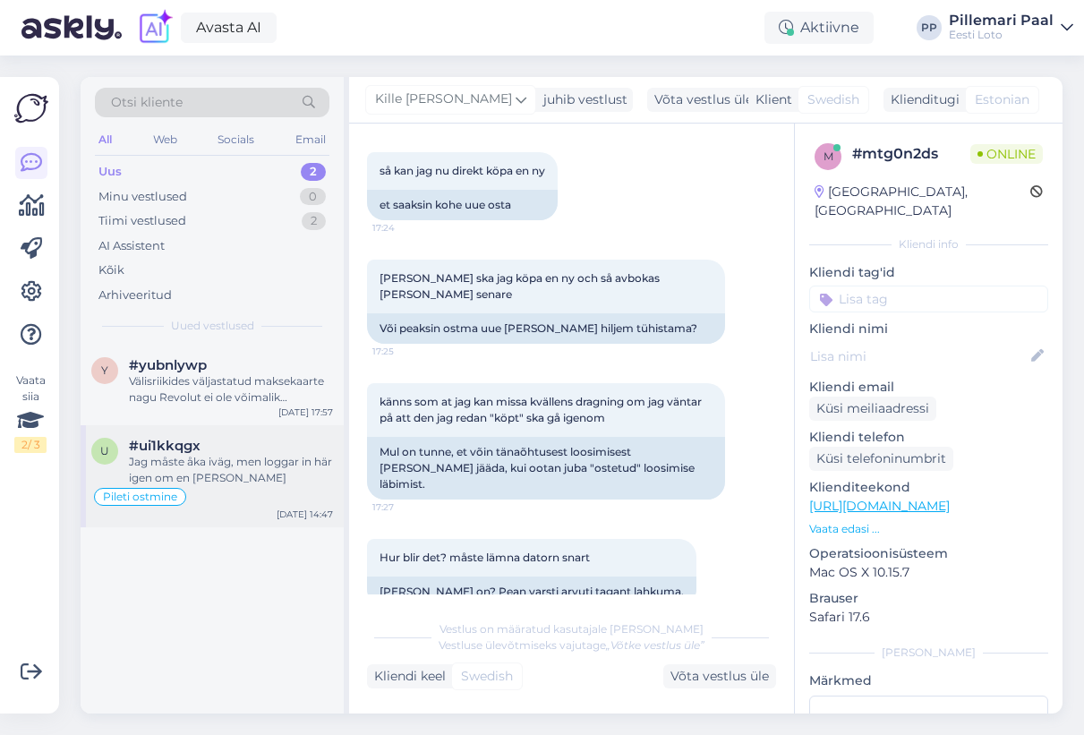
click at [224, 483] on div "Jag måste åka iväg, men loggar in här igen om en timme" at bounding box center [231, 470] width 204 height 32
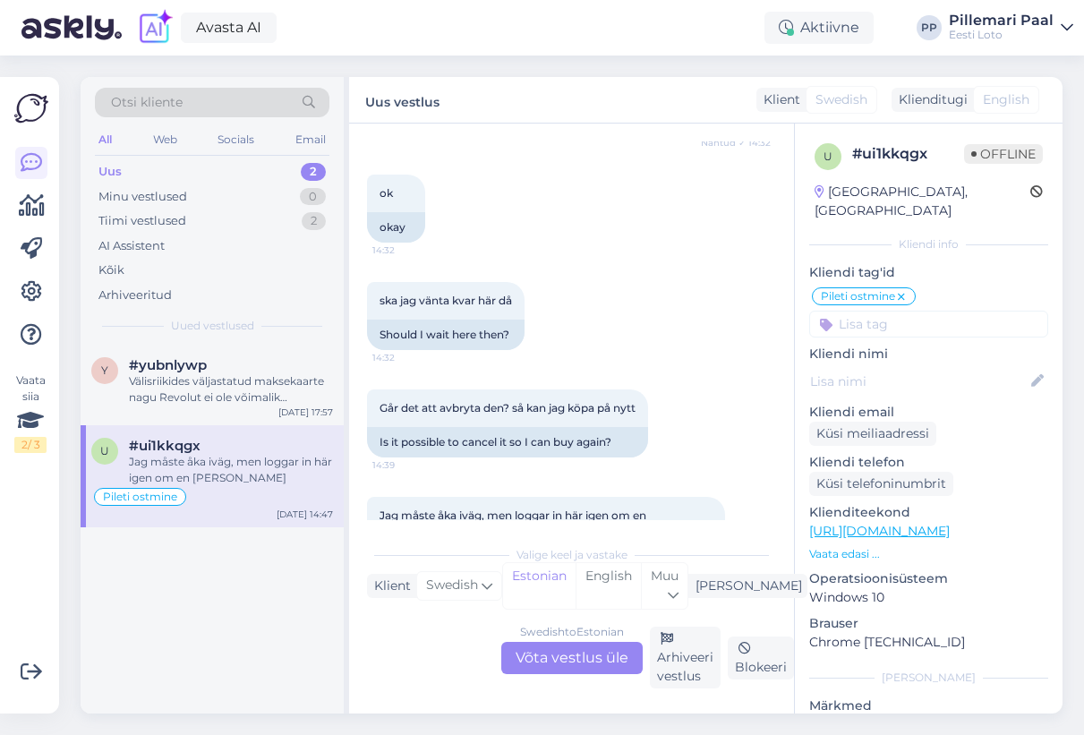
scroll to position [175, 0]
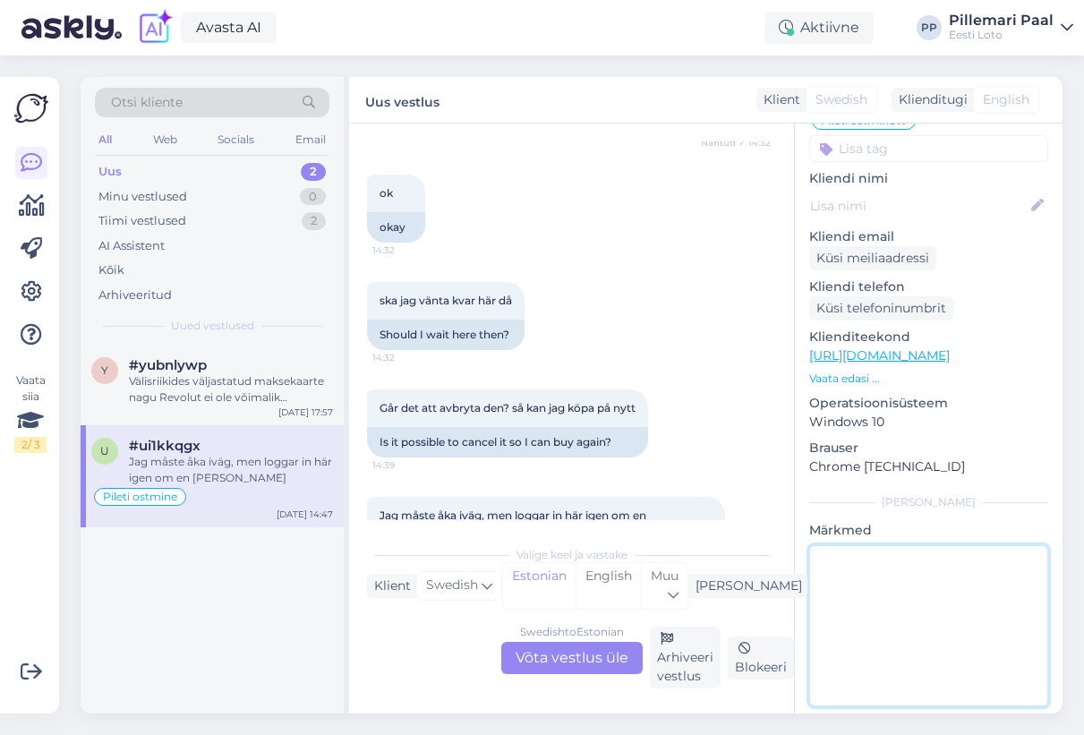
click at [873, 592] on textarea at bounding box center [928, 625] width 239 height 161
type textarea "Vastatud teises chati aknas"
click at [668, 530] on div "Vestlus algas Oct 10 2025 Hej 14:07 Hello AI Assistent Hej, hur kan jag hjälpa …" at bounding box center [571, 418] width 445 height 590
click at [606, 656] on div "Swedish to Estonian Võta vestlus üle" at bounding box center [571, 658] width 141 height 32
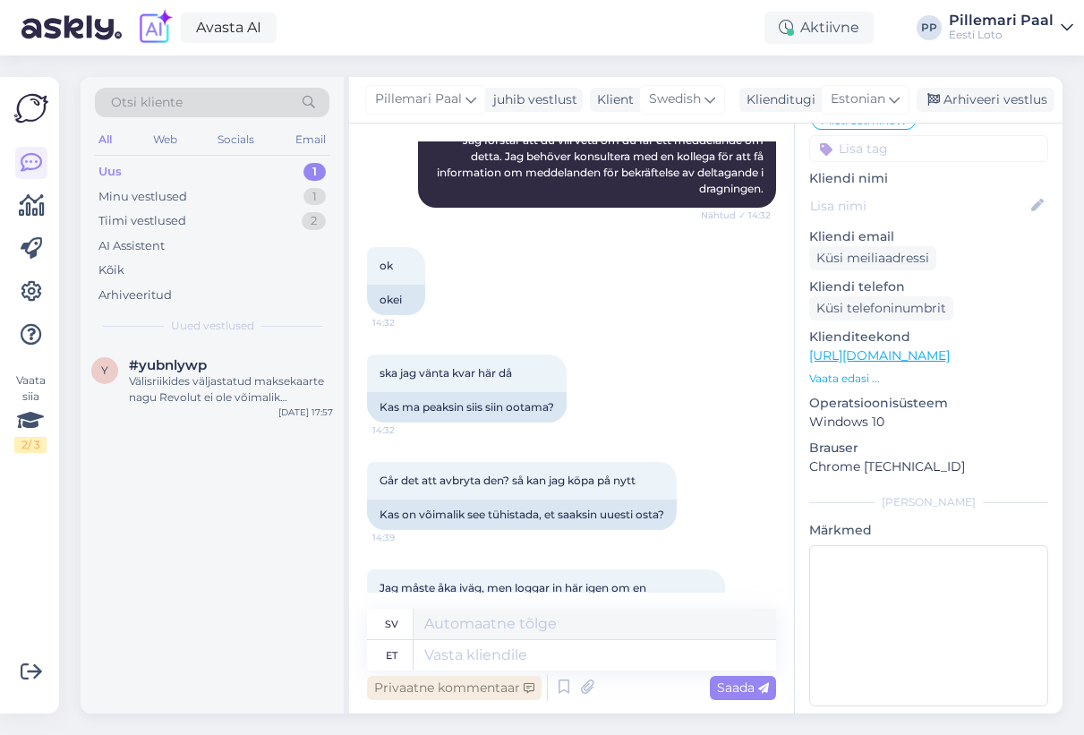
click at [514, 685] on div "Privaatne kommentaar" at bounding box center [454, 688] width 175 height 24
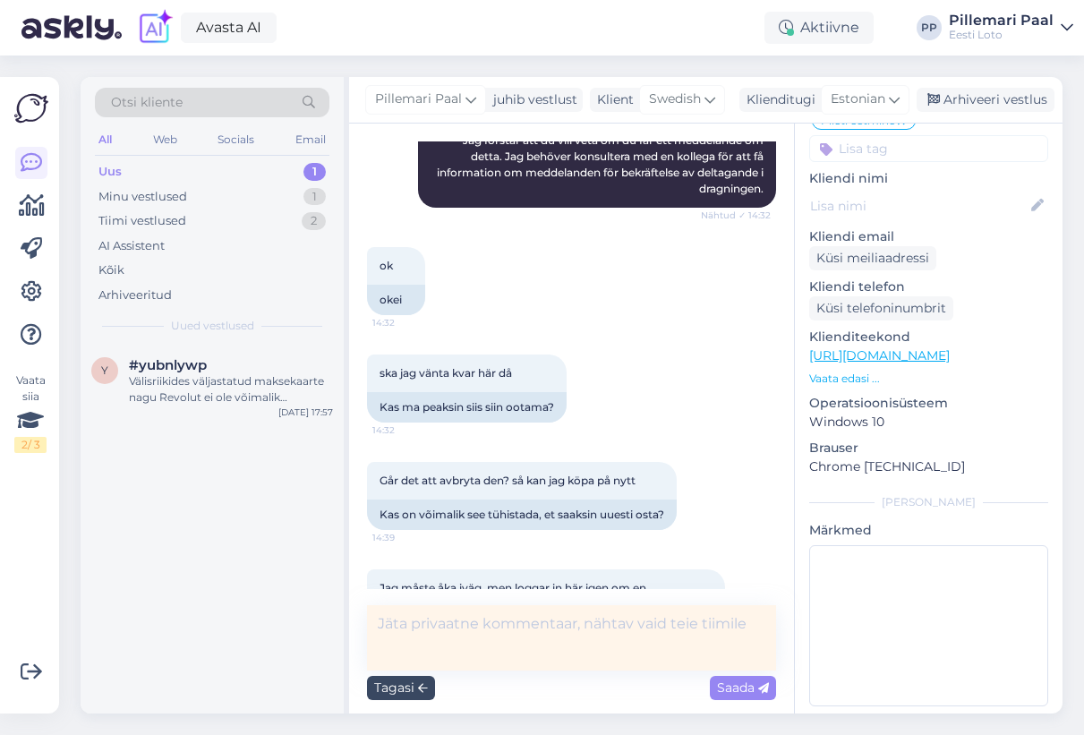
scroll to position [4076, 0]
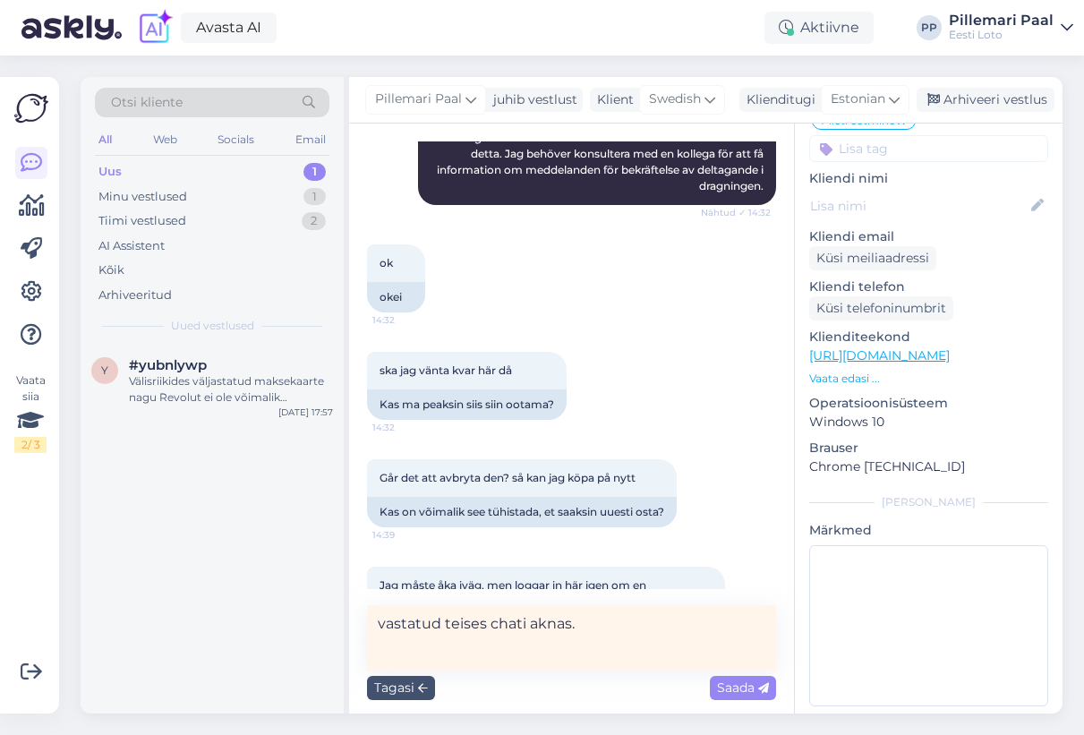
type textarea "vastatud teises chati aknas"
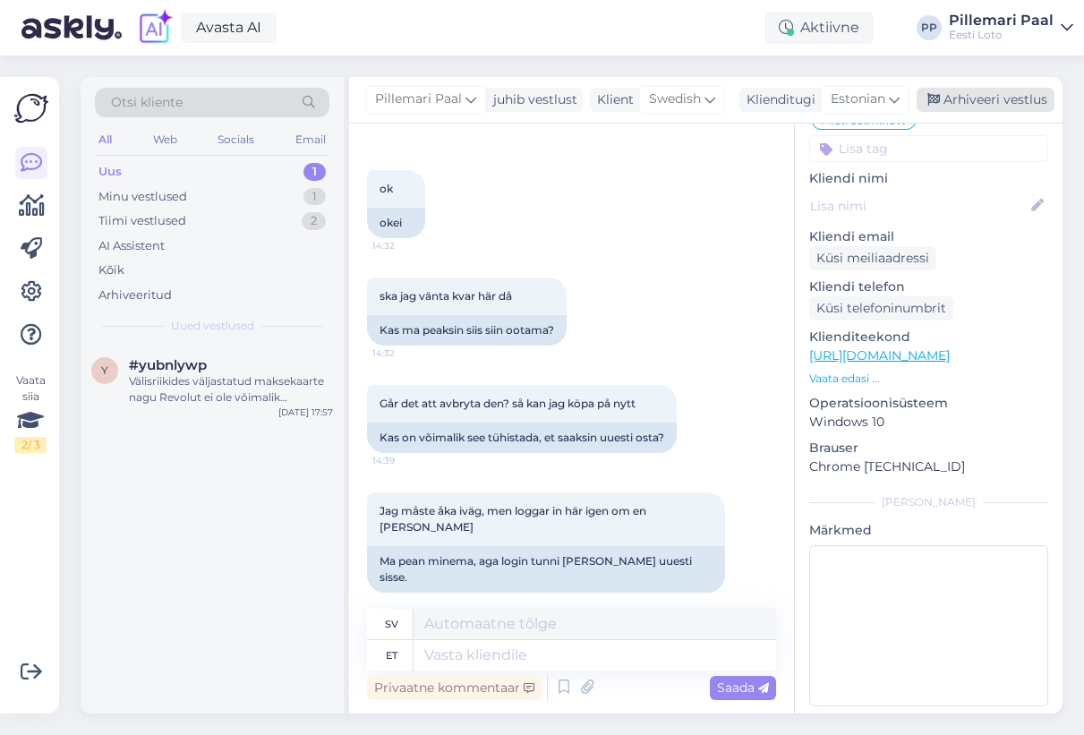
click at [968, 96] on div "Arhiveeri vestlus" at bounding box center [985, 100] width 138 height 24
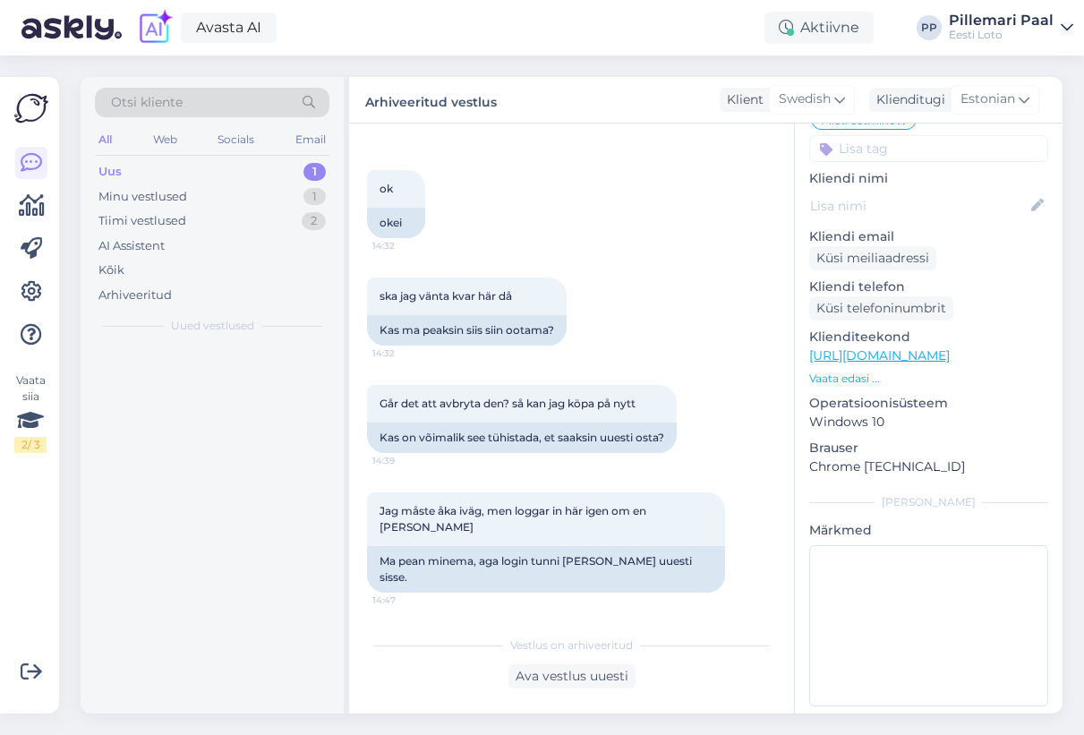
scroll to position [4133, 0]
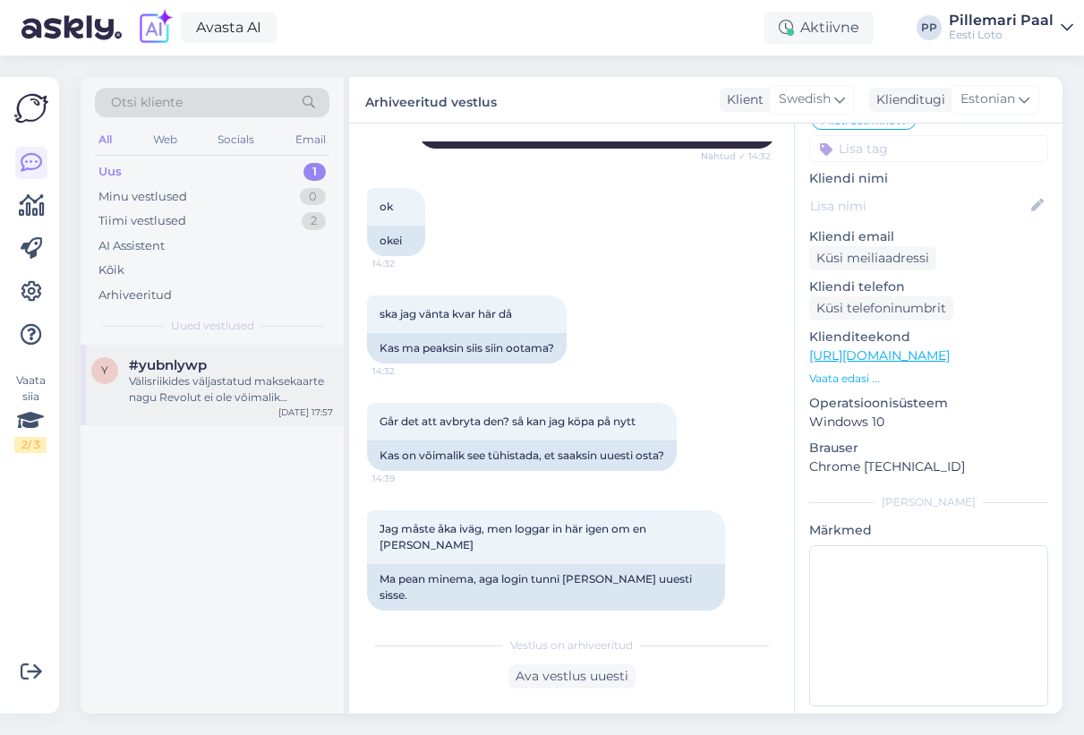
click at [198, 389] on div "Välisriikides väljastatud maksekaarte nagu Revolut ei ole võimalik mängukontoga…" at bounding box center [231, 389] width 204 height 32
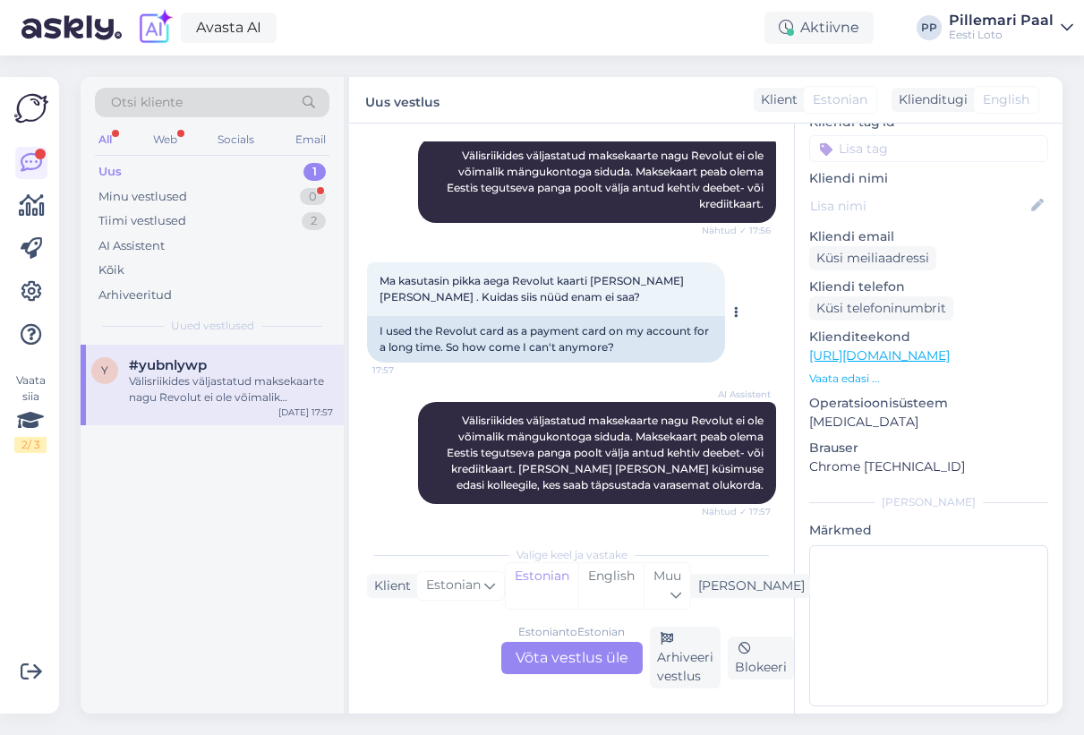
scroll to position [660, 0]
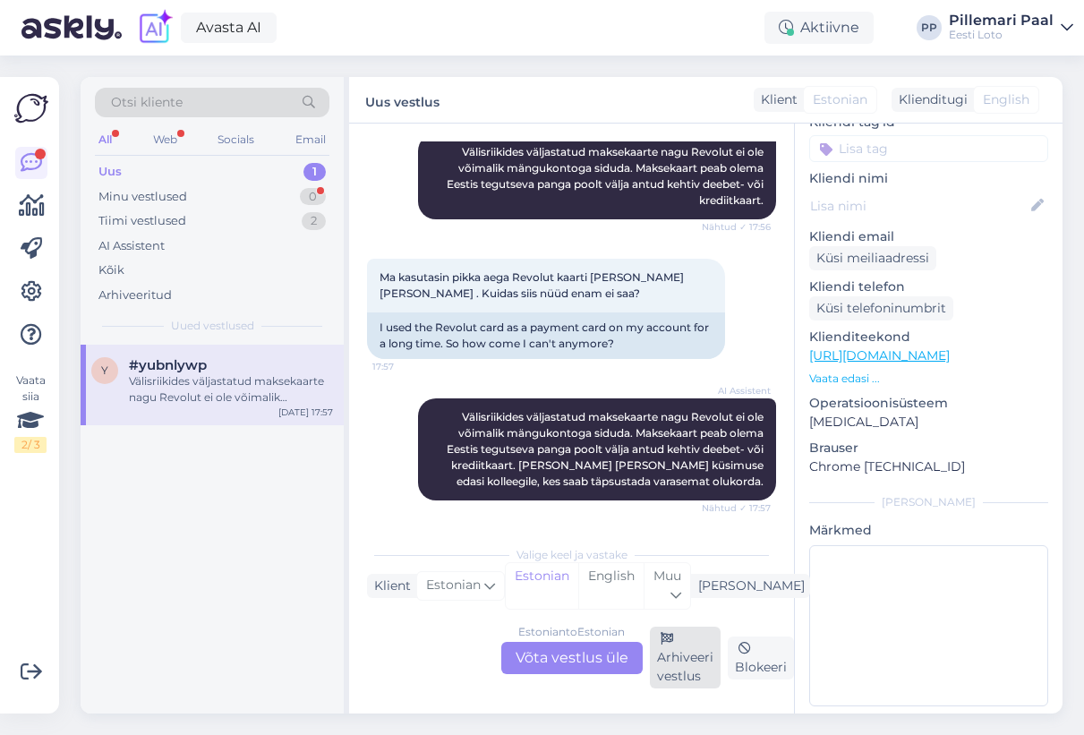
click at [677, 661] on div "Arhiveeri vestlus" at bounding box center [685, 657] width 71 height 62
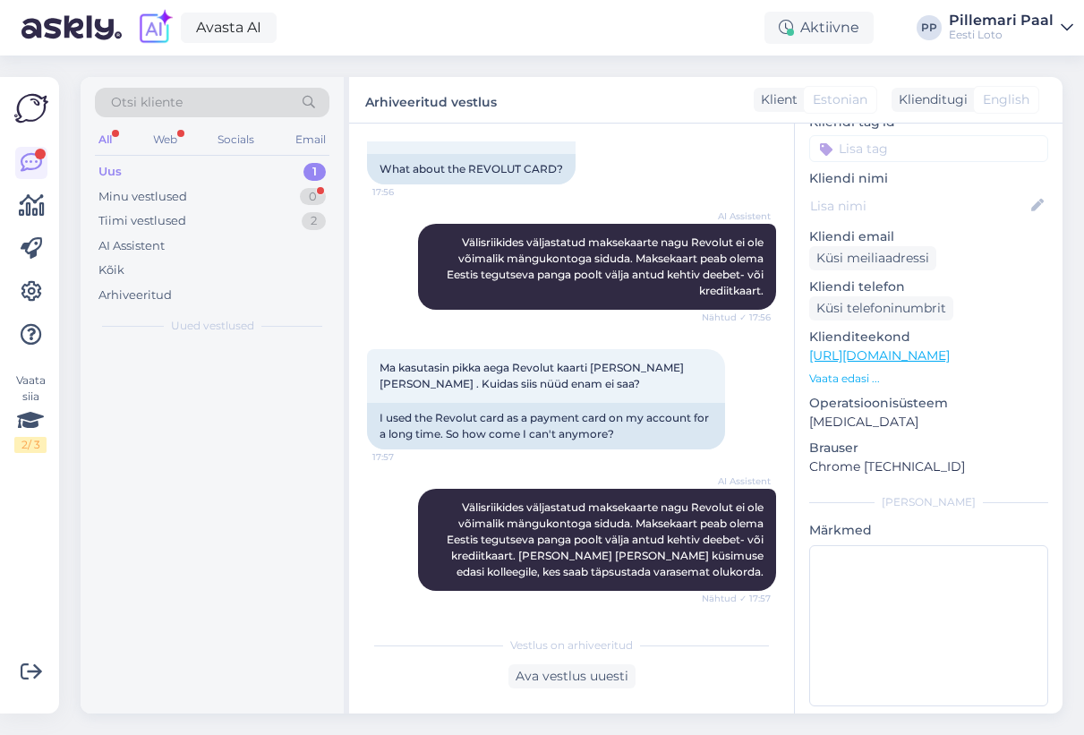
scroll to position [569, 0]
click at [220, 383] on div "Kaua see toiming kestab?" at bounding box center [231, 381] width 204 height 16
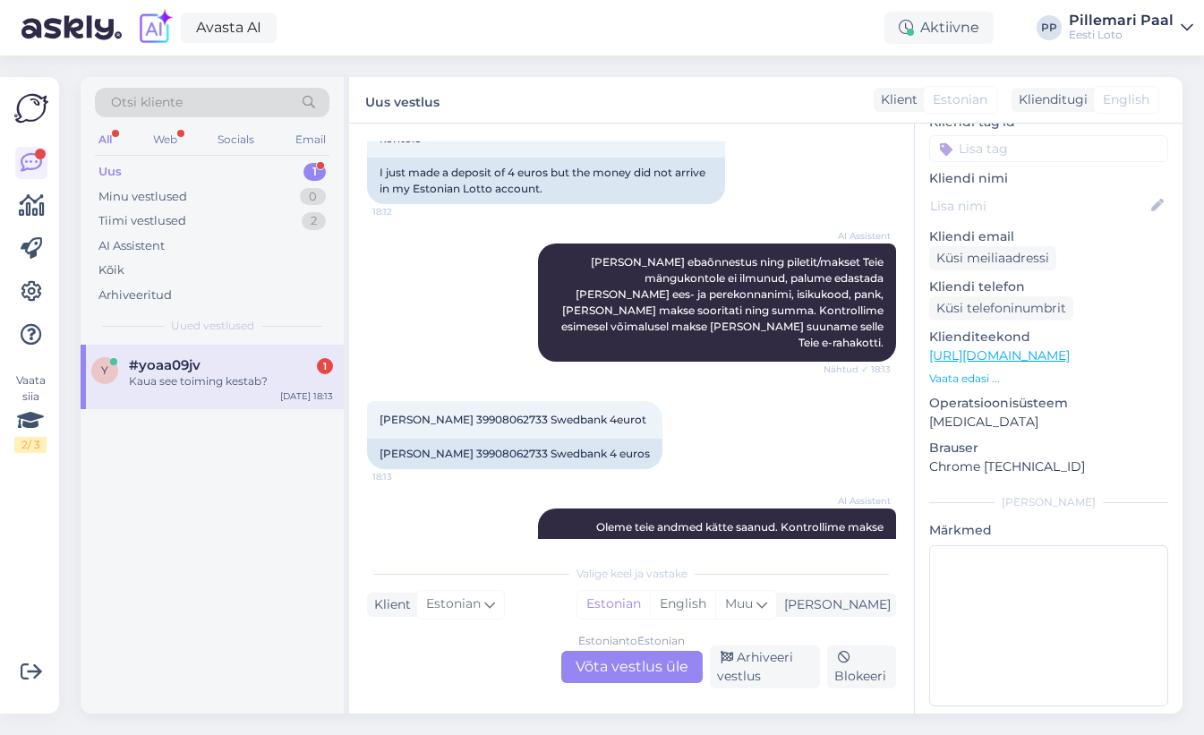
scroll to position [321, 0]
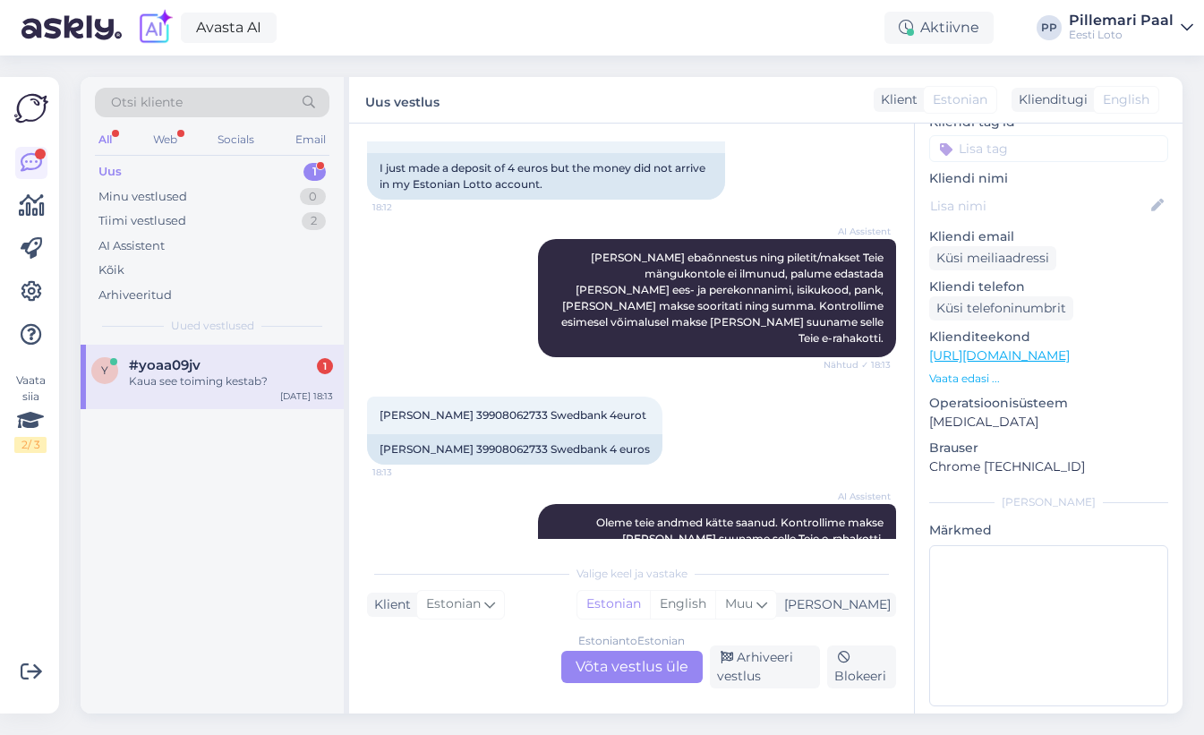
click at [638, 667] on div "Estonian to Estonian Võta vestlus üle" at bounding box center [631, 667] width 141 height 32
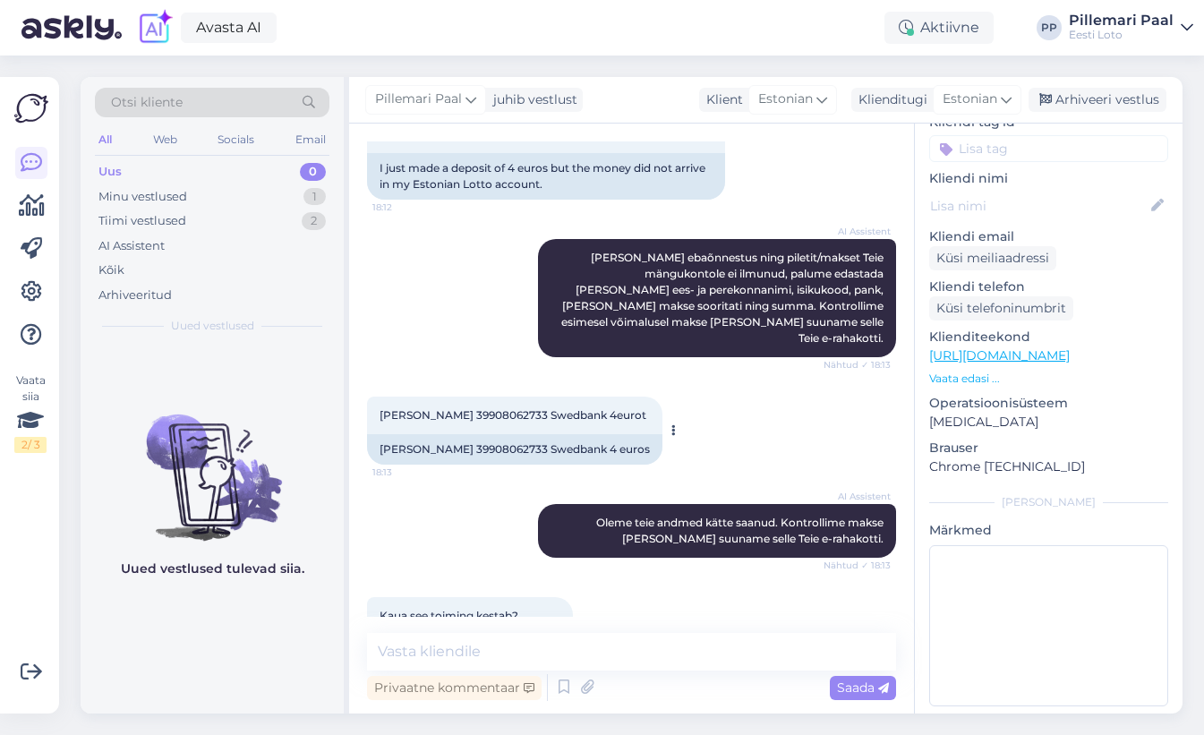
click at [507, 408] on div "Rene Saareots 39908062733 Swedbank 4eurot 18:13" at bounding box center [514, 415] width 295 height 38
click at [502, 408] on span "Rene Saareots 39908062733 Swedbank 4eurot" at bounding box center [512, 414] width 267 height 13
copy span "39908062733"
drag, startPoint x: 456, startPoint y: 396, endPoint x: 375, endPoint y: 396, distance: 81.4
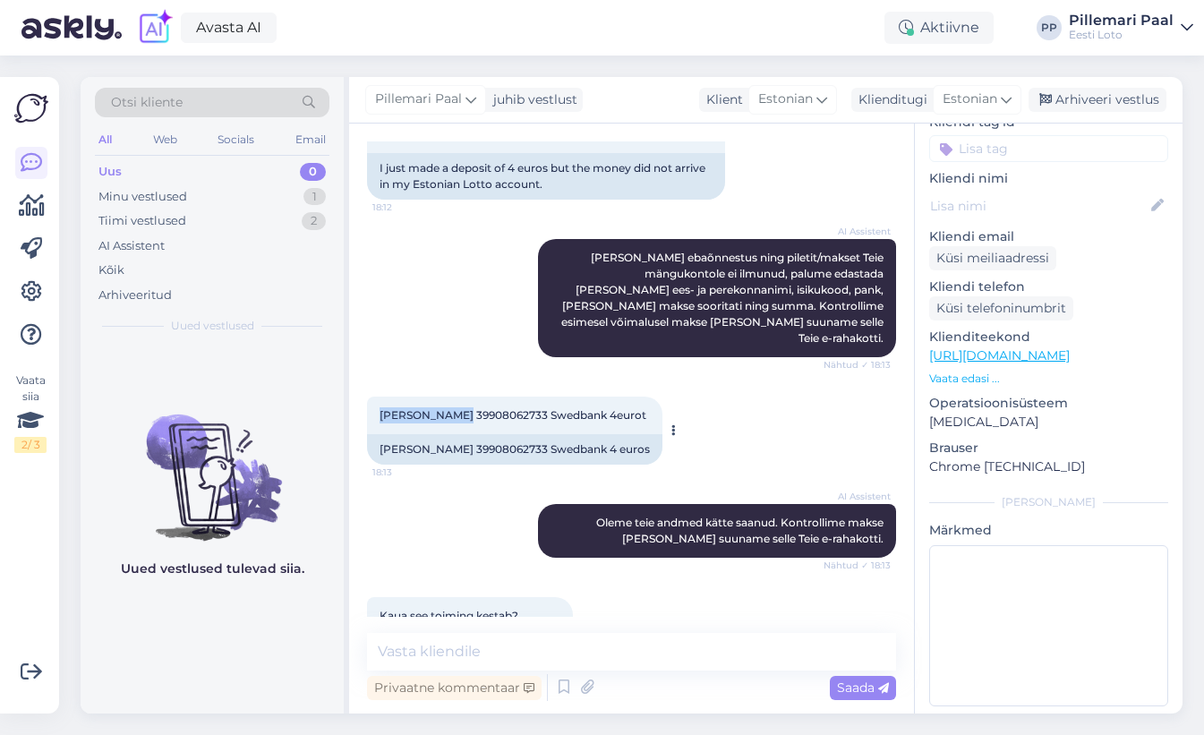
click at [375, 396] on div "Rene Saareots 39908062733 Swedbank 4eurot 18:13" at bounding box center [514, 415] width 295 height 38
copy span "Rene Saareots"
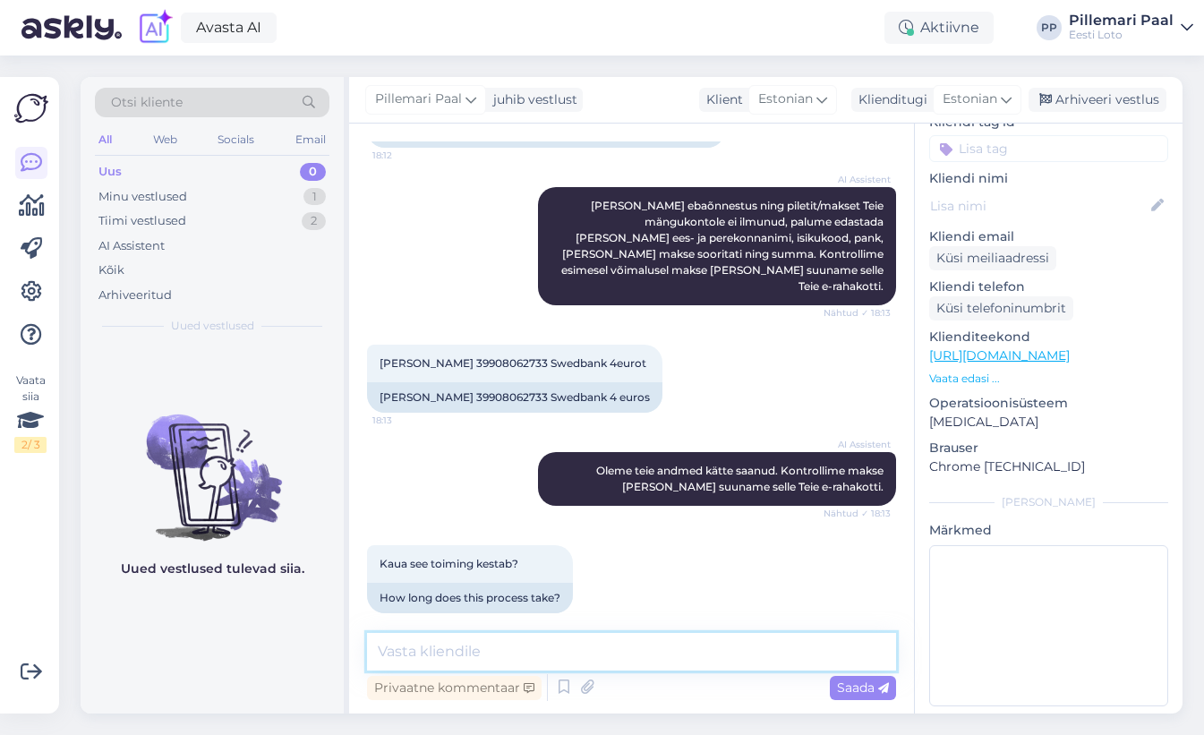
click at [593, 656] on textarea at bounding box center [631, 652] width 529 height 38
paste textarea "Kontrollisime ostu üle ja raha tagastasime Teie e-rahakotti. Loosimisel osalemi…"
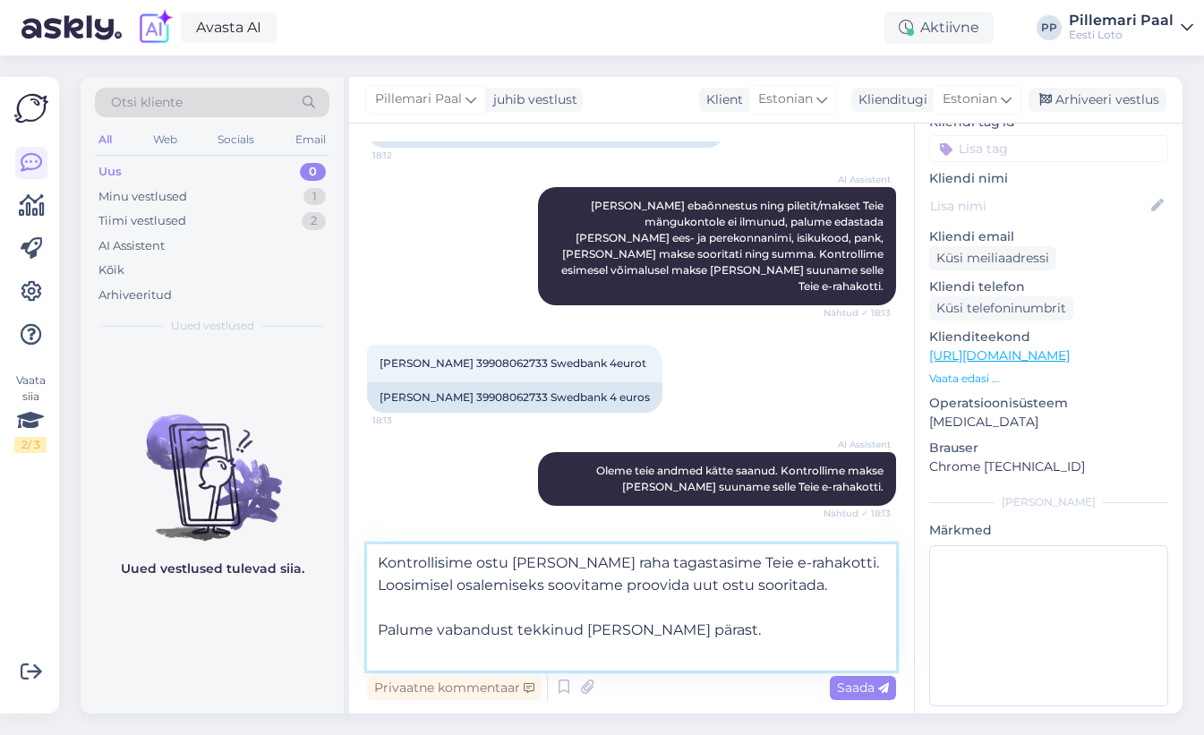
type textarea "Kontrollisime ostu üle ja raha tagastasime Teie e-rahakotti. Loosimisel osalemi…"
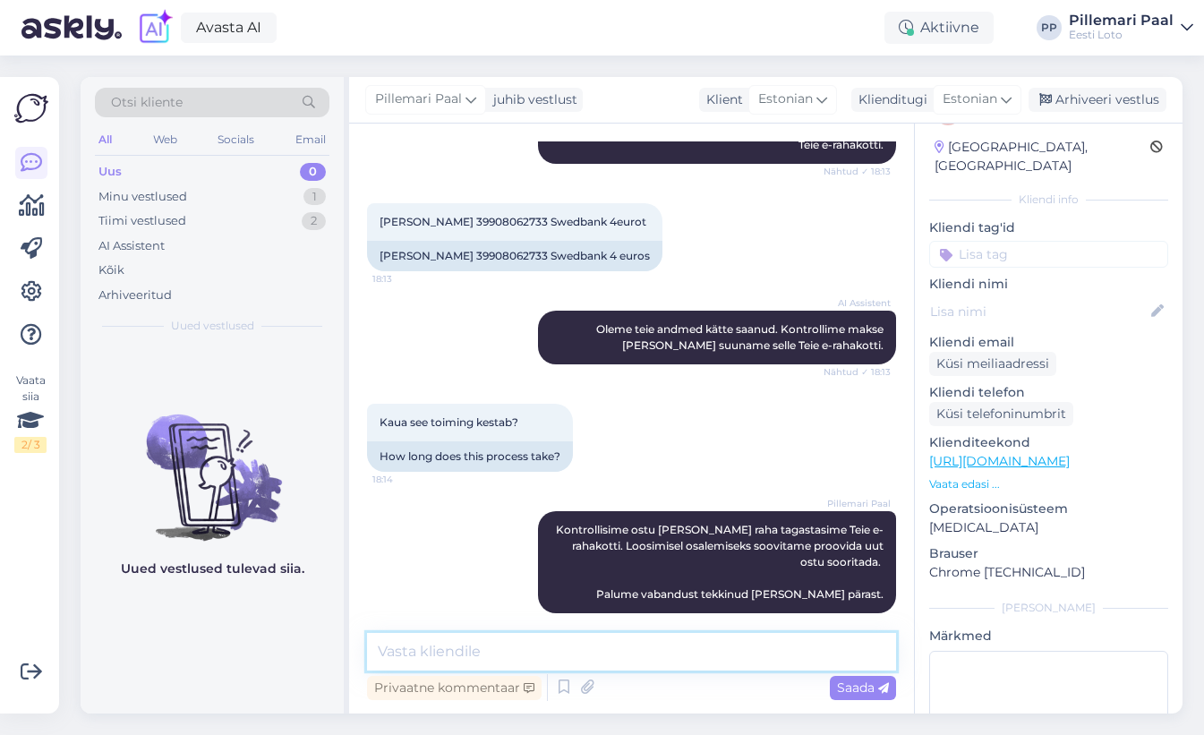
scroll to position [0, 0]
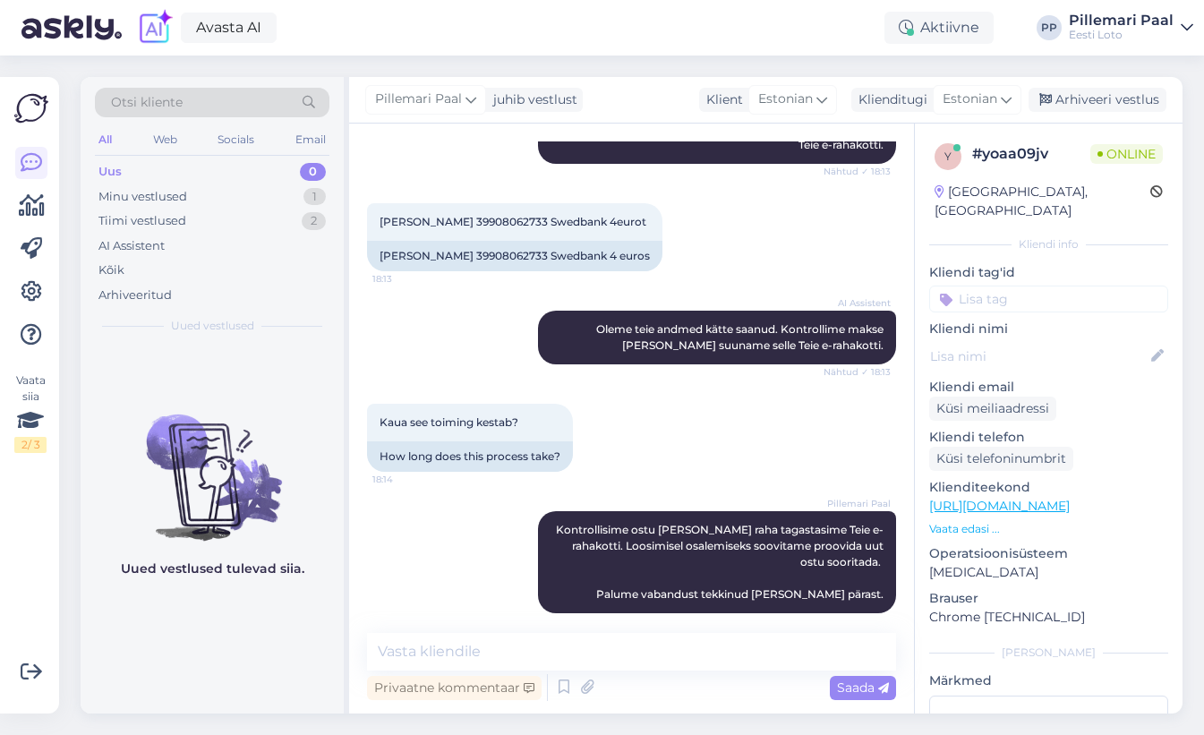
click at [990, 285] on input at bounding box center [1048, 298] width 239 height 27
type input "e-raha"
click at [1033, 337] on div "E-rahakott" at bounding box center [1048, 346] width 239 height 50
click at [1042, 341] on span "E-rahakott" at bounding box center [1048, 346] width 58 height 11
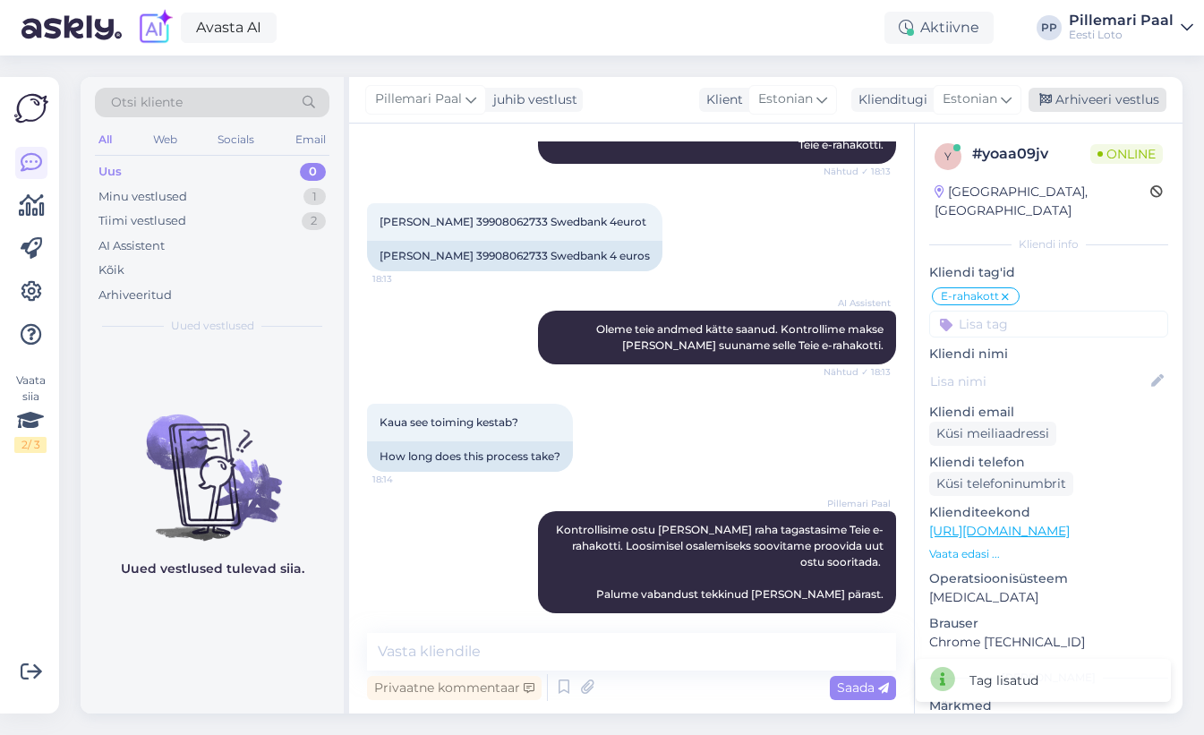
click at [1089, 100] on div "Arhiveeri vestlus" at bounding box center [1097, 100] width 138 height 24
